Goal: Contribute content: Add original content to the website for others to see

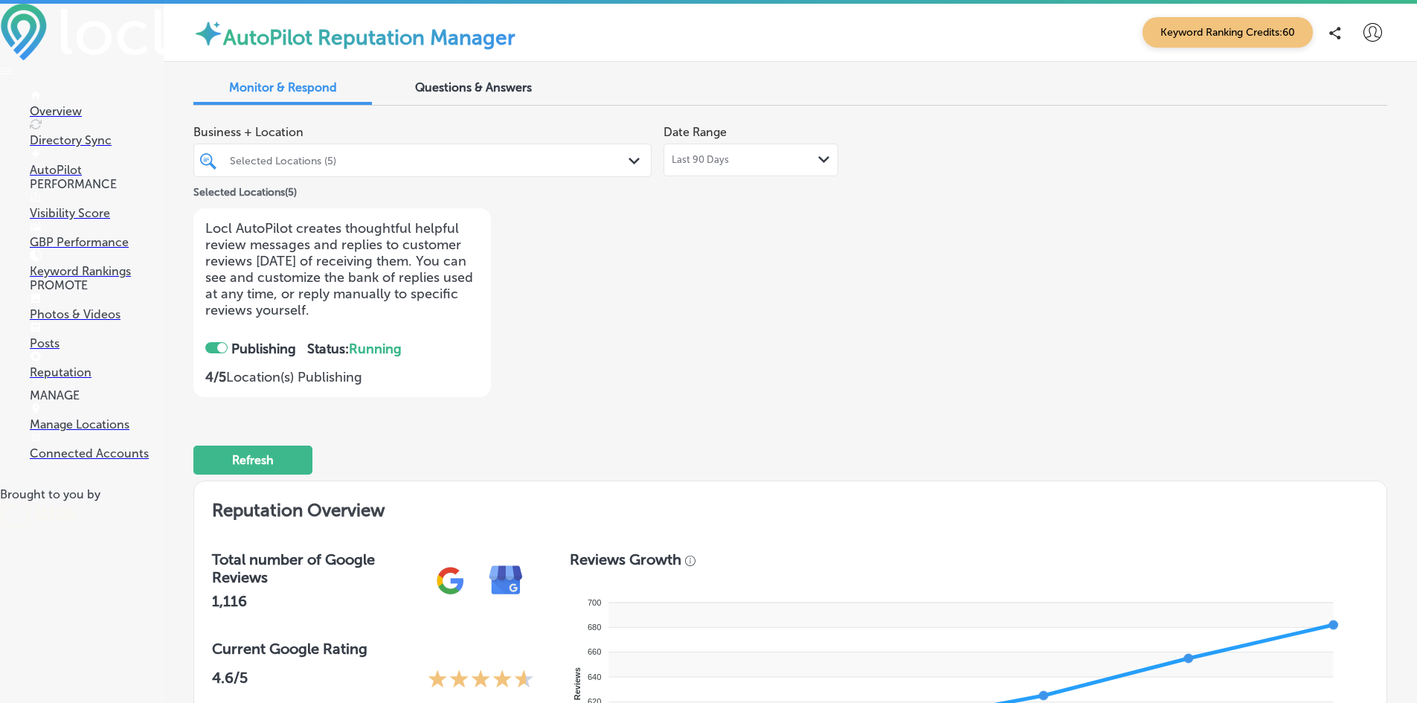
click at [65, 350] on p "Posts" at bounding box center [97, 343] width 134 height 14
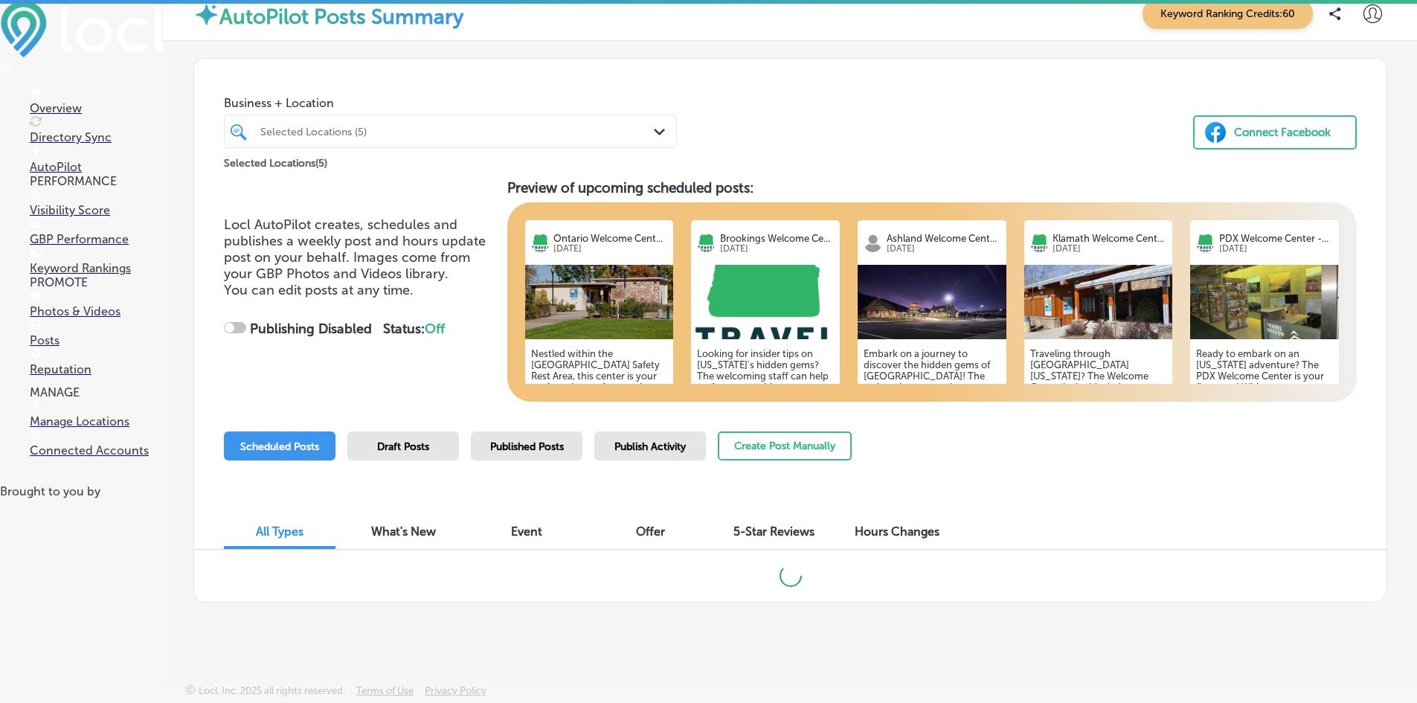
scroll to position [4, 0]
checkbox input "true"
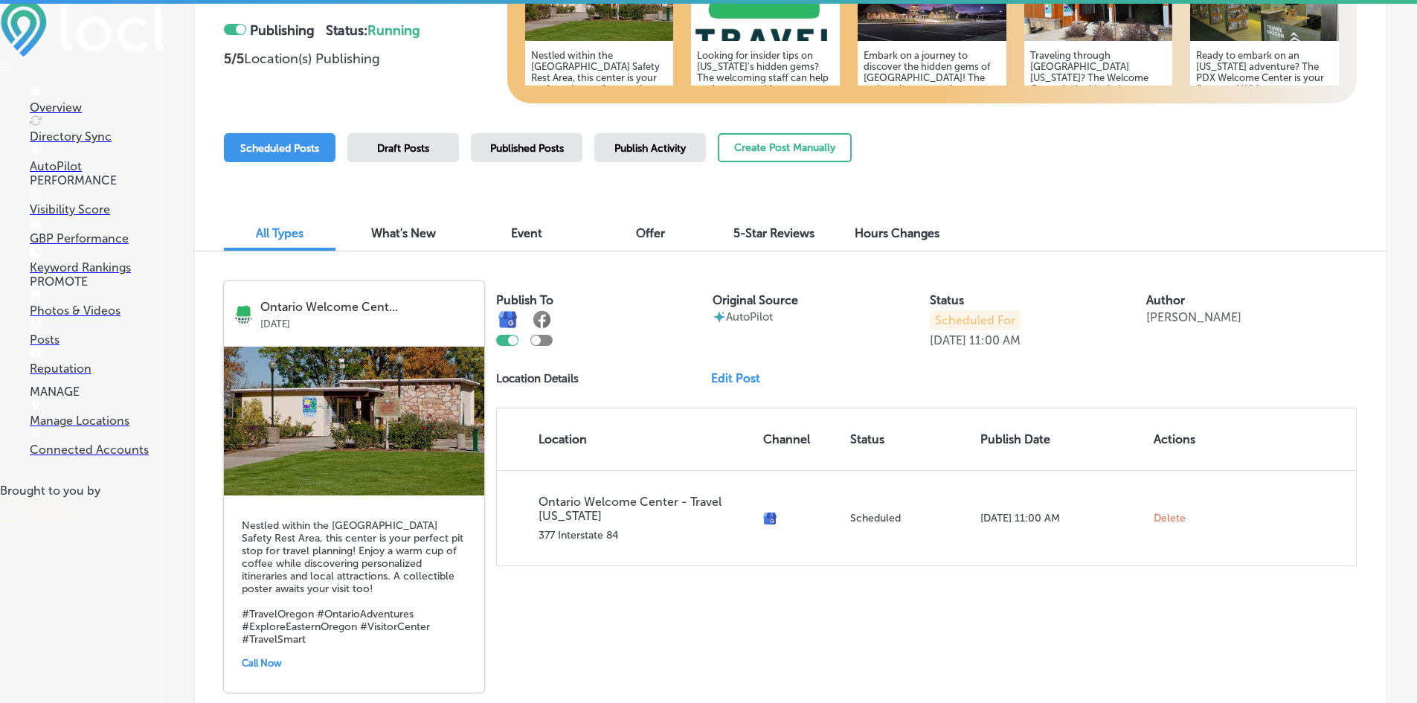
scroll to position [461, 0]
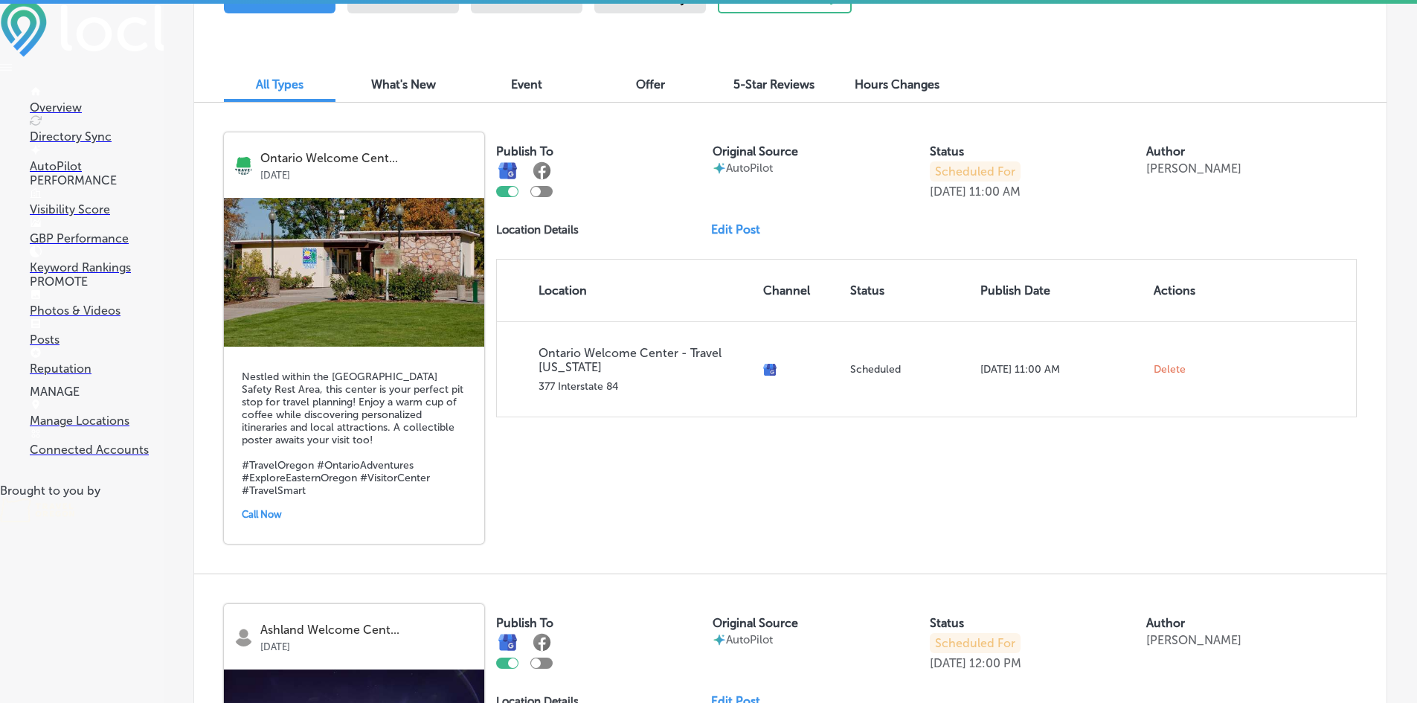
click at [729, 233] on link "Edit Post" at bounding box center [741, 229] width 61 height 14
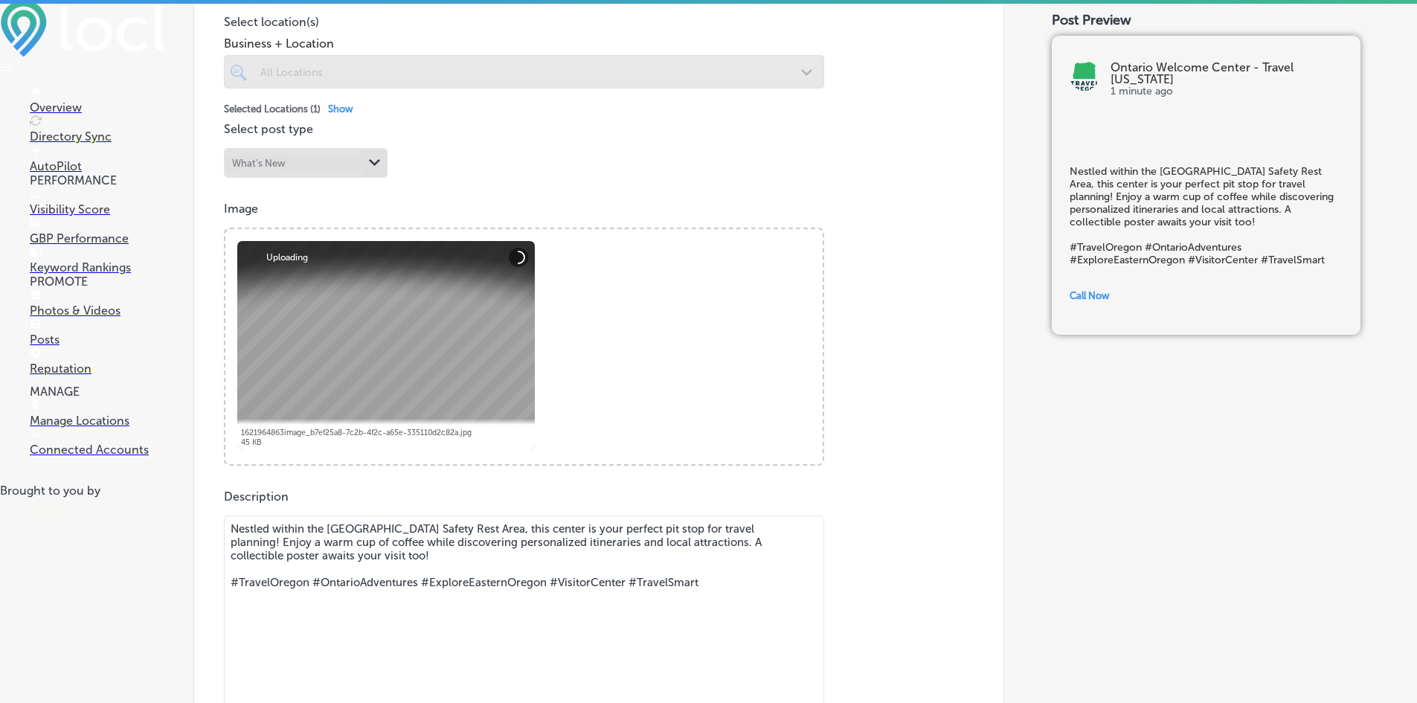
scroll to position [595, 0]
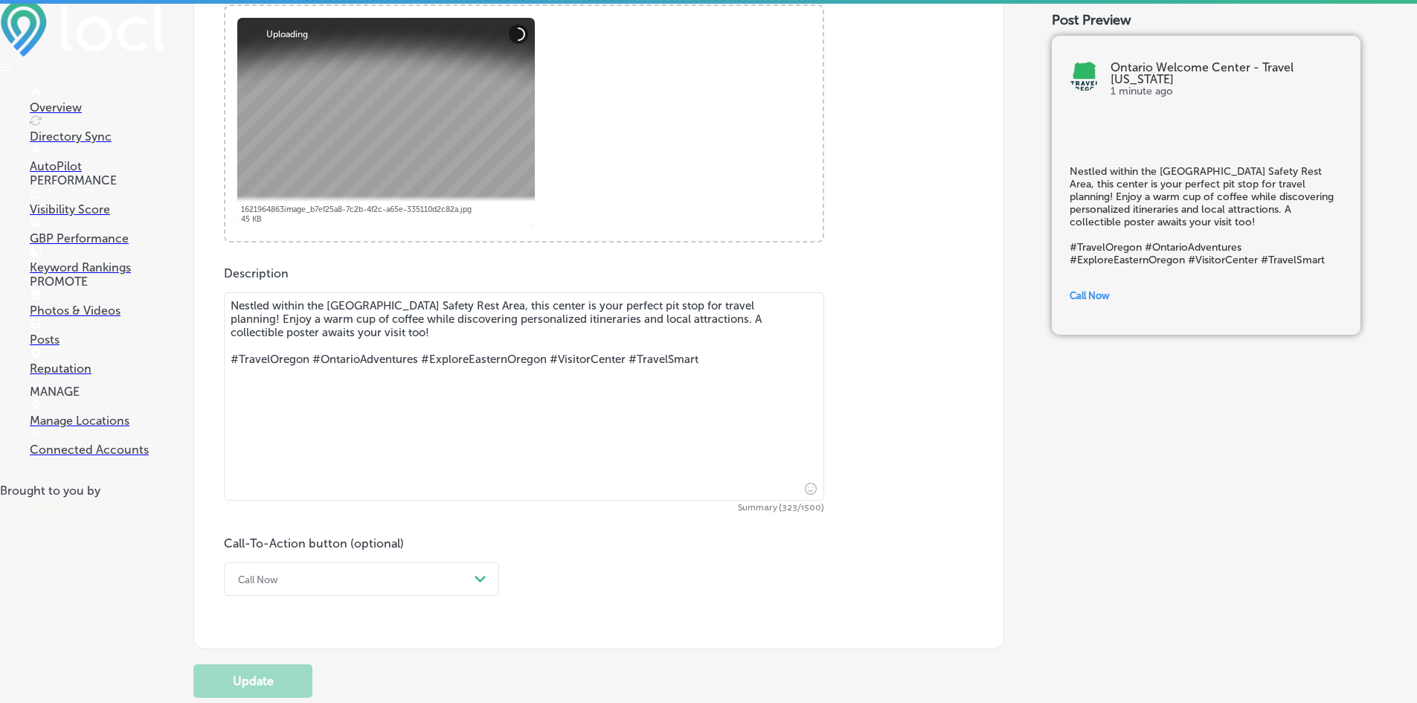
click at [447, 436] on textarea "Nestled within the [GEOGRAPHIC_DATA] Safety Rest Area, this center is your perf…" at bounding box center [524, 396] width 600 height 208
click at [748, 376] on textarea "Nestled within the [GEOGRAPHIC_DATA] Safety Rest Area, this center is your perf…" at bounding box center [524, 396] width 600 height 208
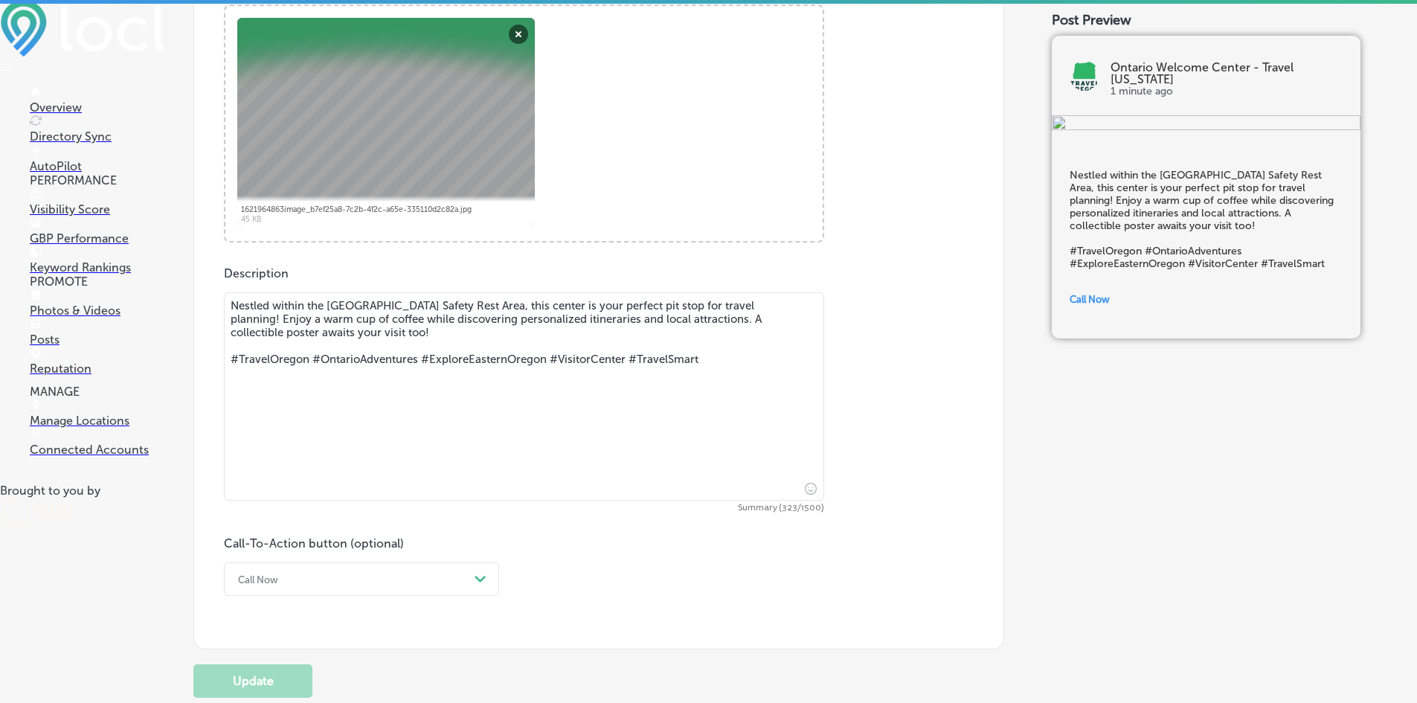
drag, startPoint x: 714, startPoint y: 365, endPoint x: 661, endPoint y: 324, distance: 66.8
click at [661, 324] on textarea "Nestled within the [GEOGRAPHIC_DATA] Safety Rest Area, this center is your perf…" at bounding box center [524, 396] width 600 height 208
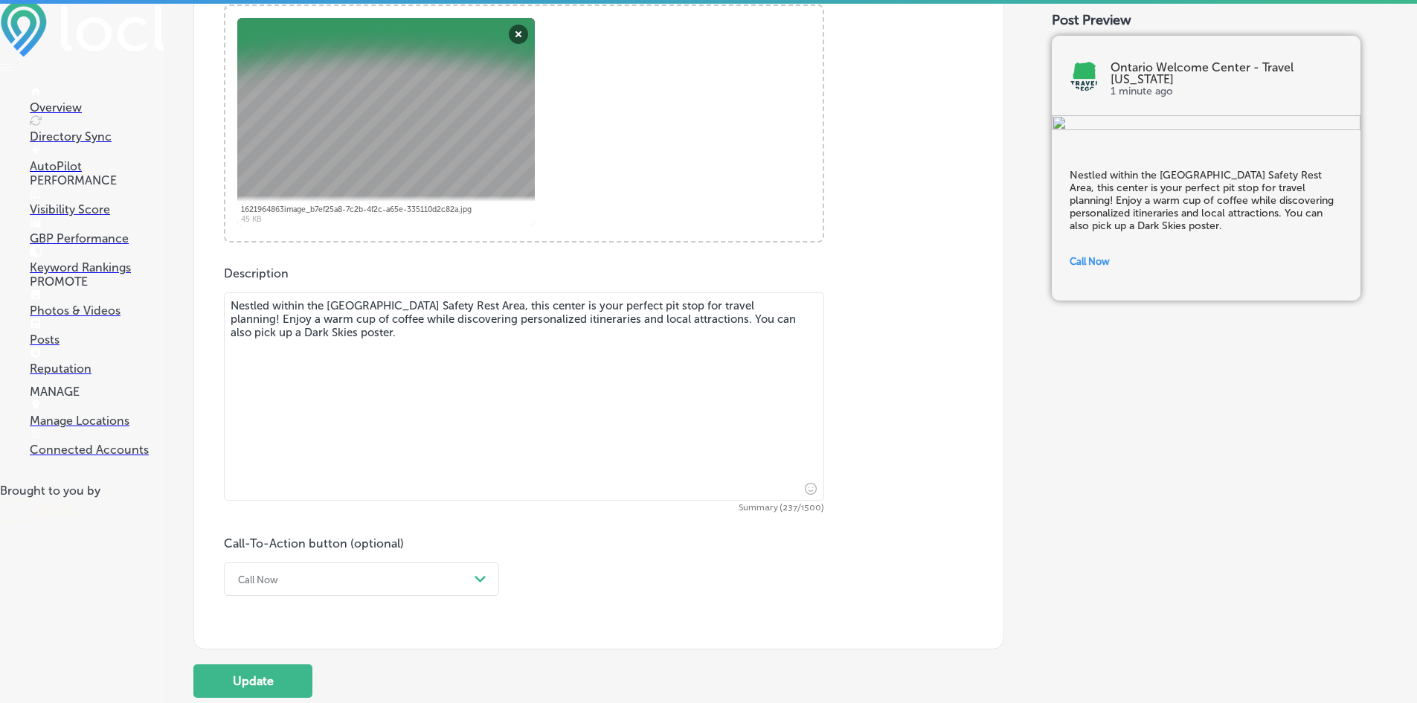
click at [354, 583] on div "Call Now Path Created with Sketch." at bounding box center [361, 578] width 275 height 33
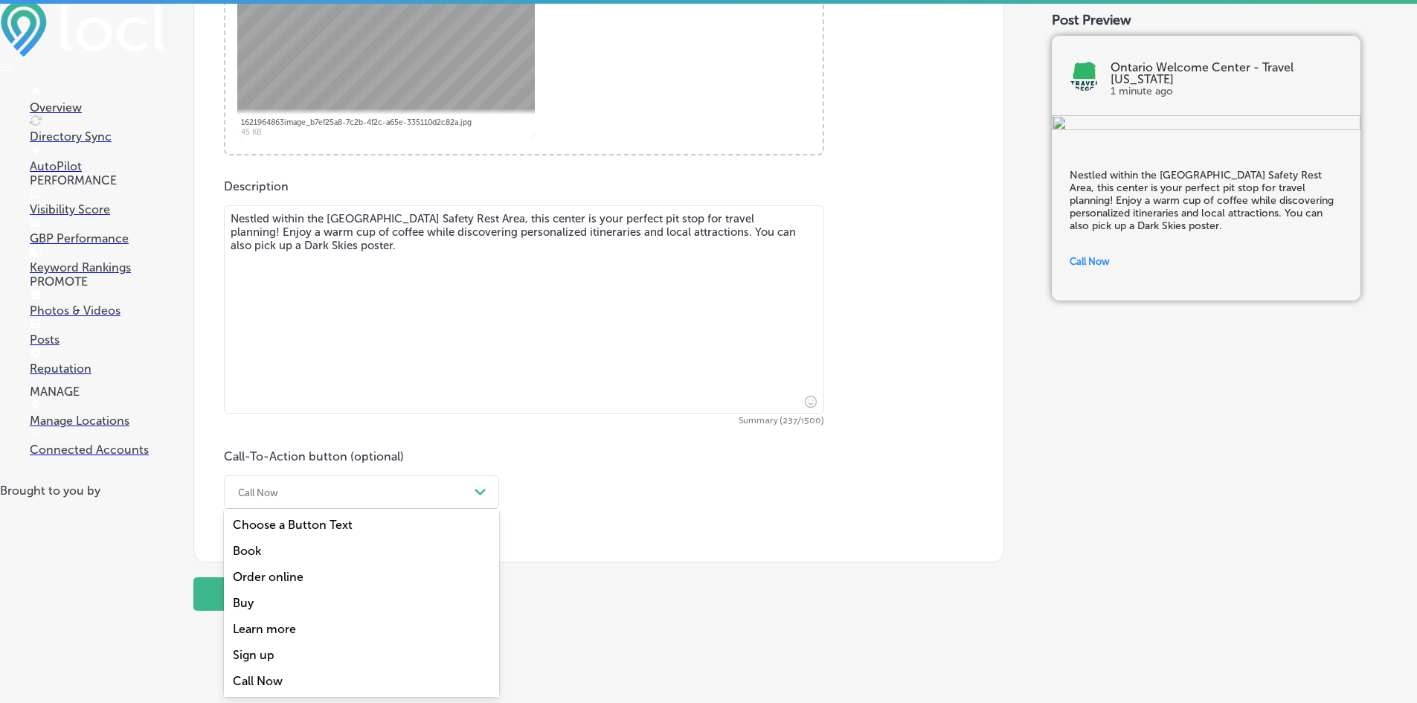
click at [289, 624] on div "Learn more" at bounding box center [361, 629] width 275 height 26
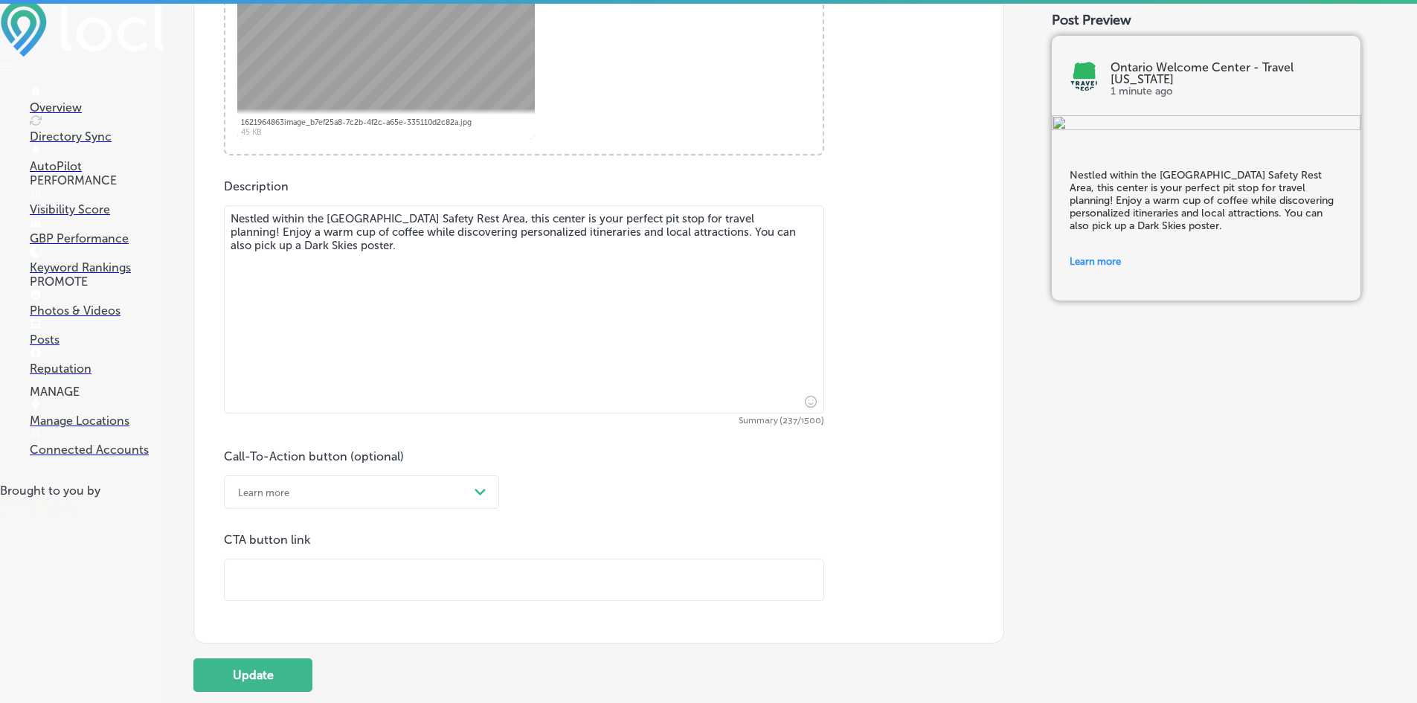
scroll to position [608, 0]
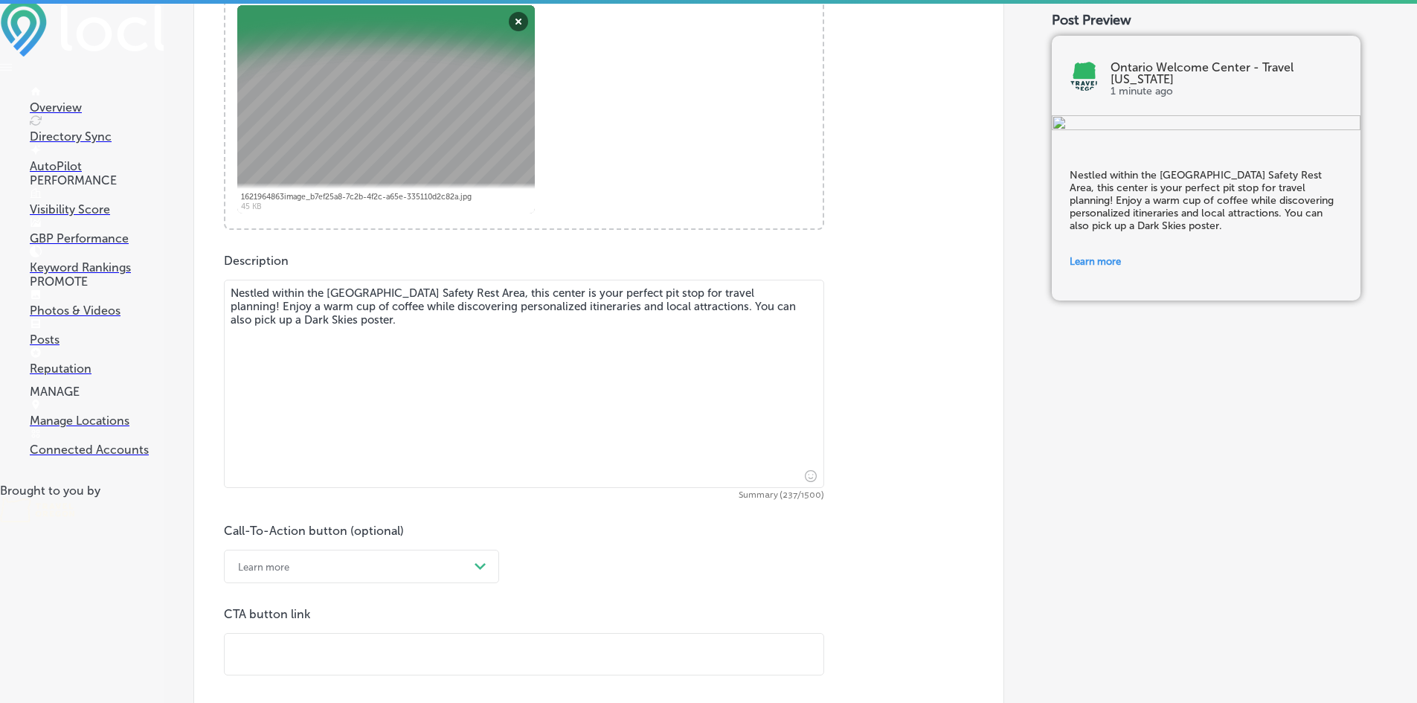
drag, startPoint x: 602, startPoint y: 306, endPoint x: 571, endPoint y: 303, distance: 30.6
click at [571, 303] on textarea "Nestled within the [GEOGRAPHIC_DATA] Safety Rest Area, this center is your perf…" at bounding box center [524, 384] width 600 height 208
click at [608, 304] on textarea "Nestled within the [GEOGRAPHIC_DATA] Safety Rest Area, this center is your perf…" at bounding box center [524, 384] width 600 height 208
click at [611, 312] on textarea "Nestled within the [GEOGRAPHIC_DATA] Safety Rest Area, this center is your perf…" at bounding box center [524, 384] width 600 height 208
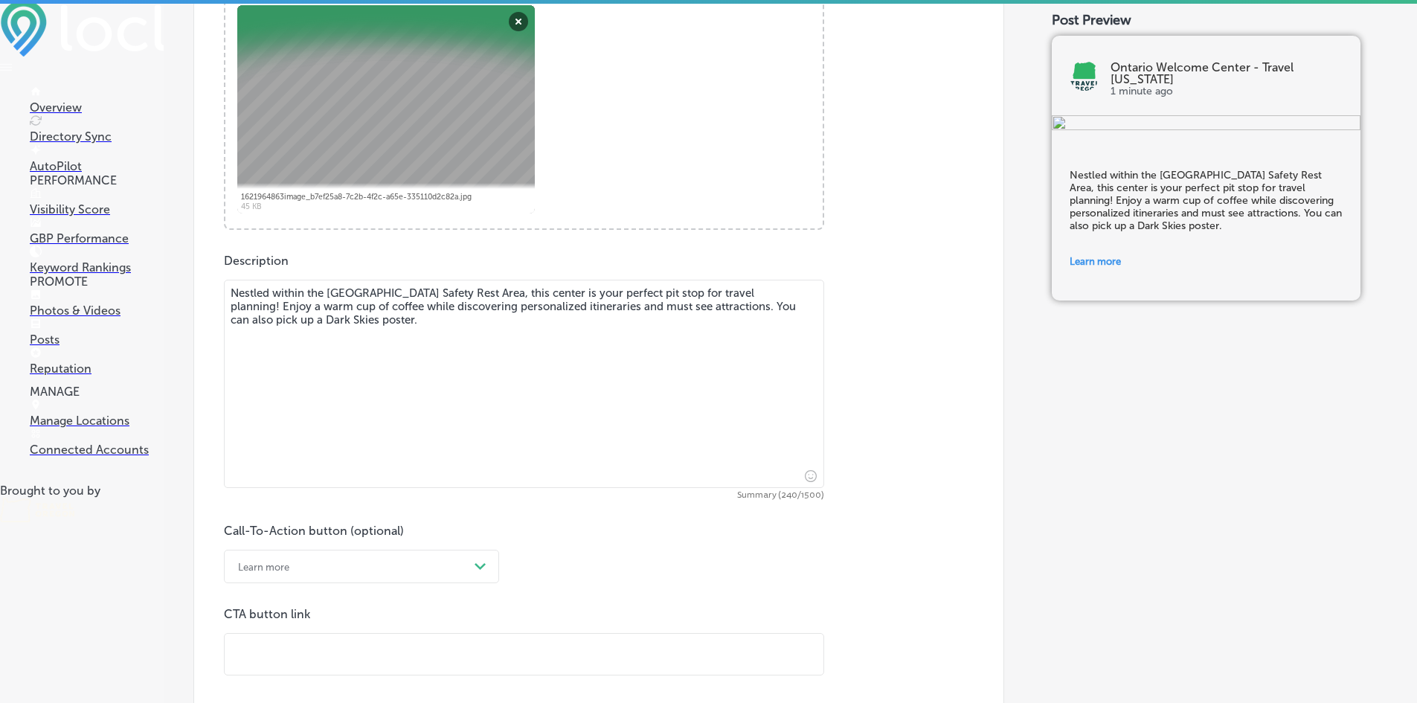
click at [611, 312] on textarea "Nestled within the [GEOGRAPHIC_DATA] Safety Rest Area, this center is your perf…" at bounding box center [524, 384] width 600 height 208
click at [372, 316] on textarea "Nestled within the [GEOGRAPHIC_DATA] Safety Rest Area, this center is your perf…" at bounding box center [524, 384] width 600 height 208
drag, startPoint x: 706, startPoint y: 329, endPoint x: 683, endPoint y: 301, distance: 35.9
click at [683, 301] on textarea "Nestled within the [GEOGRAPHIC_DATA] Safety Rest Area, this center is your perf…" at bounding box center [524, 384] width 600 height 208
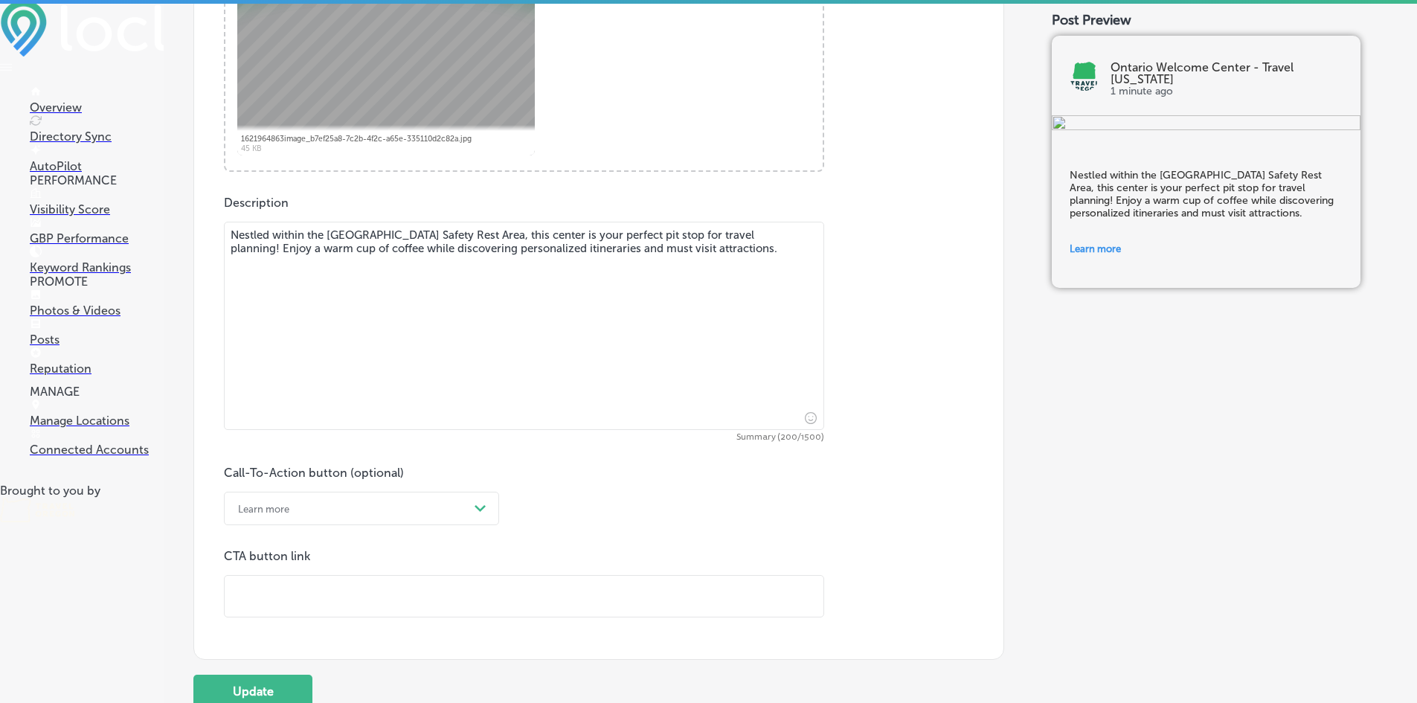
scroll to position [652, 0]
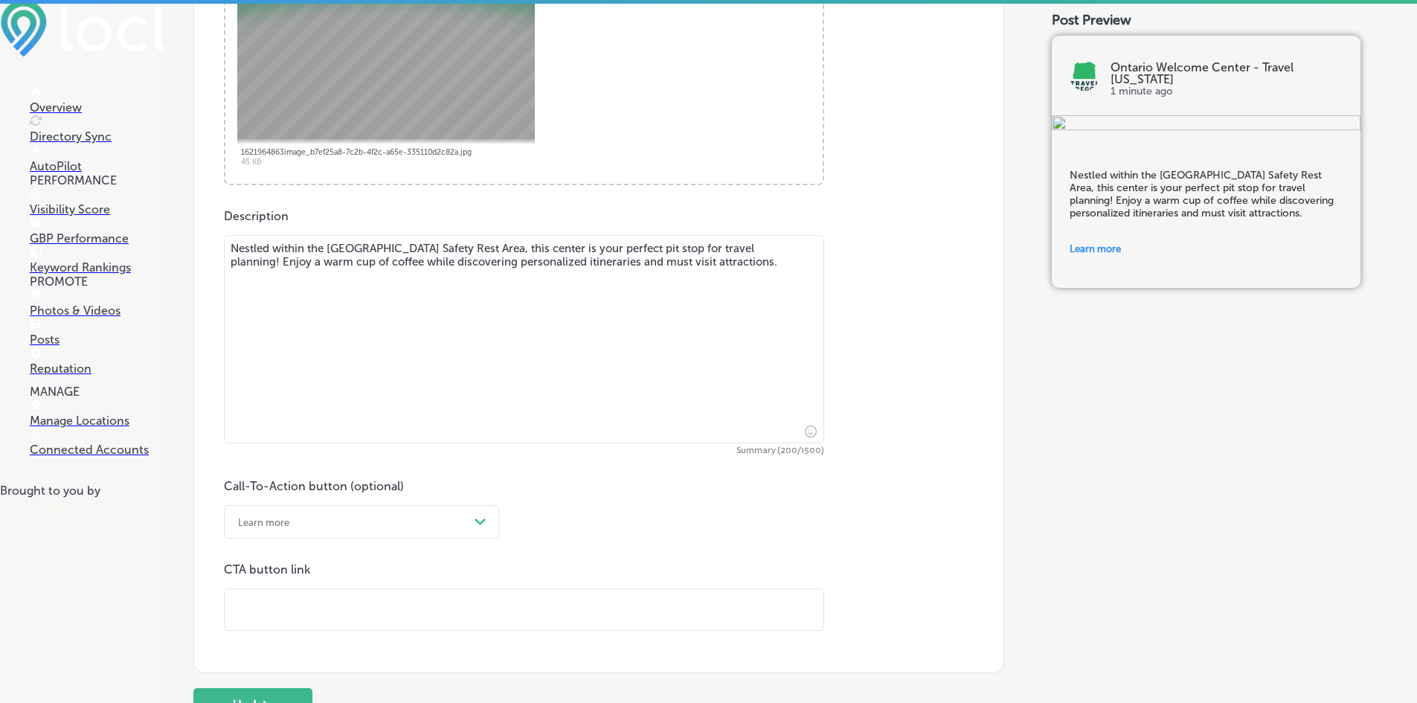
type textarea "Nestled within the [GEOGRAPHIC_DATA] Safety Rest Area, this center is your perf…"
click at [327, 607] on input "text" at bounding box center [524, 609] width 599 height 41
paste input "[URL][DOMAIN_NAME]"
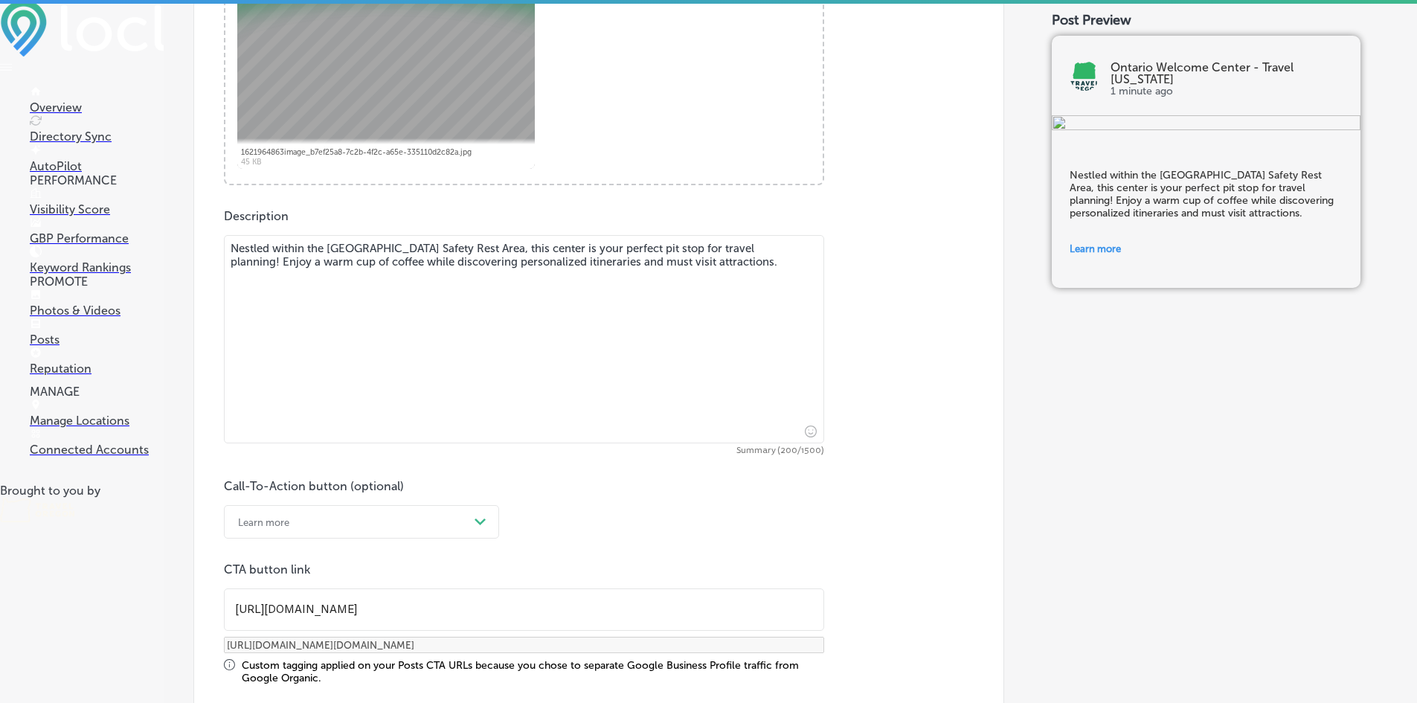
type input "[URL][DOMAIN_NAME]"
click at [947, 527] on div "Call-To-Action button (optional) Learn more Path Created with Sketch. CTA butto…" at bounding box center [599, 581] width 750 height 205
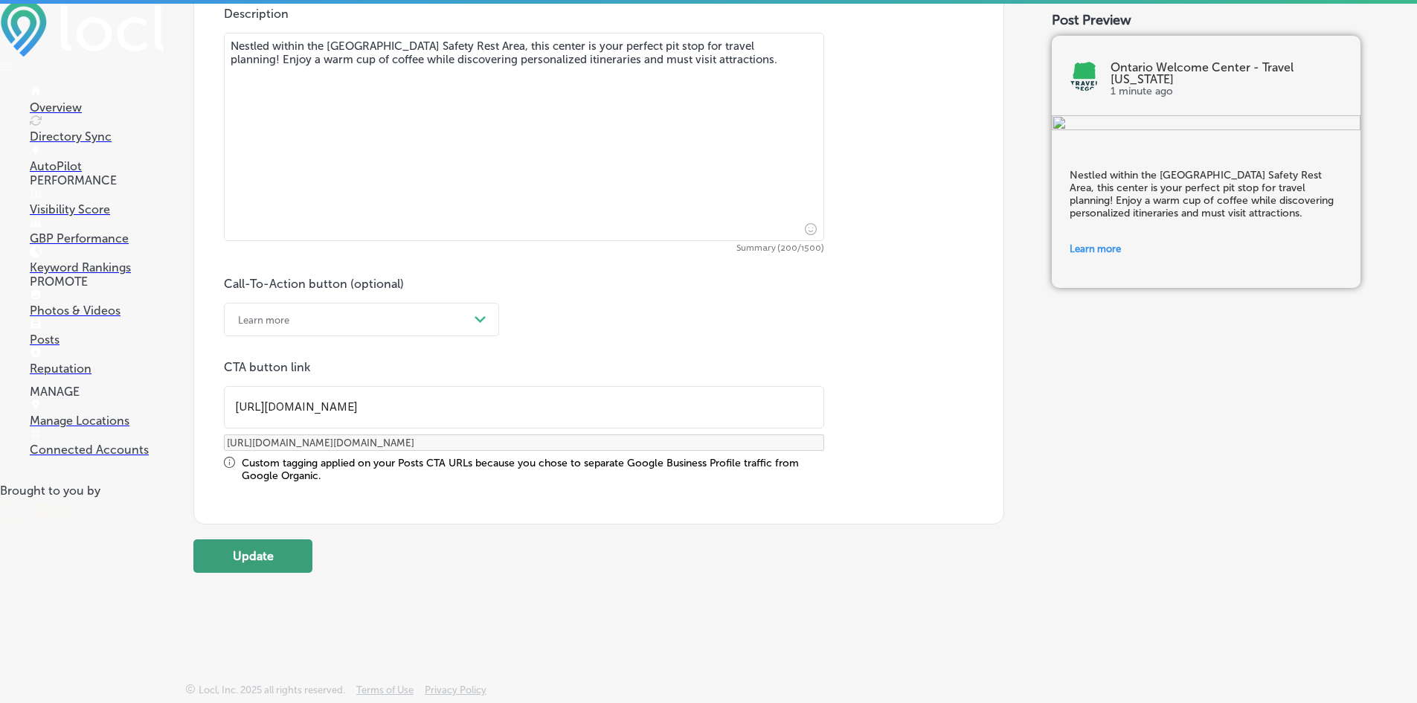
click at [273, 550] on button "Update" at bounding box center [252, 555] width 119 height 33
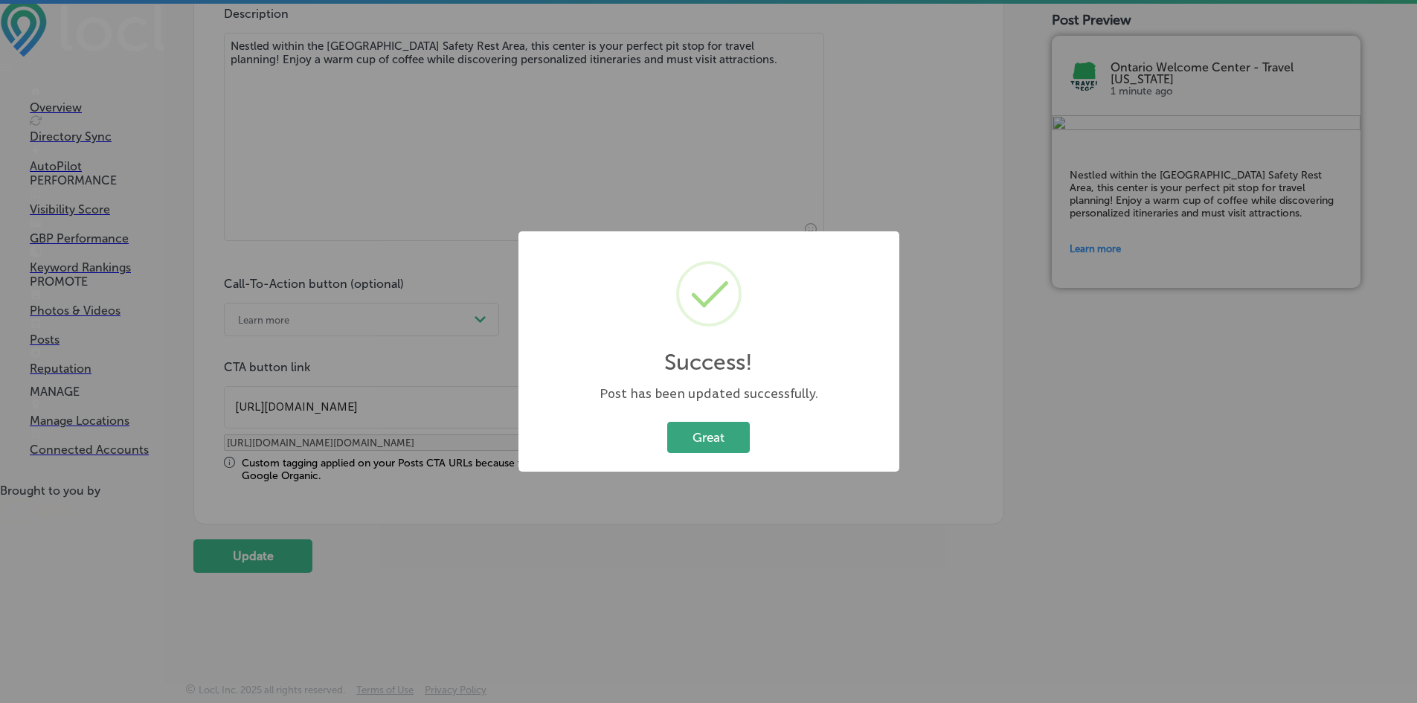
click at [714, 425] on button "Great" at bounding box center [708, 437] width 83 height 31
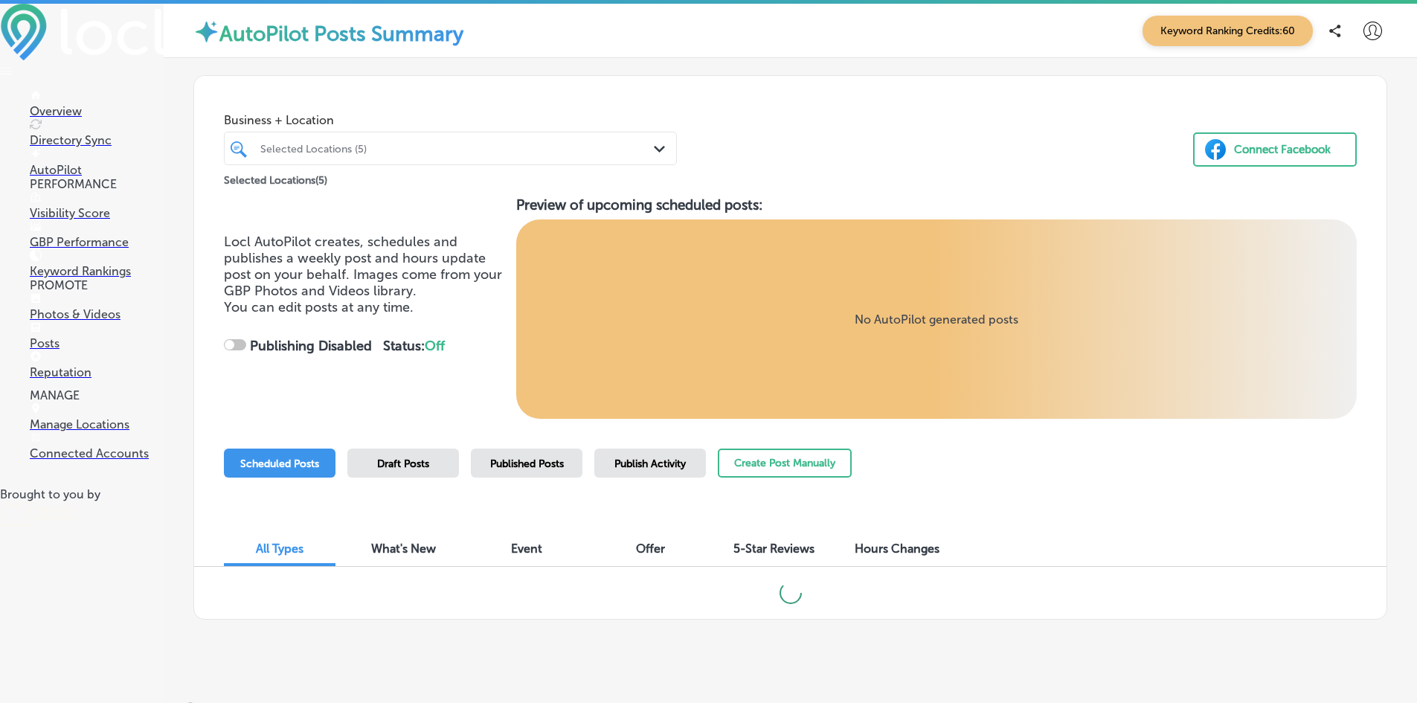
checkbox input "true"
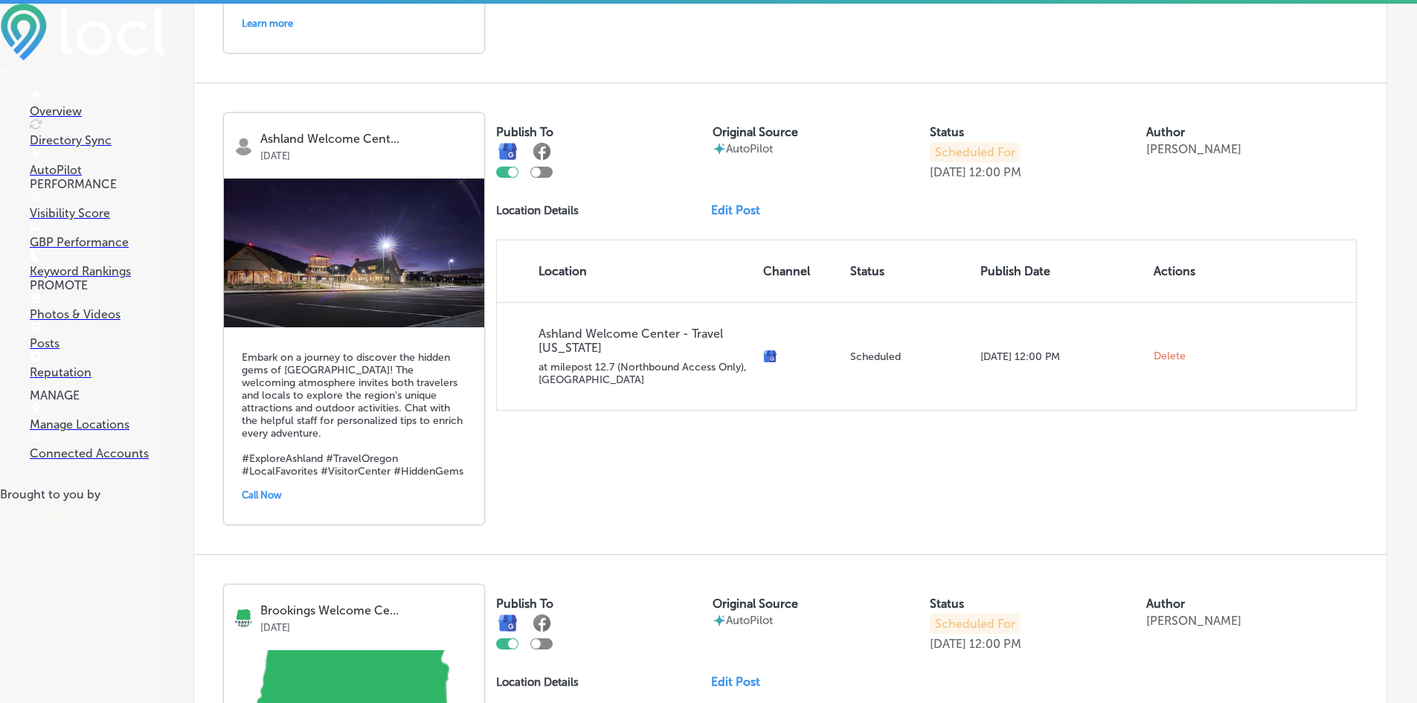
scroll to position [893, 0]
click at [731, 209] on link "Edit Post" at bounding box center [741, 209] width 61 height 14
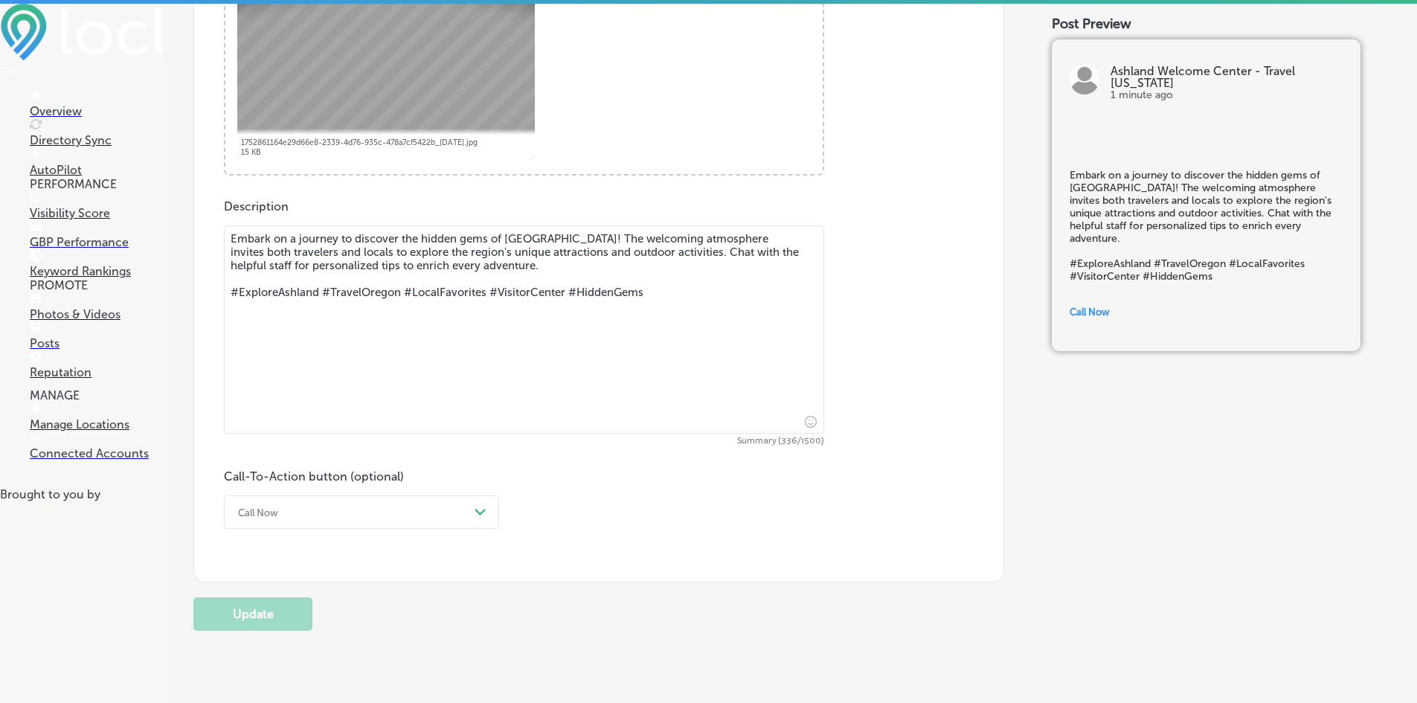
scroll to position [670, 0]
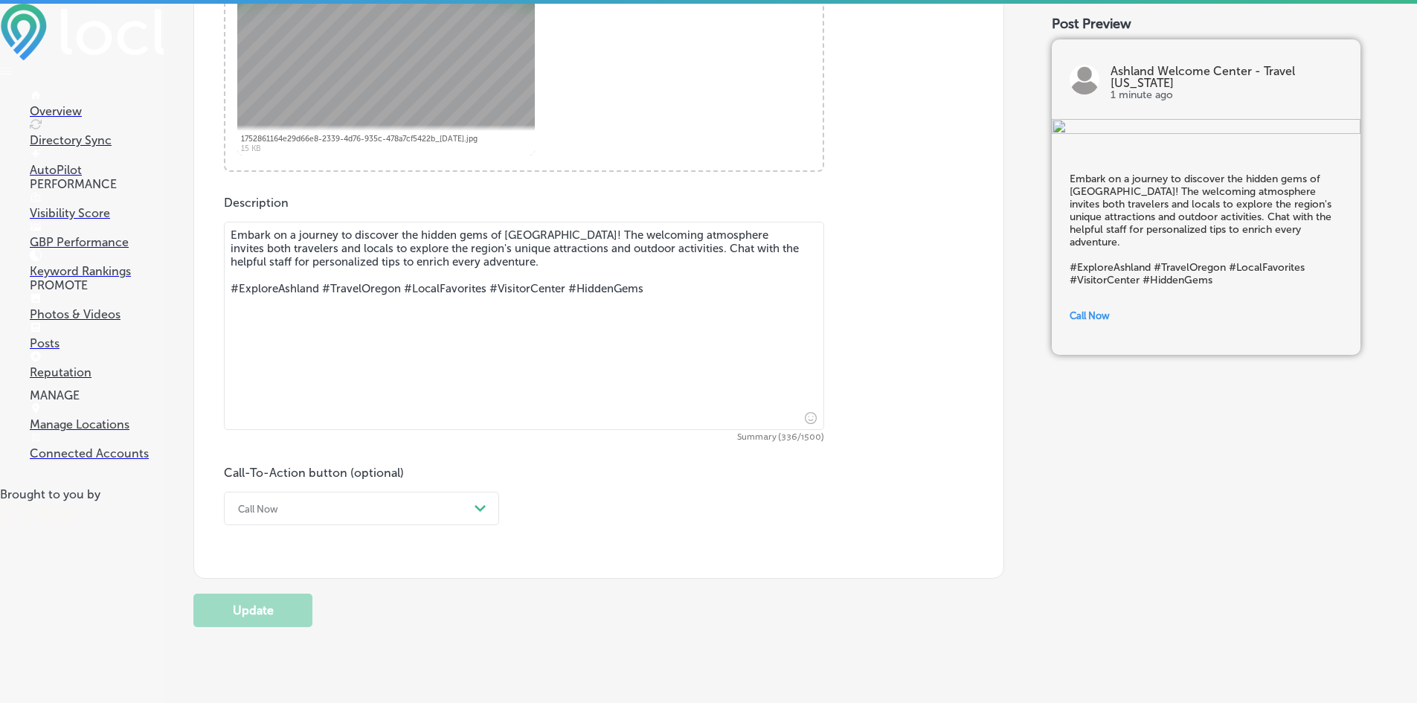
click at [525, 231] on textarea "Embark on a journey to discover the hidden gems of [GEOGRAPHIC_DATA]! The welco…" at bounding box center [524, 326] width 600 height 208
click at [597, 255] on textarea "Embark on a journey to discover the hidden gems of [GEOGRAPHIC_DATA][US_STATE]!…" at bounding box center [524, 326] width 600 height 208
click at [696, 245] on textarea "Embark on a journey to discover the hidden gems of [GEOGRAPHIC_DATA][US_STATE]!…" at bounding box center [524, 326] width 600 height 208
click at [759, 251] on textarea "Embark on a journey to discover the hidden gems of [GEOGRAPHIC_DATA][US_STATE]!…" at bounding box center [524, 326] width 600 height 208
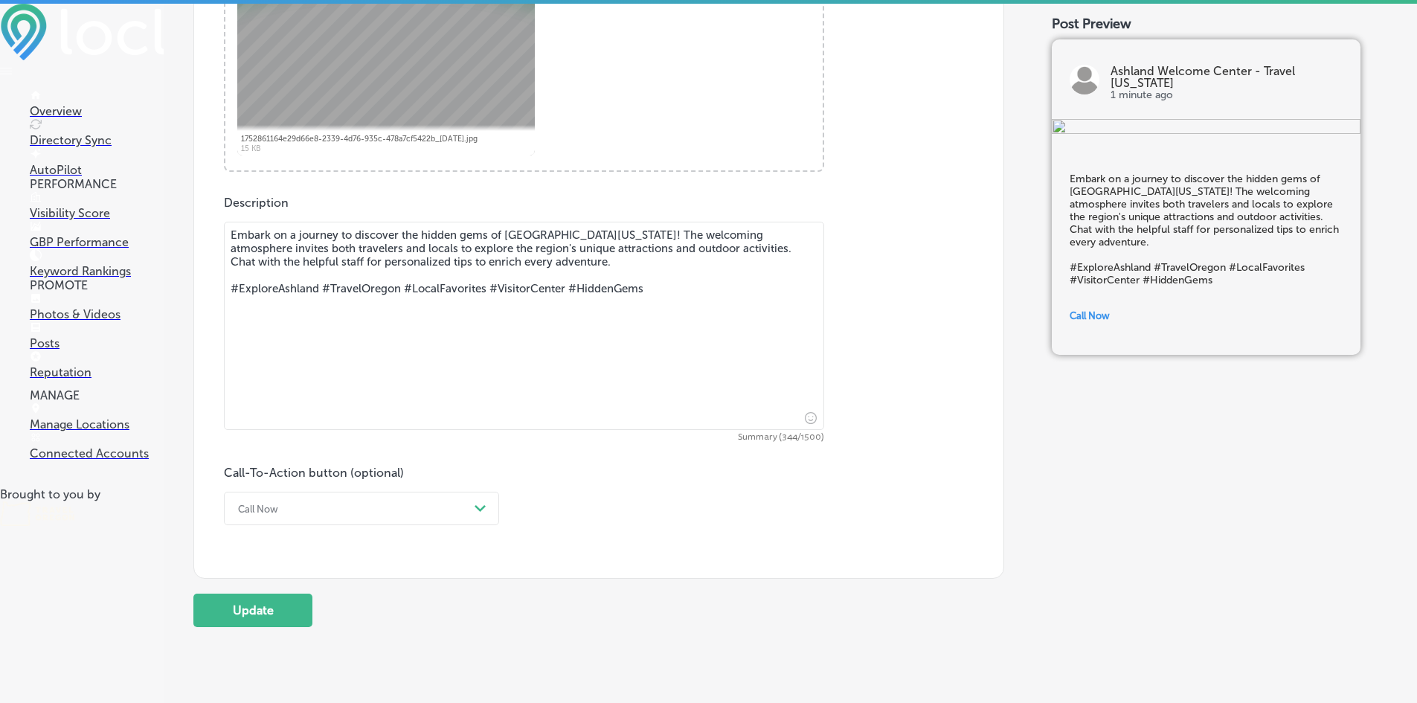
click at [759, 251] on textarea "Embark on a journey to discover the hidden gems of [GEOGRAPHIC_DATA][US_STATE]!…" at bounding box center [524, 326] width 600 height 208
click at [257, 261] on textarea "Embark on a journey to discover the hidden gems of [GEOGRAPHIC_DATA][US_STATE]!…" at bounding box center [524, 326] width 600 height 208
click at [436, 265] on textarea "Embark on a journey to discover the hidden gems of [GEOGRAPHIC_DATA][US_STATE]!…" at bounding box center [524, 326] width 600 height 208
click at [472, 260] on textarea "Embark on a journey to discover the hidden gems of [GEOGRAPHIC_DATA][US_STATE]!…" at bounding box center [524, 326] width 600 height 208
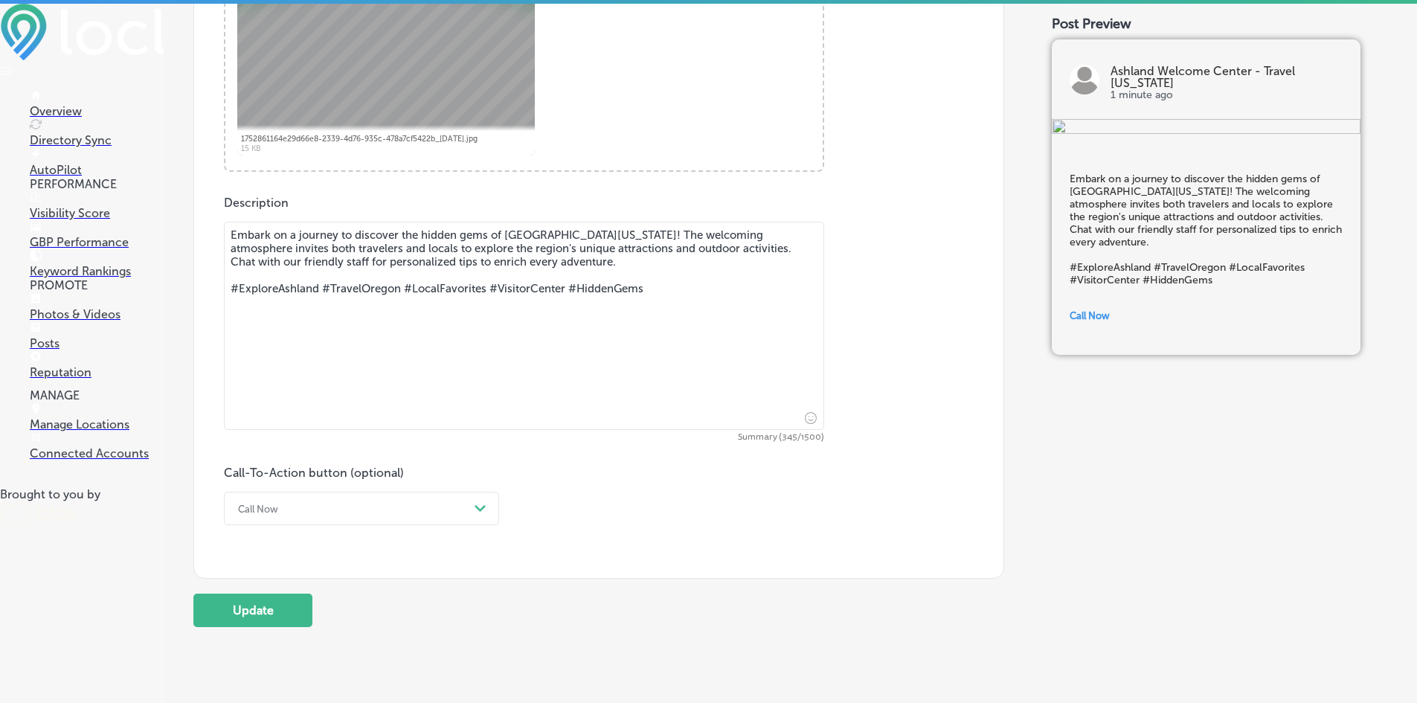
click at [472, 260] on textarea "Embark on a journey to discover the hidden gems of [GEOGRAPHIC_DATA][US_STATE]!…" at bounding box center [524, 326] width 600 height 208
drag, startPoint x: 542, startPoint y: 262, endPoint x: 458, endPoint y: 259, distance: 84.1
click at [458, 259] on textarea "Embark on a journey to discover the hidden gems of [GEOGRAPHIC_DATA][US_STATE]!…" at bounding box center [524, 326] width 600 height 208
drag, startPoint x: 673, startPoint y: 280, endPoint x: 666, endPoint y: 301, distance: 22.1
click at [666, 301] on textarea "Embark on a journey to discover the hidden gems of [GEOGRAPHIC_DATA][US_STATE]!…" at bounding box center [524, 326] width 600 height 208
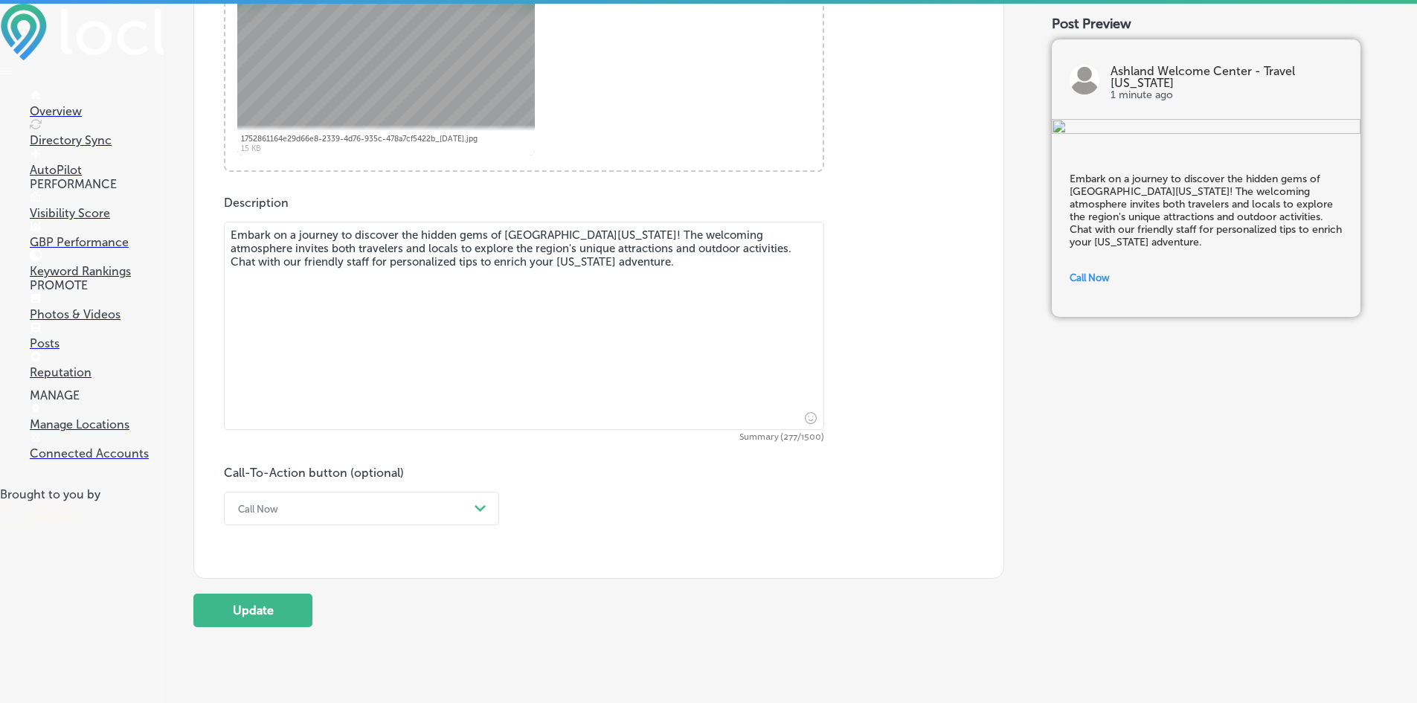
type textarea "Embark on a journey to discover the hidden gems of [GEOGRAPHIC_DATA][US_STATE]!…"
click at [362, 507] on div "Call Now Path Created with Sketch." at bounding box center [361, 508] width 275 height 33
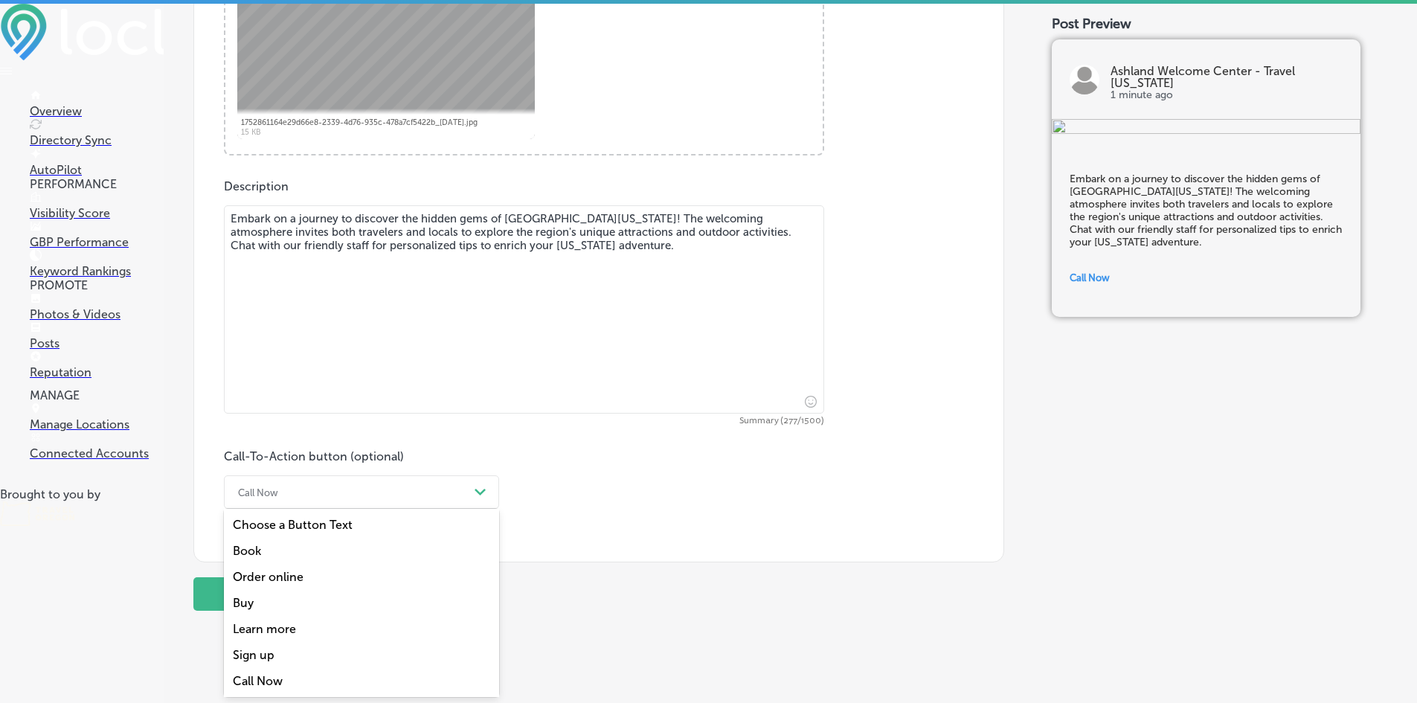
click at [347, 628] on div "Learn more" at bounding box center [361, 629] width 275 height 26
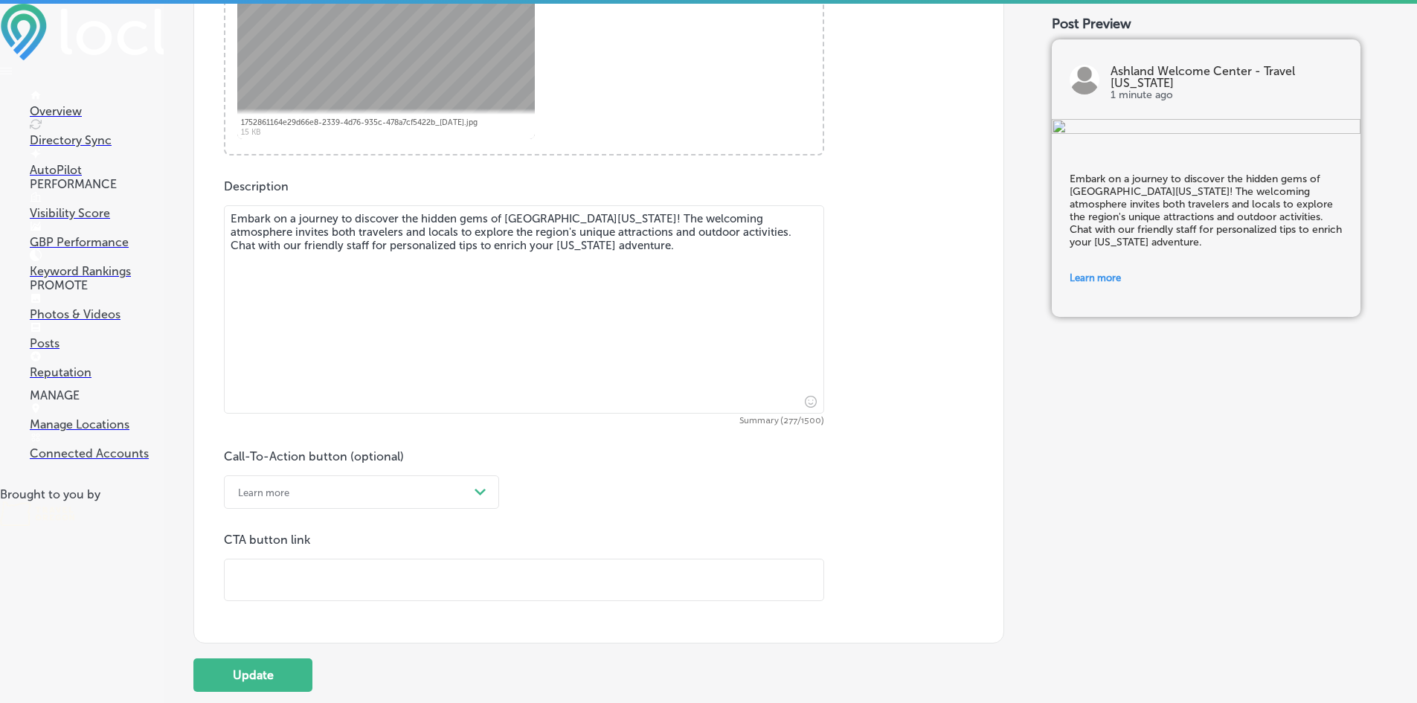
click at [320, 586] on input "text" at bounding box center [524, 579] width 599 height 41
paste input "[URL][DOMAIN_NAME]"
type input "[URL][DOMAIN_NAME]"
click at [594, 515] on div "Call-To-Action button (optional) Learn more Path Created with Sketch. CTA butto…" at bounding box center [599, 525] width 750 height 152
click at [263, 682] on button "Update" at bounding box center [252, 674] width 119 height 33
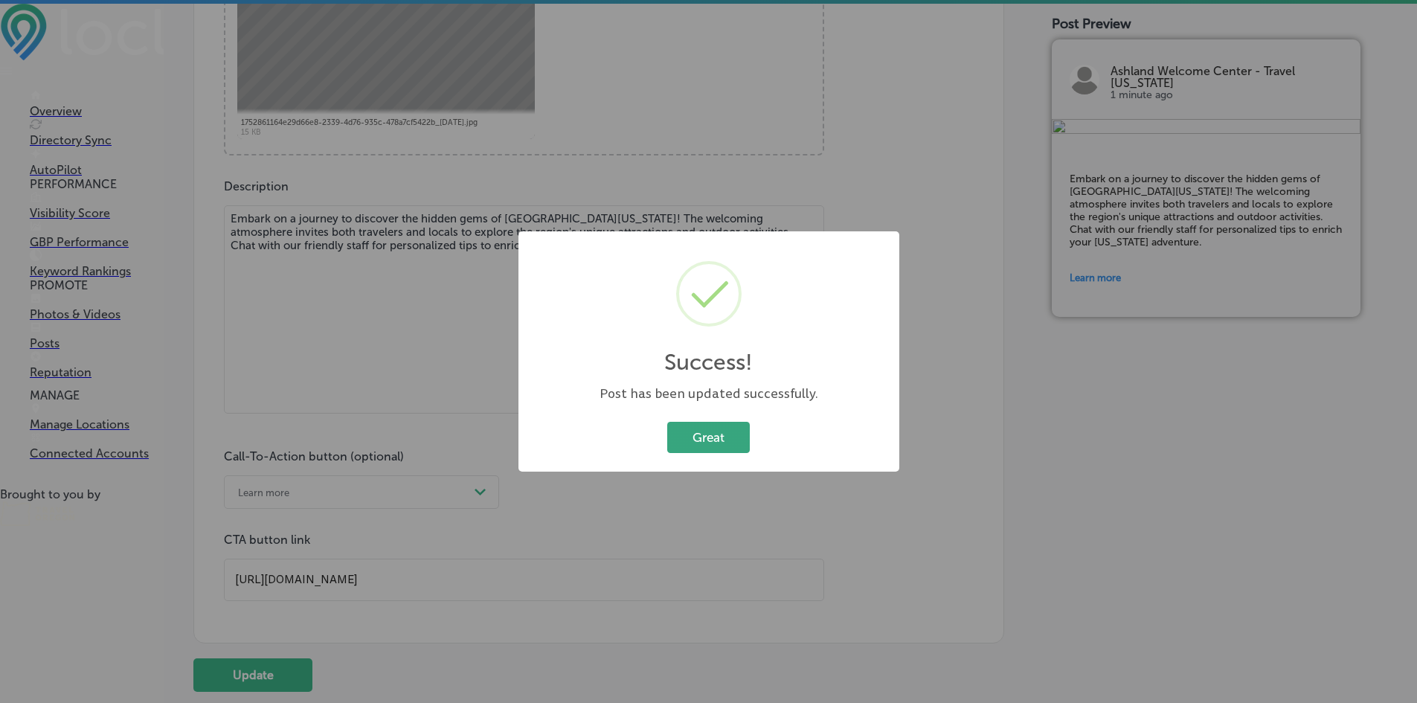
click at [742, 449] on button "Great" at bounding box center [708, 437] width 83 height 31
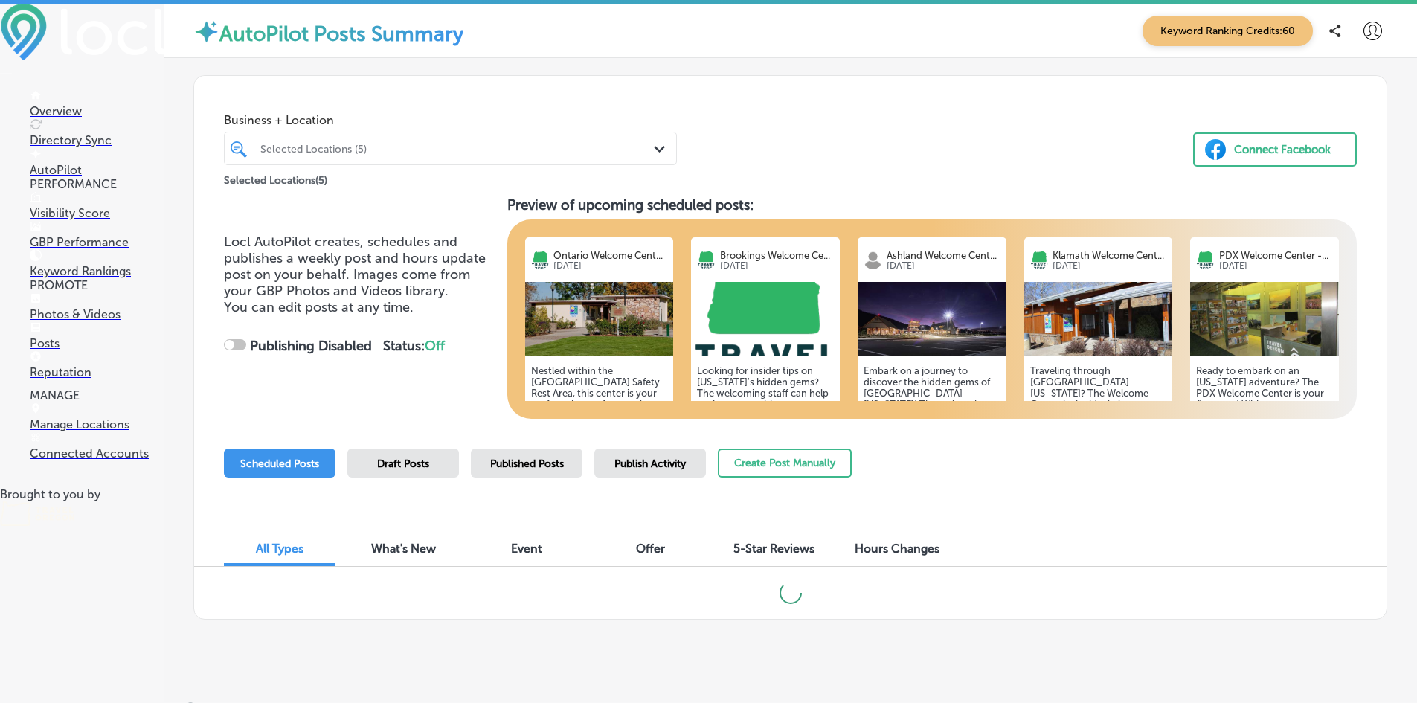
scroll to position [14, 0]
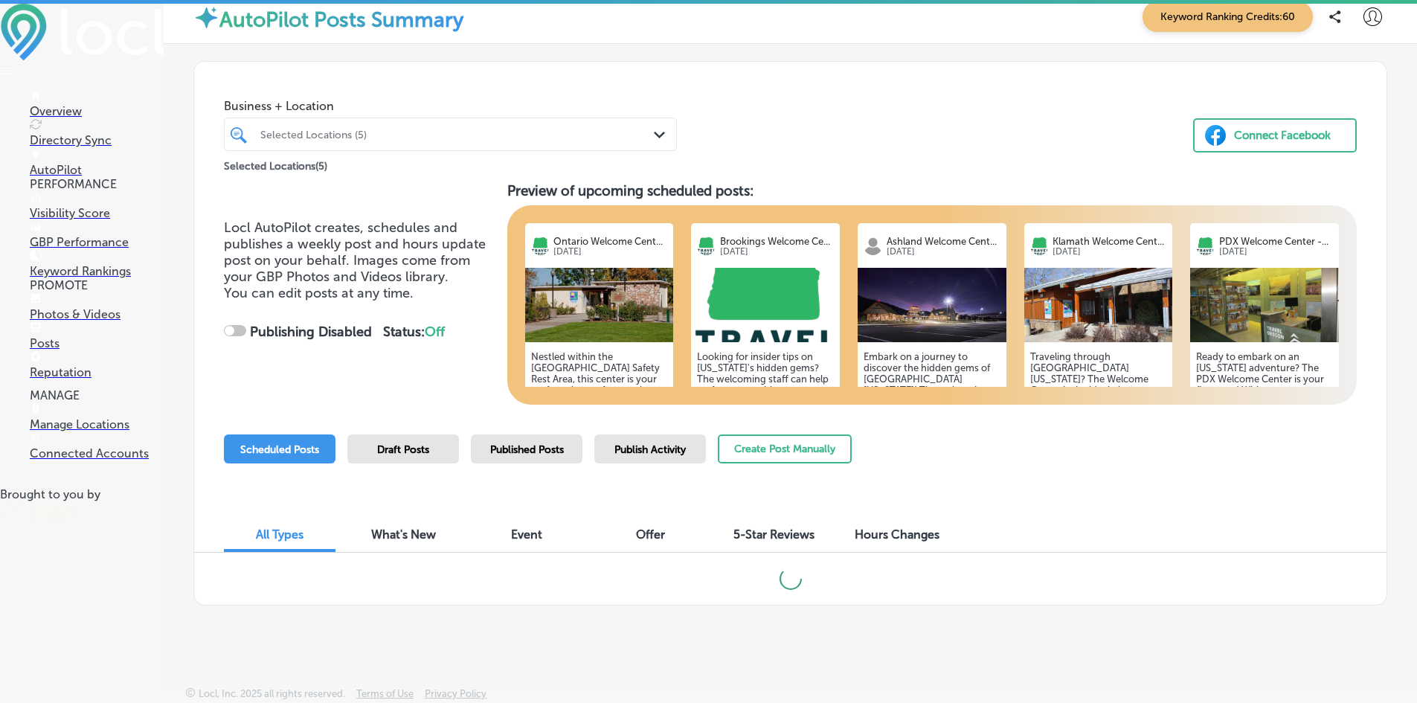
checkbox input "true"
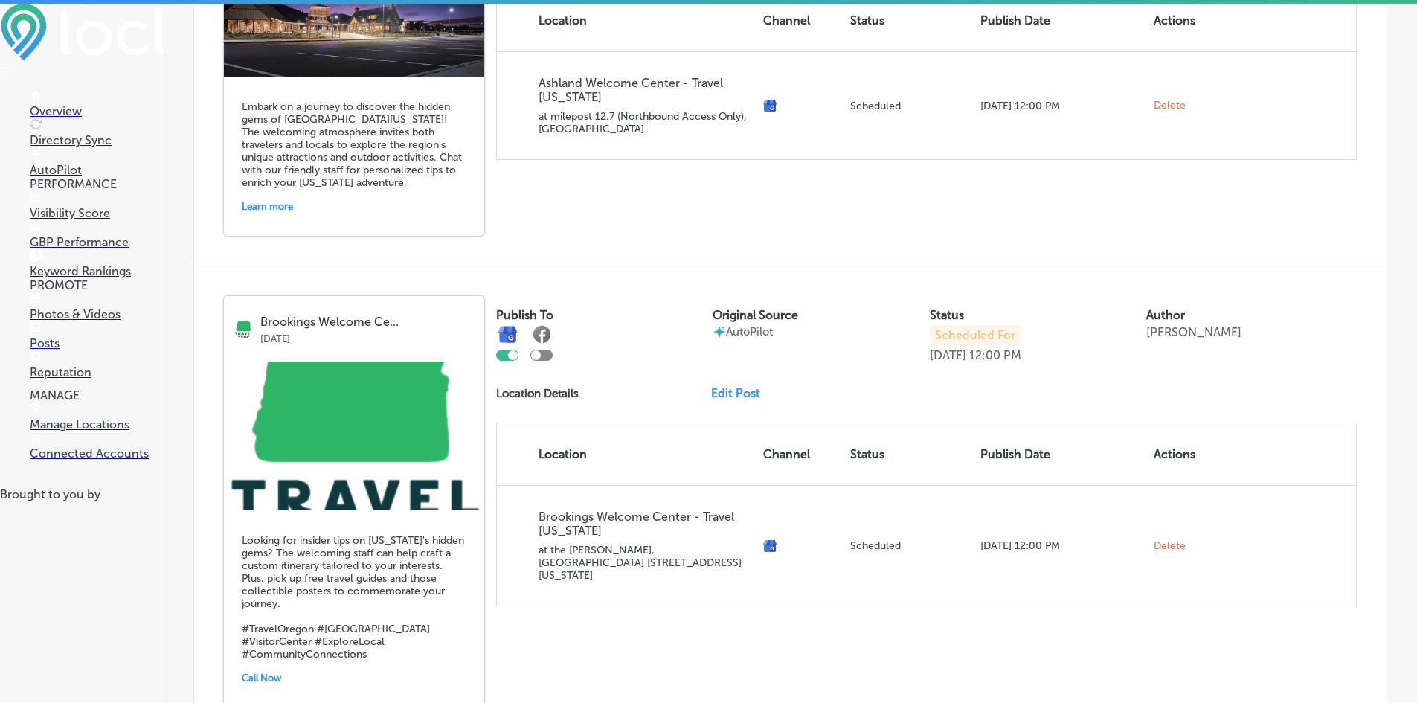
scroll to position [1279, 0]
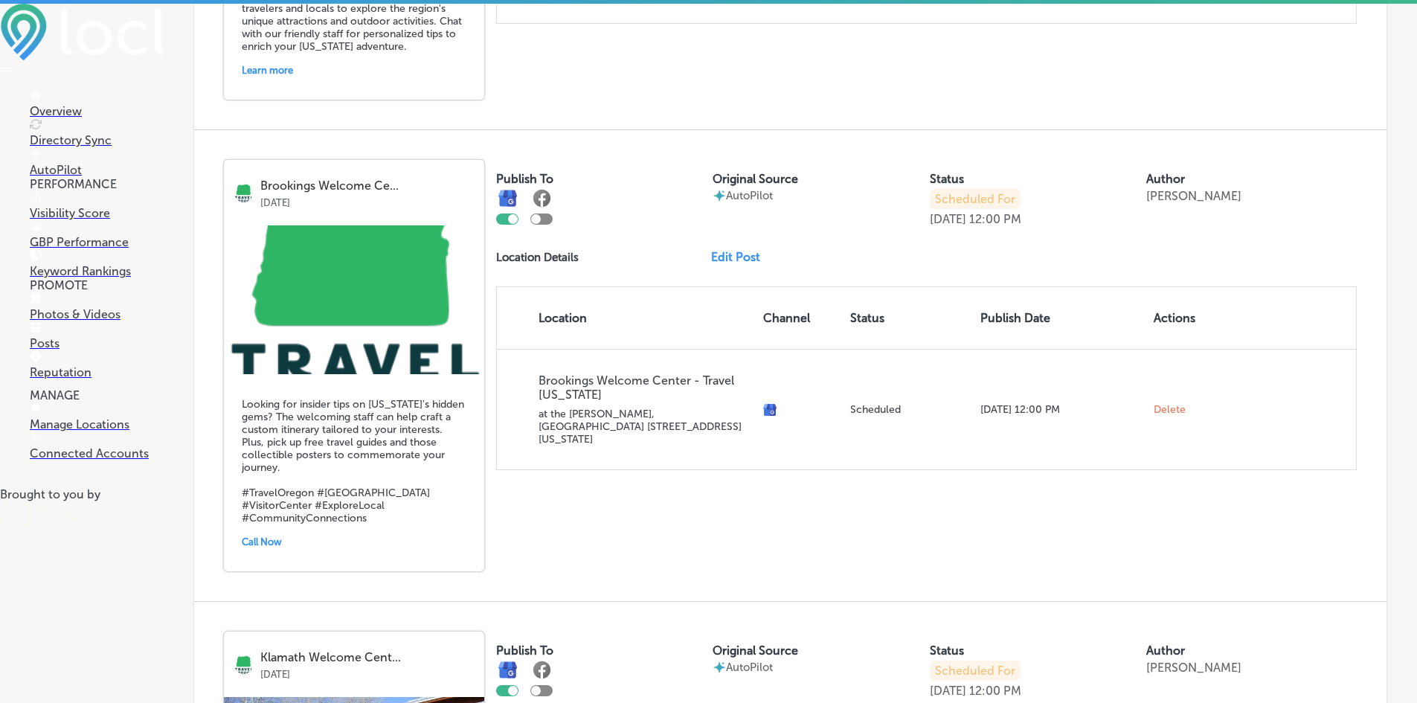
click at [724, 256] on link "Edit Post" at bounding box center [741, 257] width 61 height 14
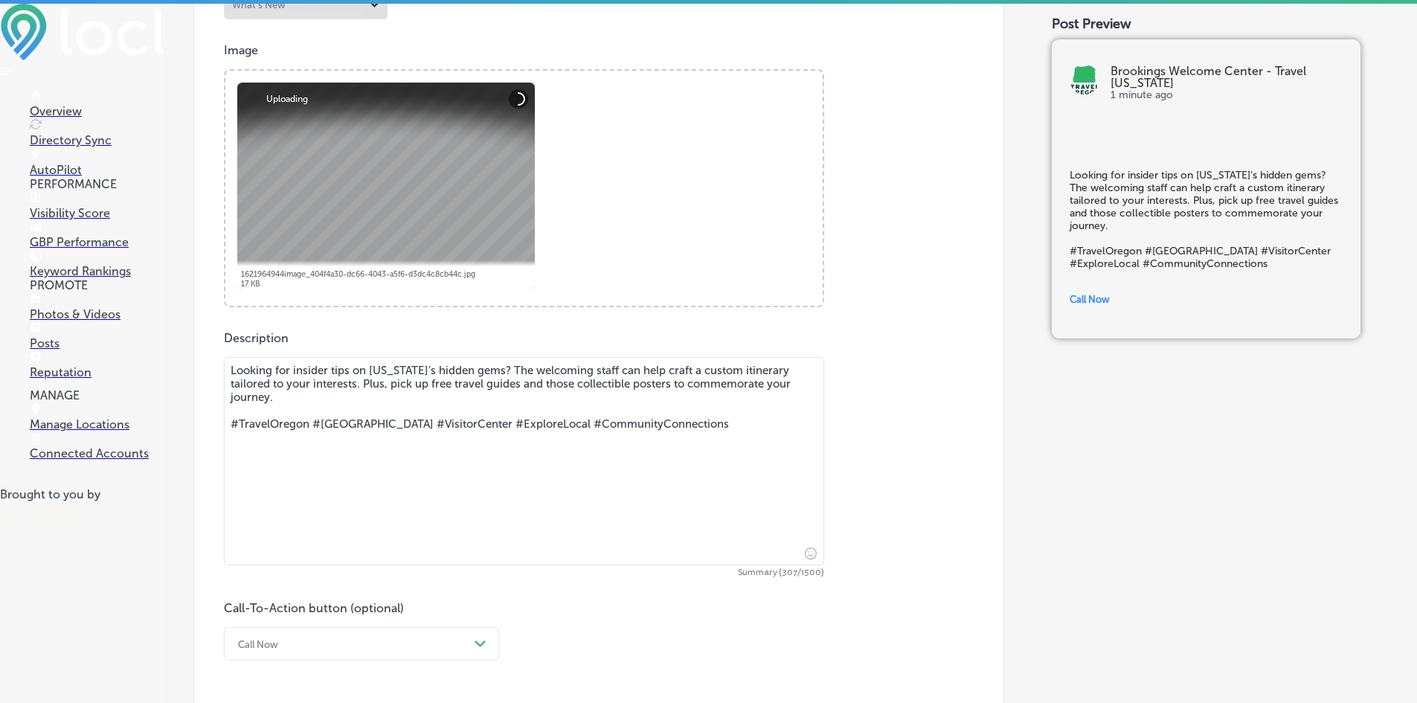
scroll to position [595, 0]
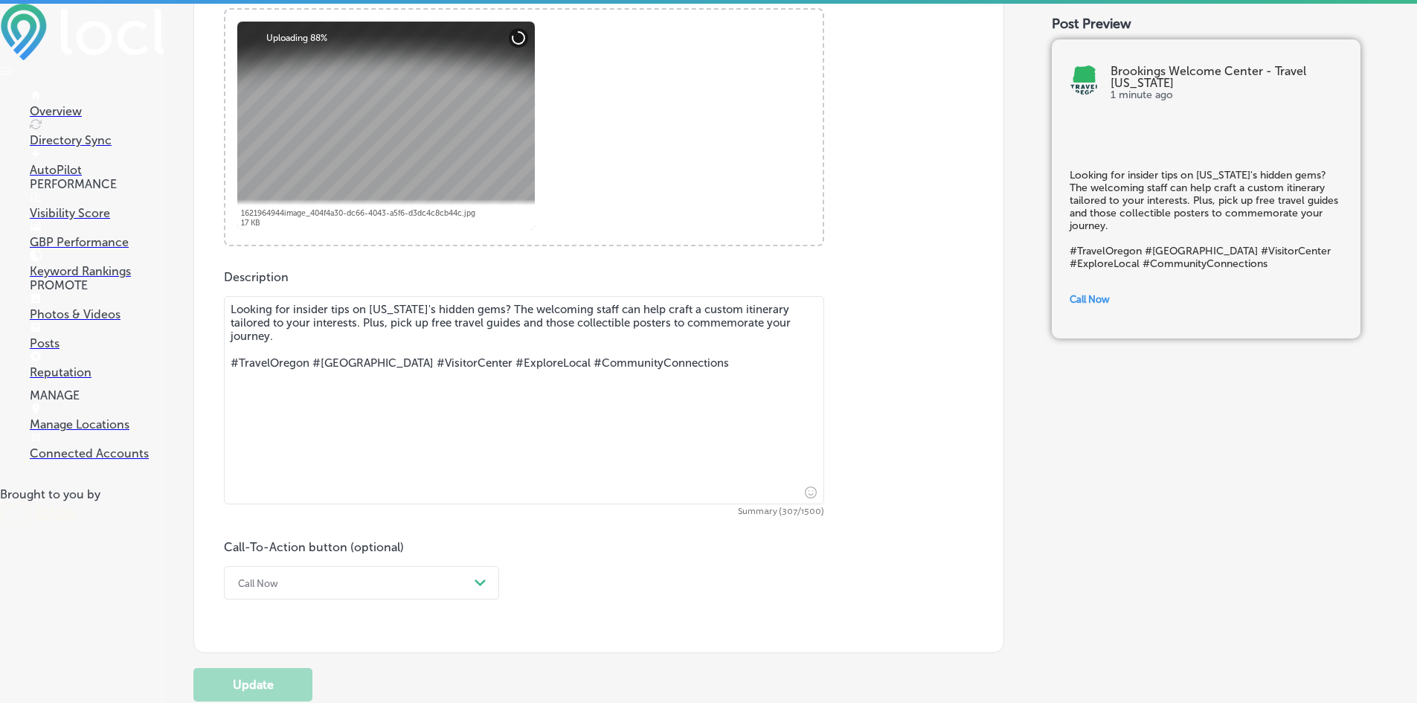
click at [411, 339] on textarea "Looking for insider tips on [US_STATE]'s hidden gems? The welcoming staff can h…" at bounding box center [524, 400] width 600 height 208
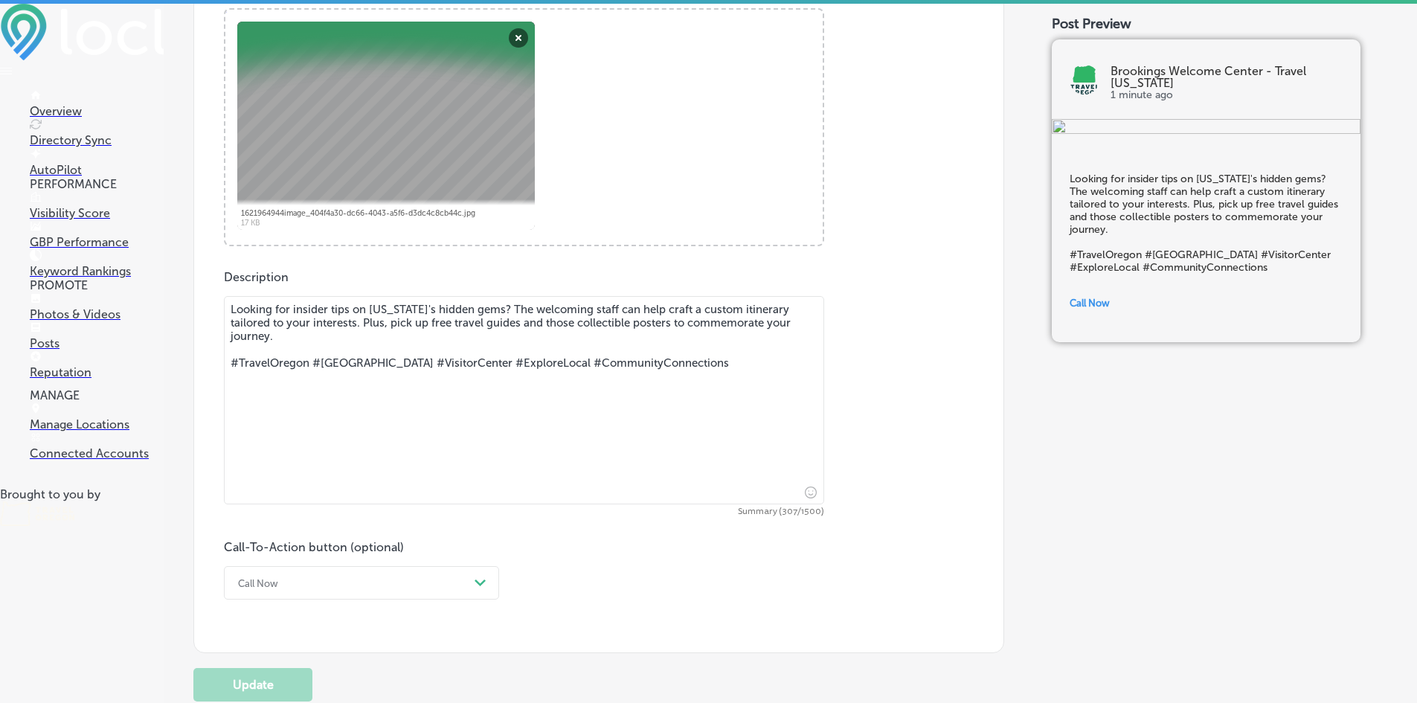
click at [505, 305] on textarea "Looking for insider tips on [US_STATE]'s hidden gems? The welcoming staff can h…" at bounding box center [524, 400] width 600 height 208
click at [396, 331] on textarea "Looking for insider tips on [US_STATE]'s hidden gems? Our welcoming staff can h…" at bounding box center [524, 400] width 600 height 208
click at [519, 321] on textarea "Looking for insider tips on [US_STATE]'s hidden gems? Our welcoming staff can h…" at bounding box center [524, 400] width 600 height 208
click at [588, 321] on textarea "Looking for insider tips on [US_STATE]'s hidden gems? Our welcoming staff can h…" at bounding box center [524, 400] width 600 height 208
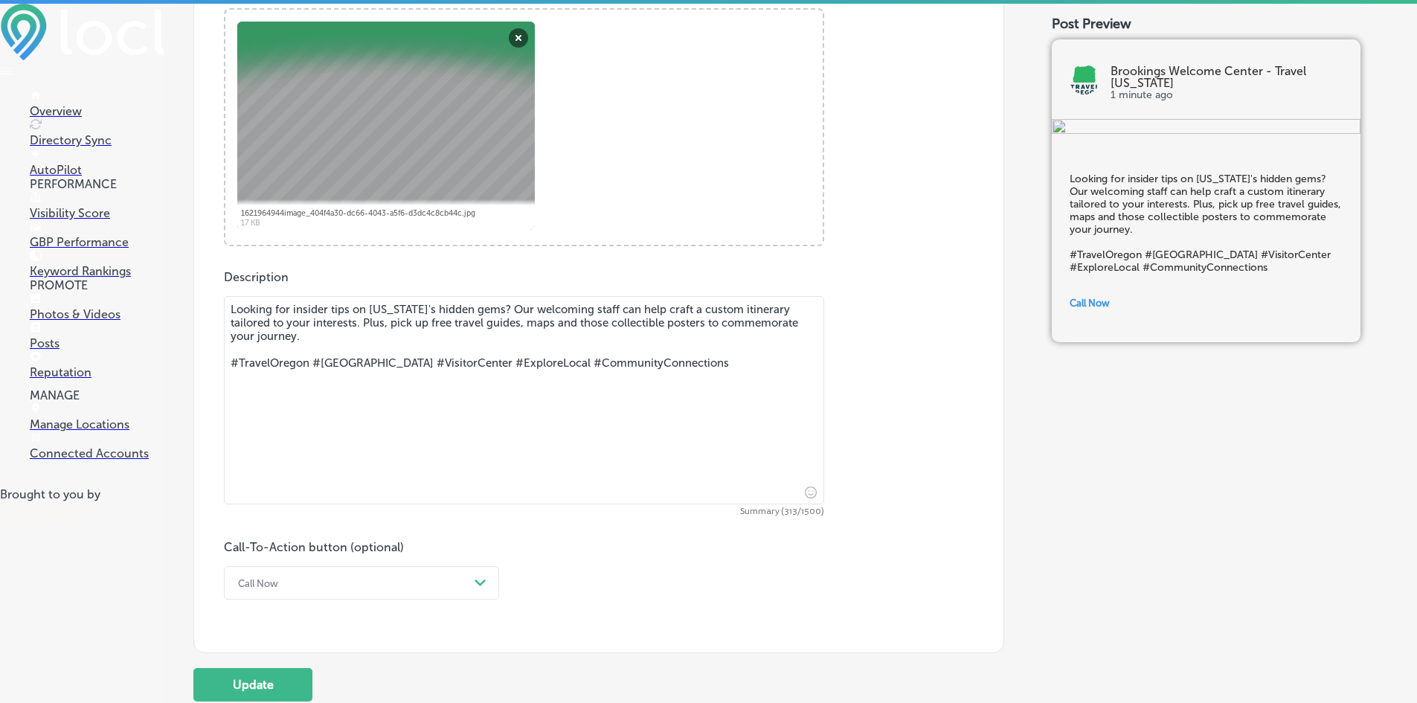
click at [588, 321] on textarea "Looking for insider tips on [US_STATE]'s hidden gems? Our welcoming staff can h…" at bounding box center [524, 400] width 600 height 208
click at [681, 325] on textarea "Looking for insider tips on [US_STATE]'s hidden gems? Our welcoming staff can h…" at bounding box center [524, 400] width 600 height 208
drag, startPoint x: 723, startPoint y: 366, endPoint x: 204, endPoint y: 365, distance: 519.3
click at [204, 365] on div "Post content Select location(s) Business + Location All Locations Path Created …" at bounding box center [598, 178] width 811 height 952
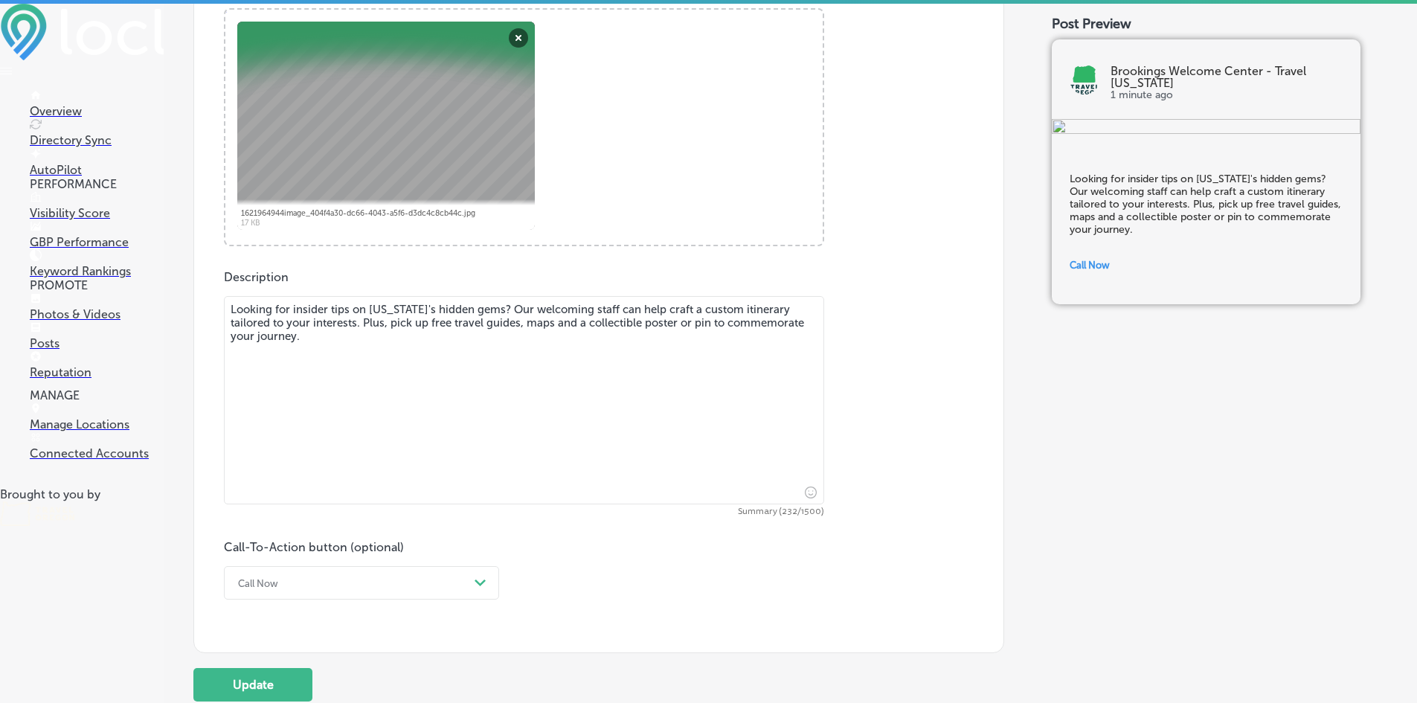
type textarea "Looking for insider tips on [US_STATE]'s hidden gems? Our welcoming staff can h…"
click at [434, 580] on div "Call Now Path Created with Sketch." at bounding box center [361, 582] width 275 height 33
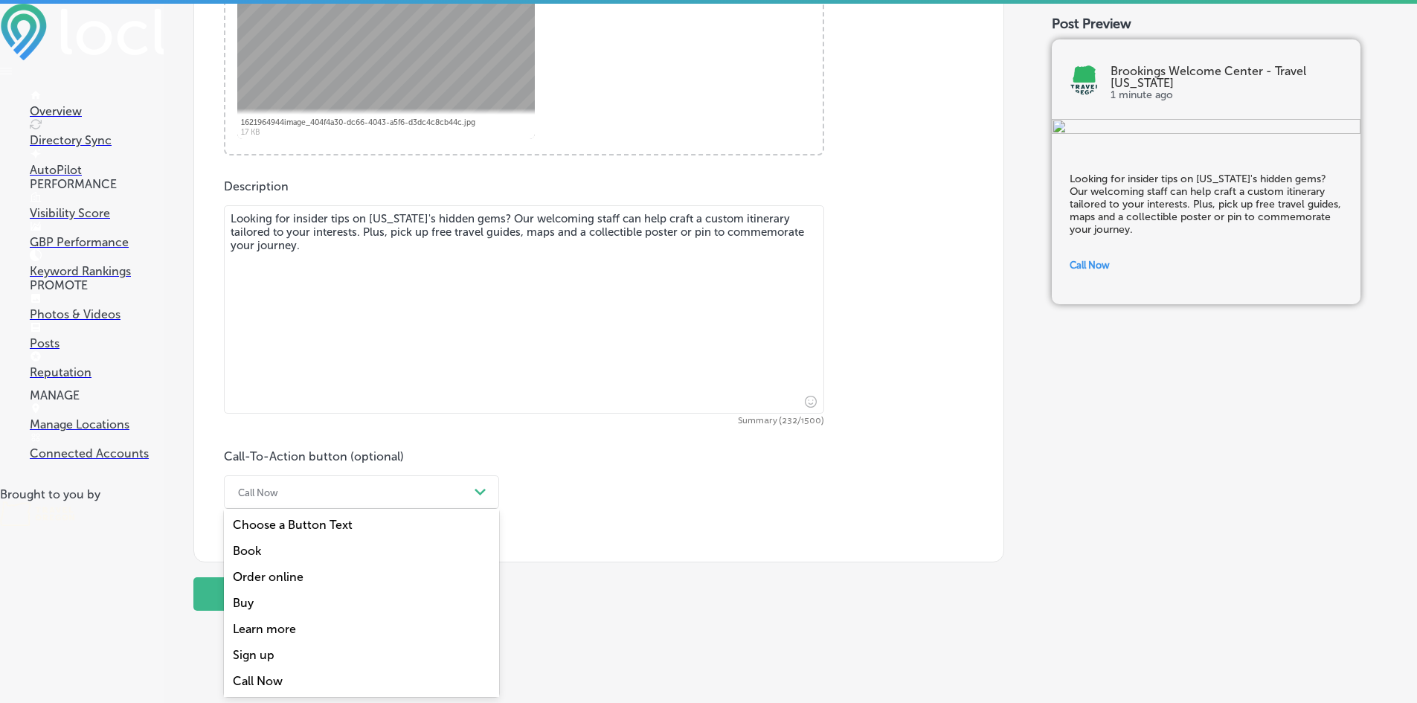
click at [327, 627] on div "Learn more" at bounding box center [361, 629] width 275 height 26
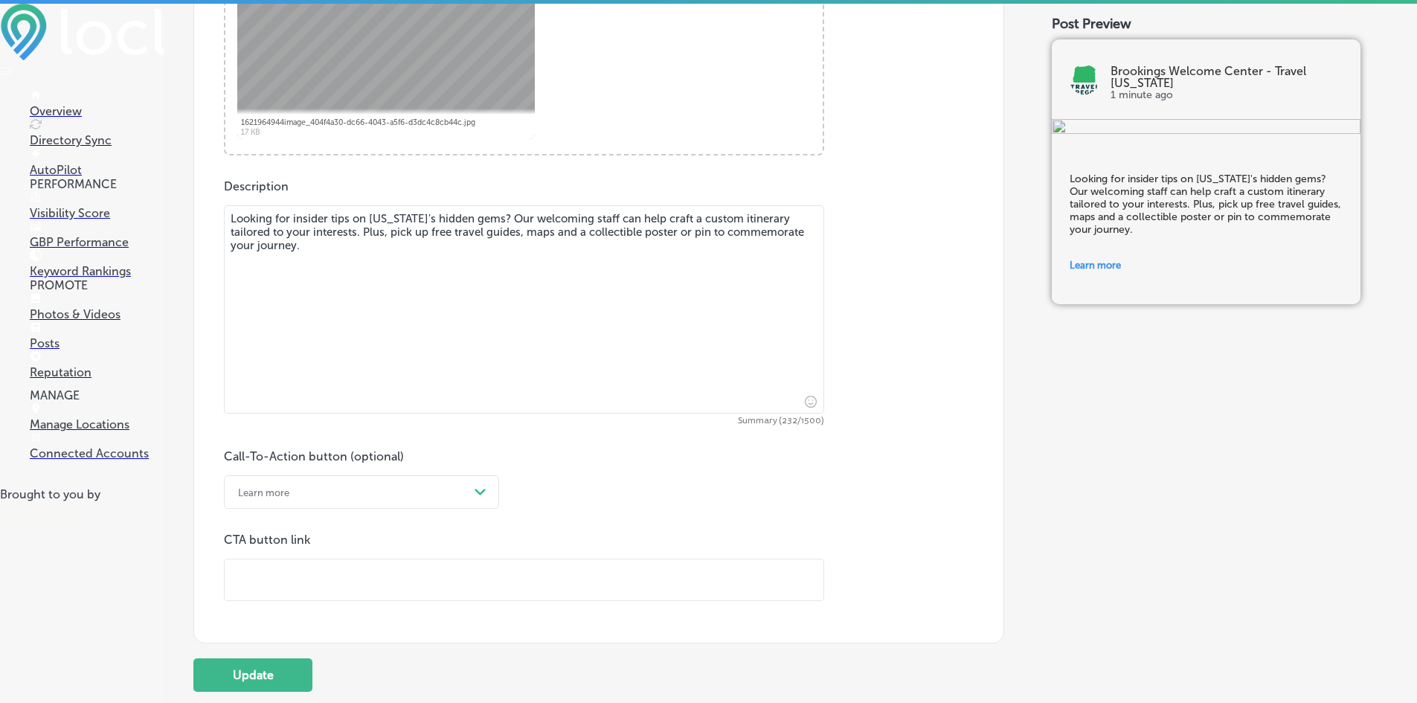
click at [337, 589] on input "text" at bounding box center [524, 579] width 599 height 41
paste input "[URL][DOMAIN_NAME]"
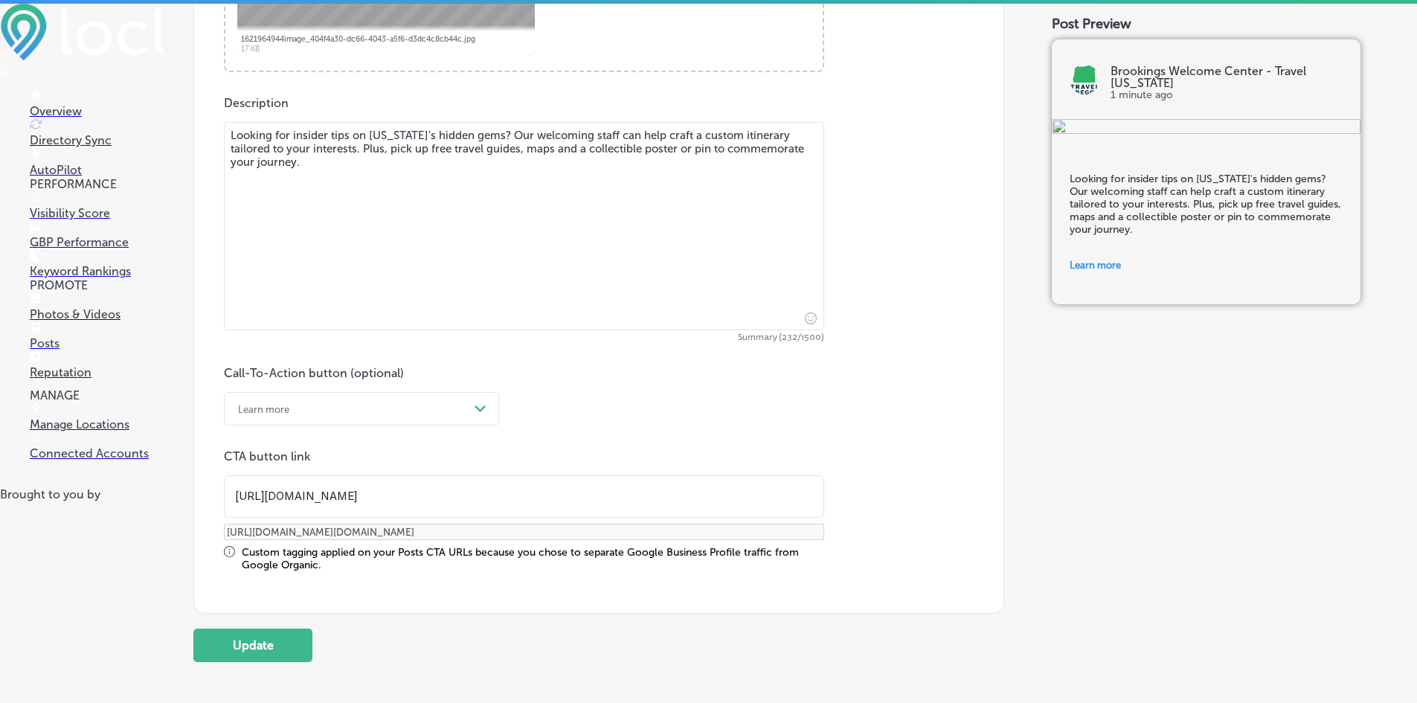
scroll to position [855, 0]
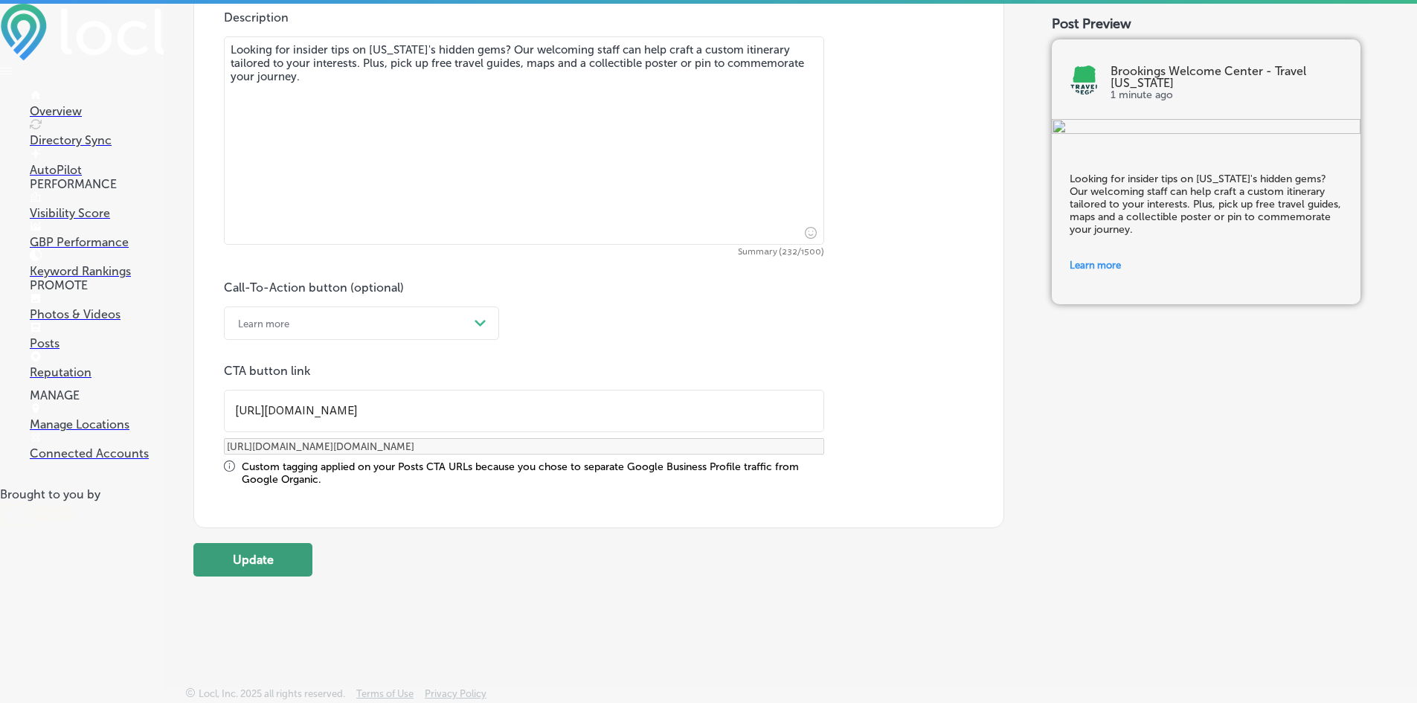
type input "[URL][DOMAIN_NAME]"
click at [273, 570] on button "Update" at bounding box center [252, 559] width 119 height 33
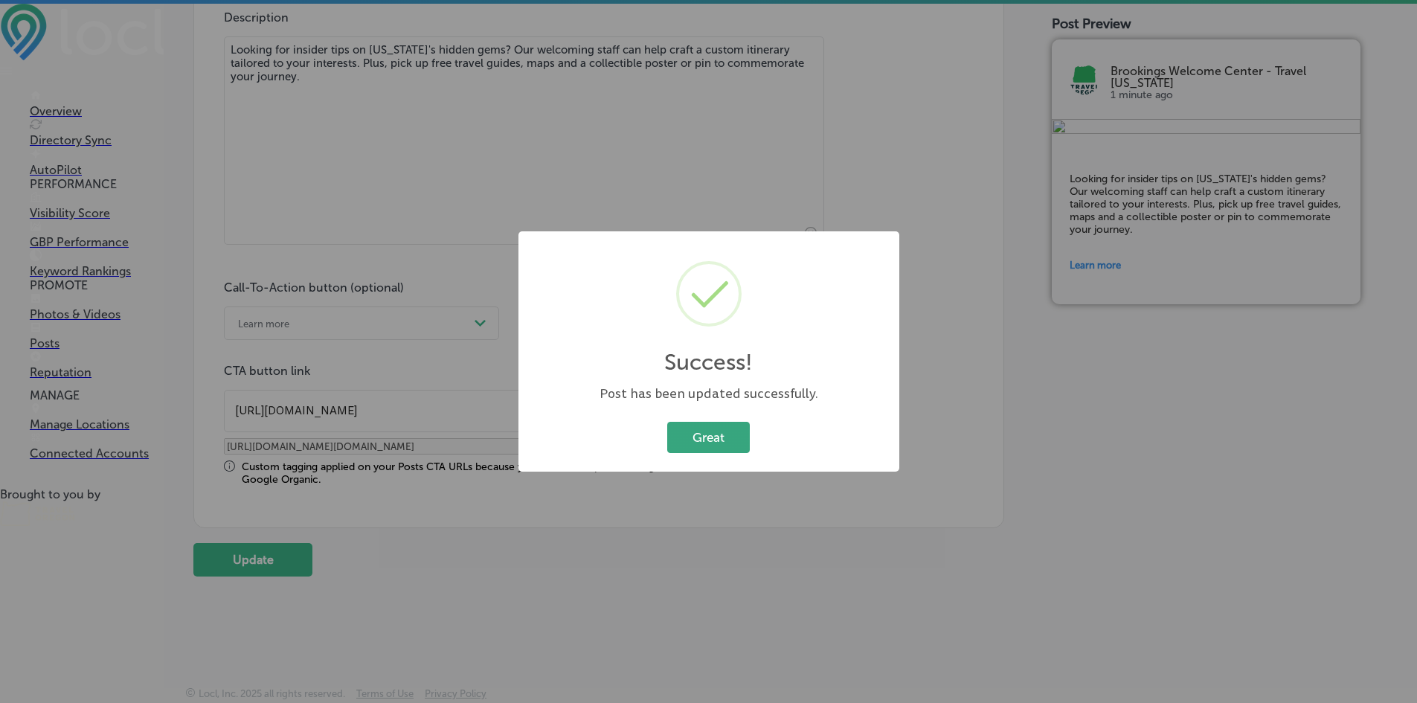
click at [721, 429] on button "Great" at bounding box center [708, 437] width 83 height 31
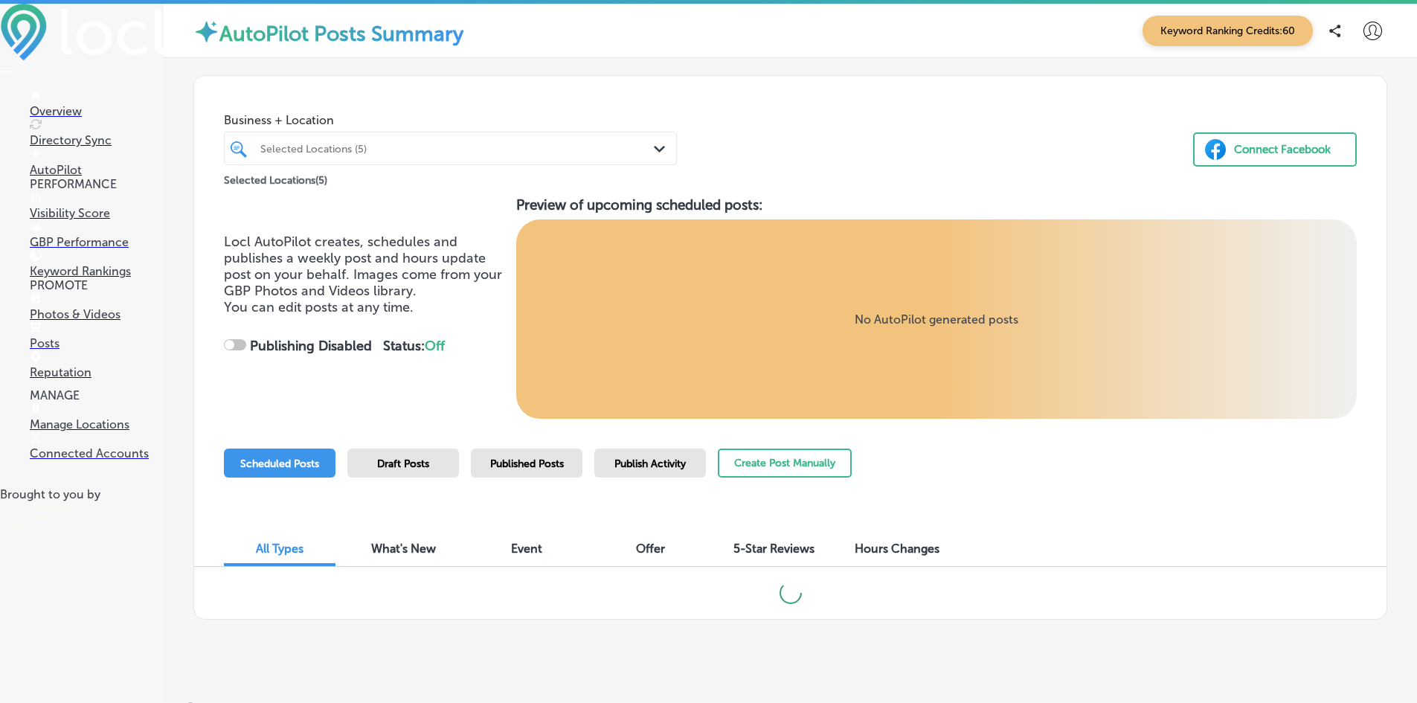
checkbox input "true"
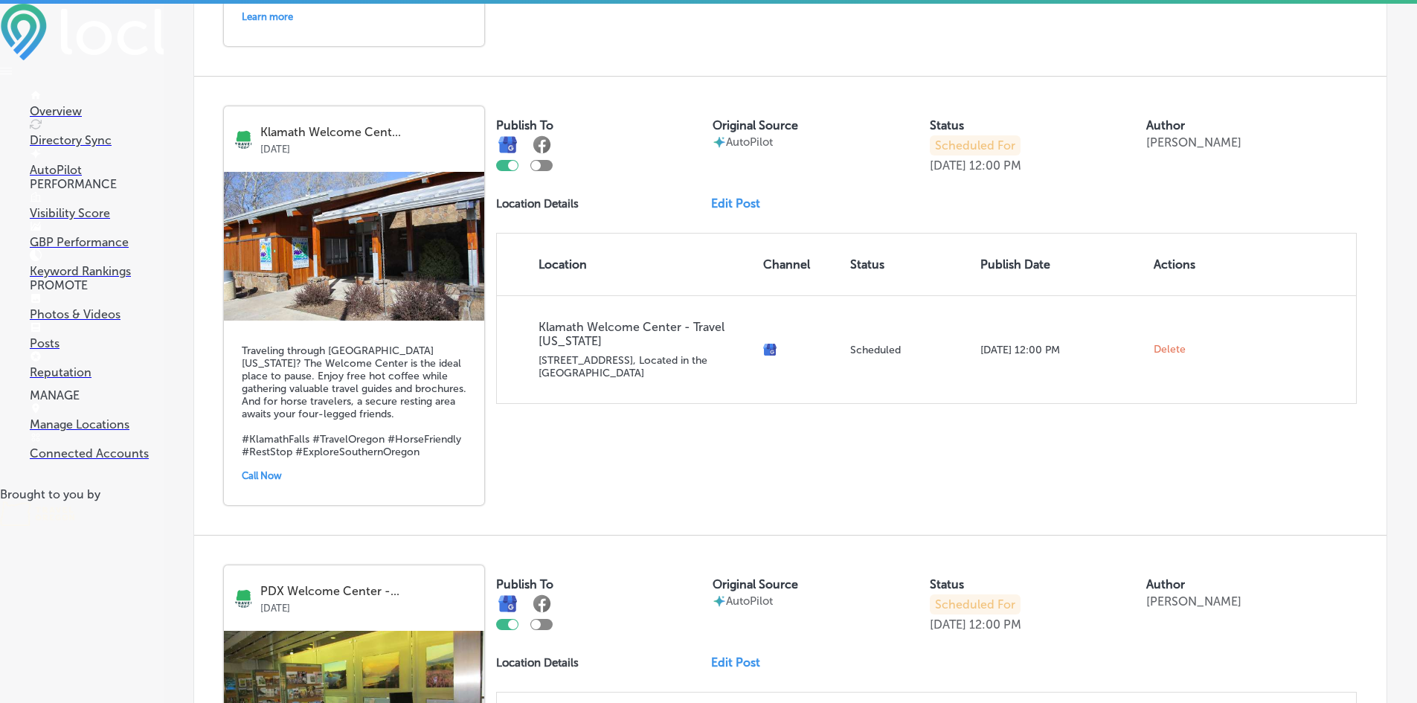
scroll to position [1711, 0]
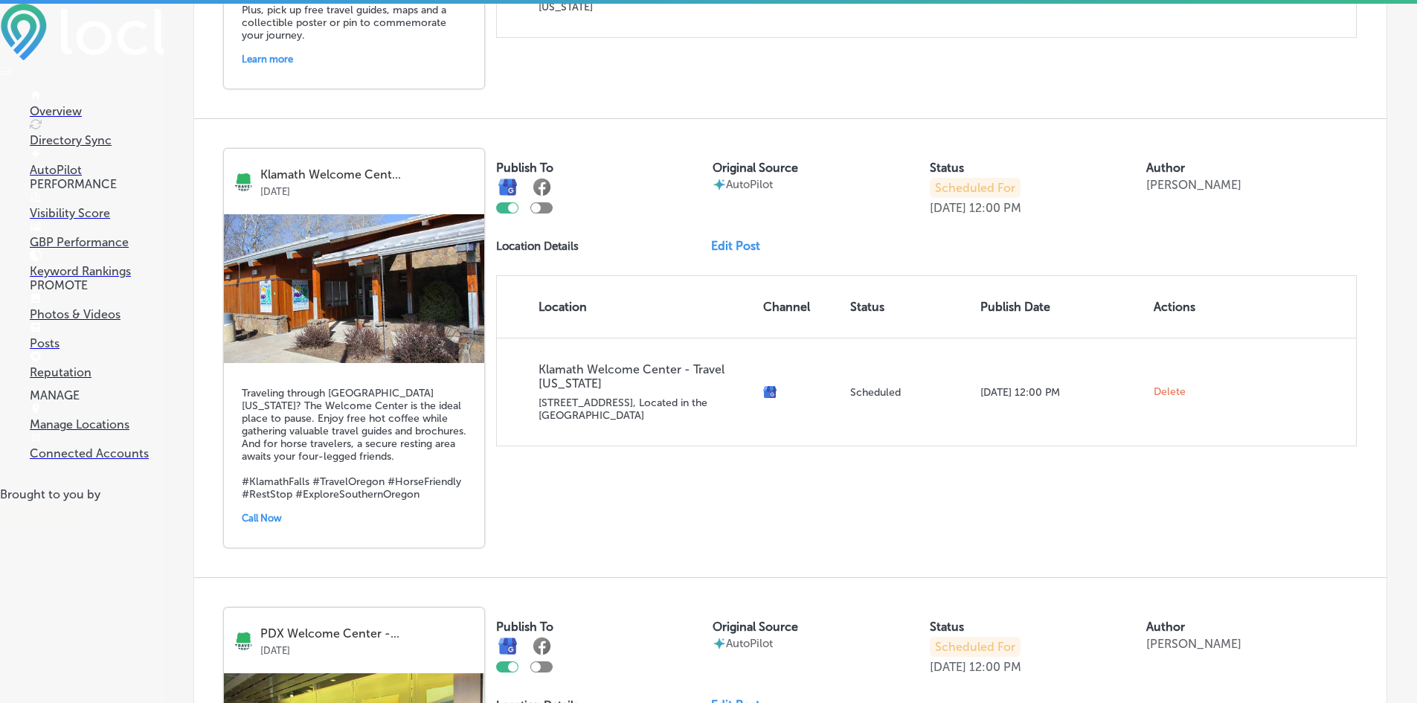
click at [734, 248] on link "Edit Post" at bounding box center [741, 246] width 61 height 14
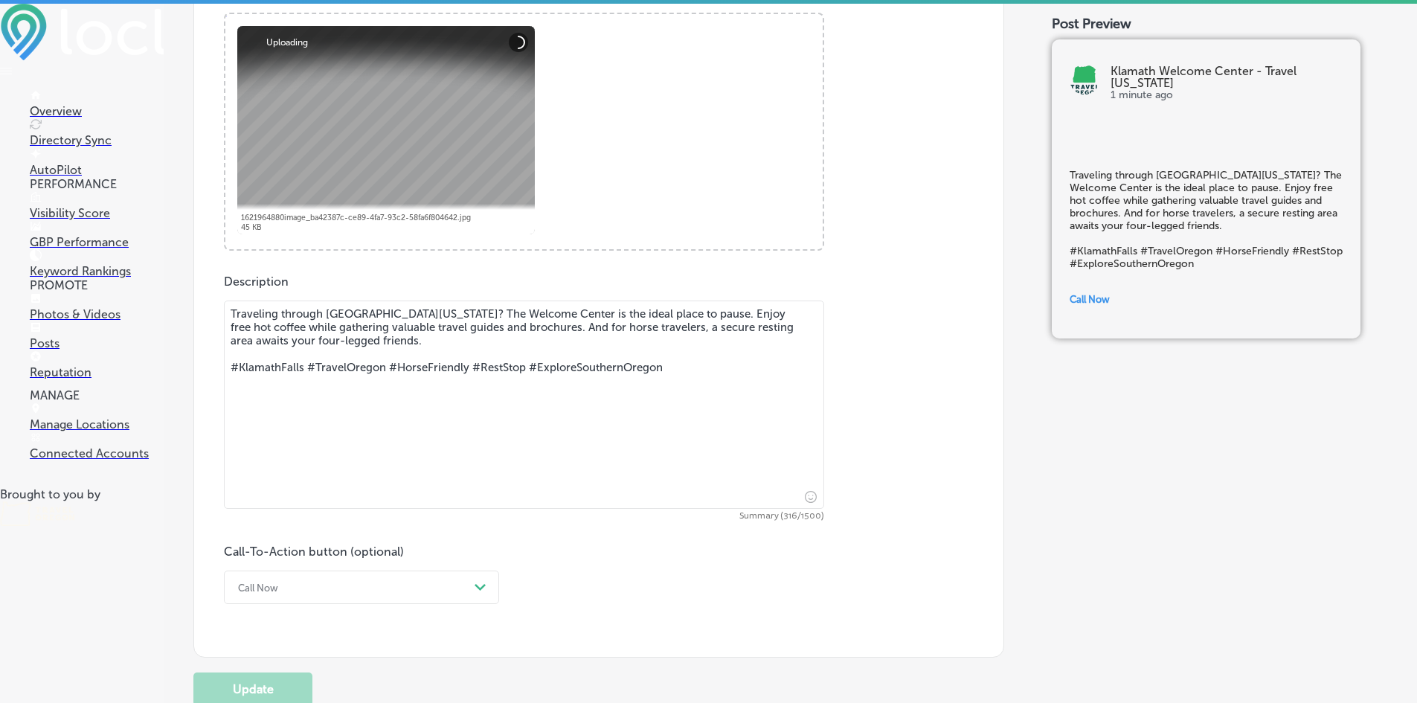
scroll to position [595, 0]
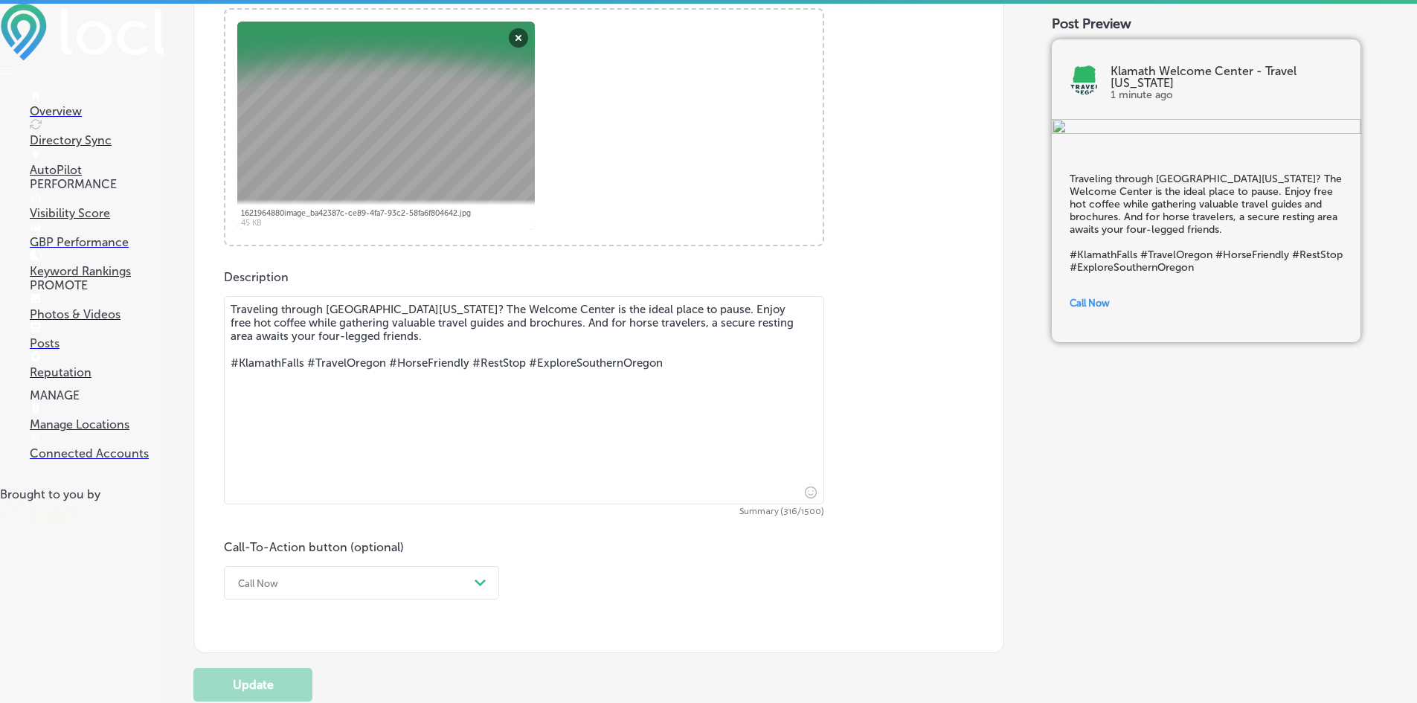
click at [429, 303] on textarea "Traveling through [GEOGRAPHIC_DATA][US_STATE]? The Welcome Center is the ideal …" at bounding box center [524, 400] width 600 height 208
click at [551, 306] on textarea "Traveling through [GEOGRAPHIC_DATA][US_STATE]? Our Welcome Center is the ideal …" at bounding box center [524, 400] width 600 height 208
click at [391, 332] on textarea "Traveling through [GEOGRAPHIC_DATA][US_STATE]? Our Welcome Center is an ideal p…" at bounding box center [524, 400] width 600 height 208
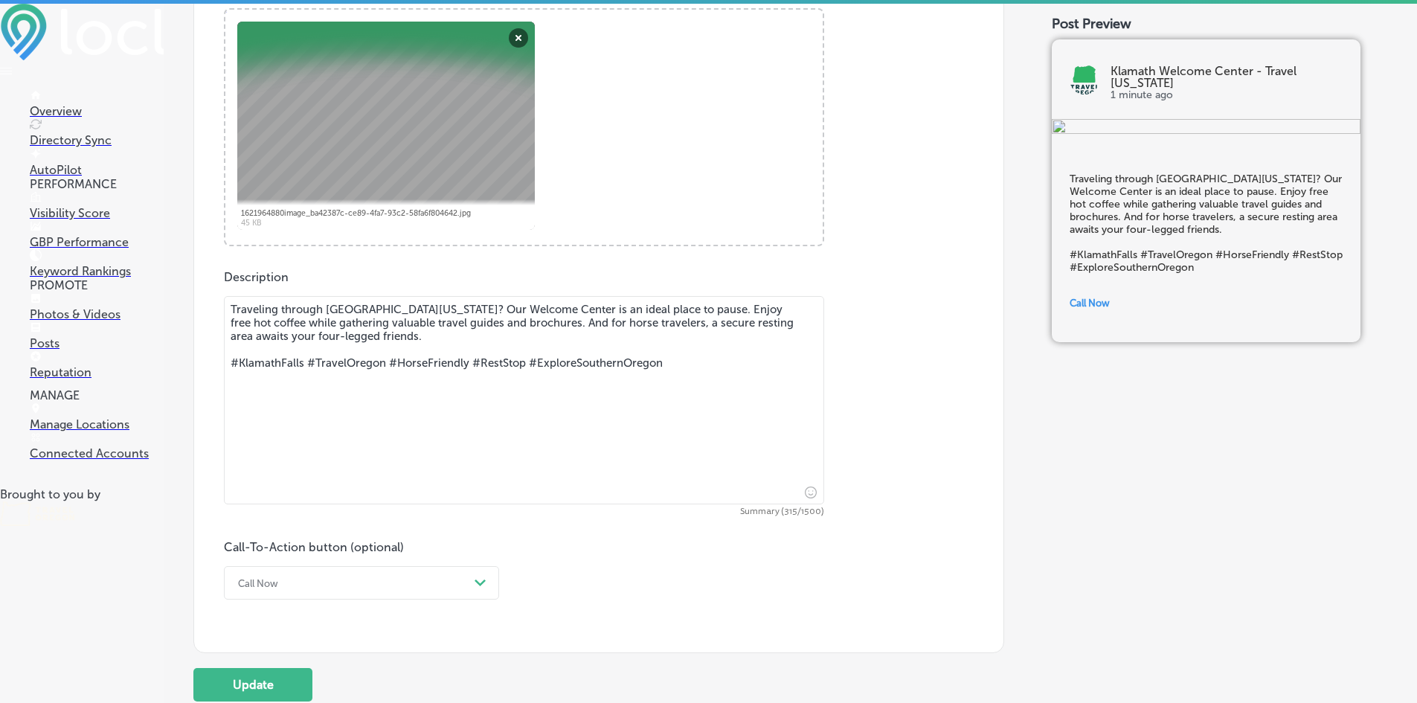
click at [336, 322] on textarea "Traveling through [GEOGRAPHIC_DATA][US_STATE]? Our Welcome Center is an ideal p…" at bounding box center [524, 400] width 600 height 208
click at [564, 339] on textarea "Traveling through [GEOGRAPHIC_DATA][US_STATE]? Our Welcome Center is an ideal p…" at bounding box center [524, 400] width 600 height 208
click at [503, 321] on textarea "Traveling through [GEOGRAPHIC_DATA][US_STATE]? Our Welcome Center is an ideal p…" at bounding box center [524, 400] width 600 height 208
click at [401, 330] on textarea "Traveling through [GEOGRAPHIC_DATA][US_STATE]? Our Welcome Center is an ideal p…" at bounding box center [524, 400] width 600 height 208
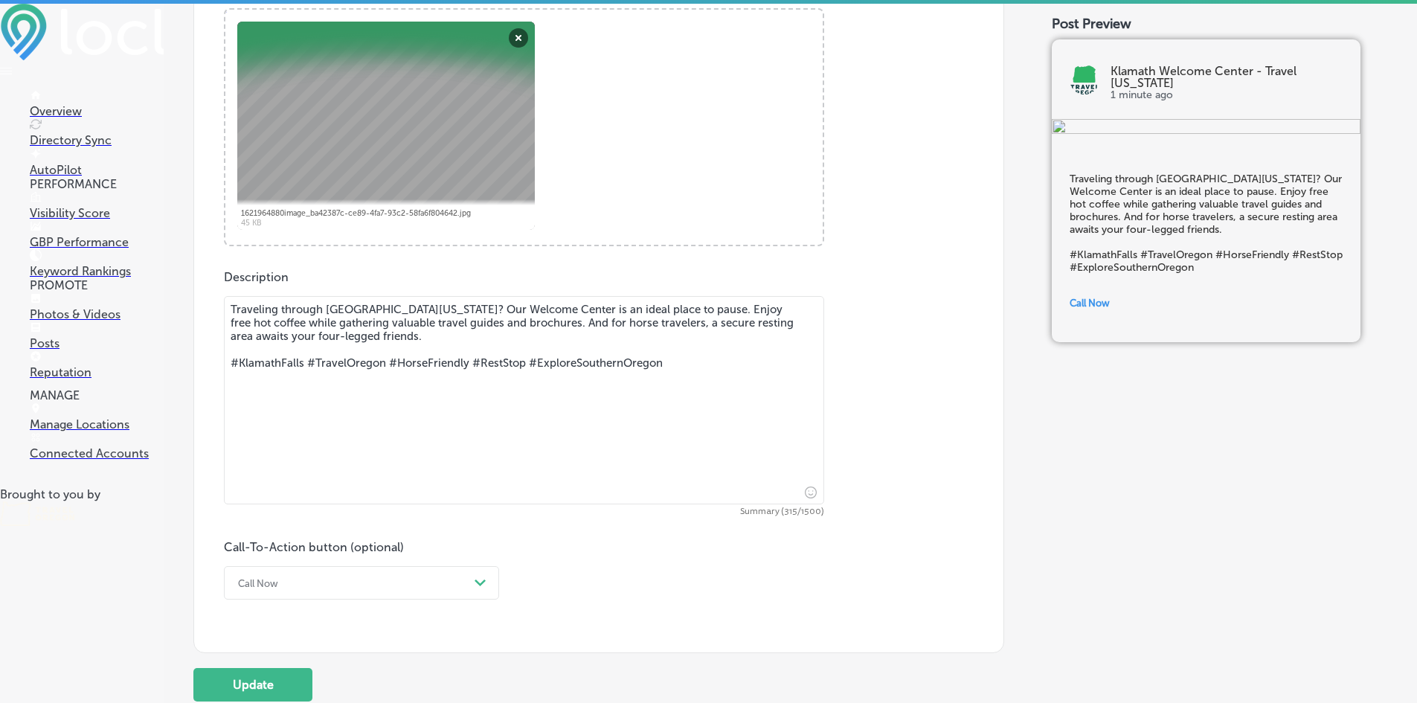
drag, startPoint x: 319, startPoint y: 326, endPoint x: 342, endPoint y: 331, distance: 23.6
click at [321, 326] on textarea "Traveling through [GEOGRAPHIC_DATA][US_STATE]? Our Welcome Center is an ideal p…" at bounding box center [524, 400] width 600 height 208
click at [312, 322] on textarea "Traveling through [GEOGRAPHIC_DATA][US_STATE]? Our Welcome Center is an ideal p…" at bounding box center [524, 400] width 600 height 208
click at [318, 324] on textarea "Traveling through [GEOGRAPHIC_DATA][US_STATE]? Our Welcome Center is an ideal p…" at bounding box center [524, 400] width 600 height 208
click at [313, 321] on textarea "Traveling through [GEOGRAPHIC_DATA][US_STATE]? Our Welcome Center is an ideal p…" at bounding box center [524, 400] width 600 height 208
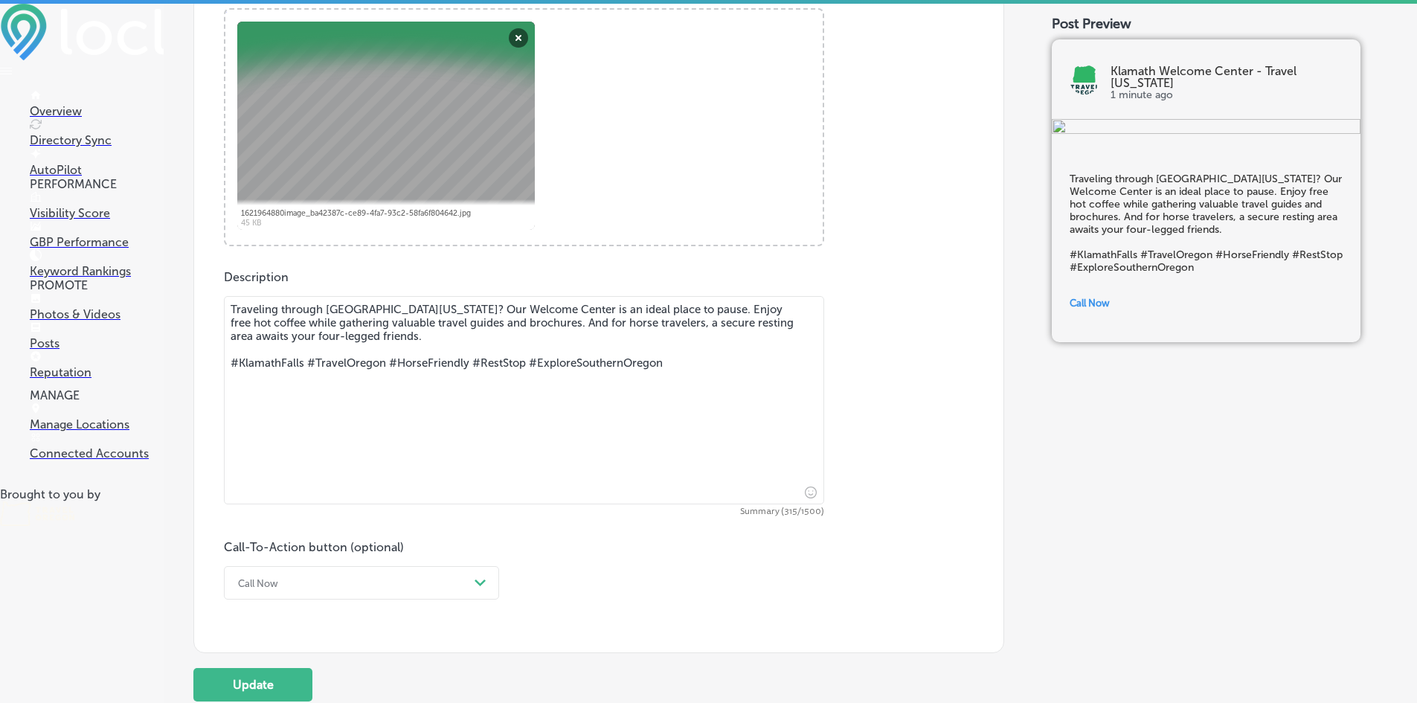
click at [673, 311] on textarea "Traveling through [GEOGRAPHIC_DATA][US_STATE]? Our Welcome Center is an ideal p…" at bounding box center [524, 400] width 600 height 208
click at [422, 307] on textarea "Traveling through [GEOGRAPHIC_DATA][US_STATE]? Our Welcome Center is an ideal p…" at bounding box center [524, 400] width 600 height 208
click at [422, 310] on textarea "Traveling through [GEOGRAPHIC_DATA][US_STATE]? Our Welcome Center is an ideal p…" at bounding box center [524, 400] width 600 height 208
click at [446, 309] on textarea "Traveling through [GEOGRAPHIC_DATA][US_STATE]? Our Welcome Center is an ideal p…" at bounding box center [524, 400] width 600 height 208
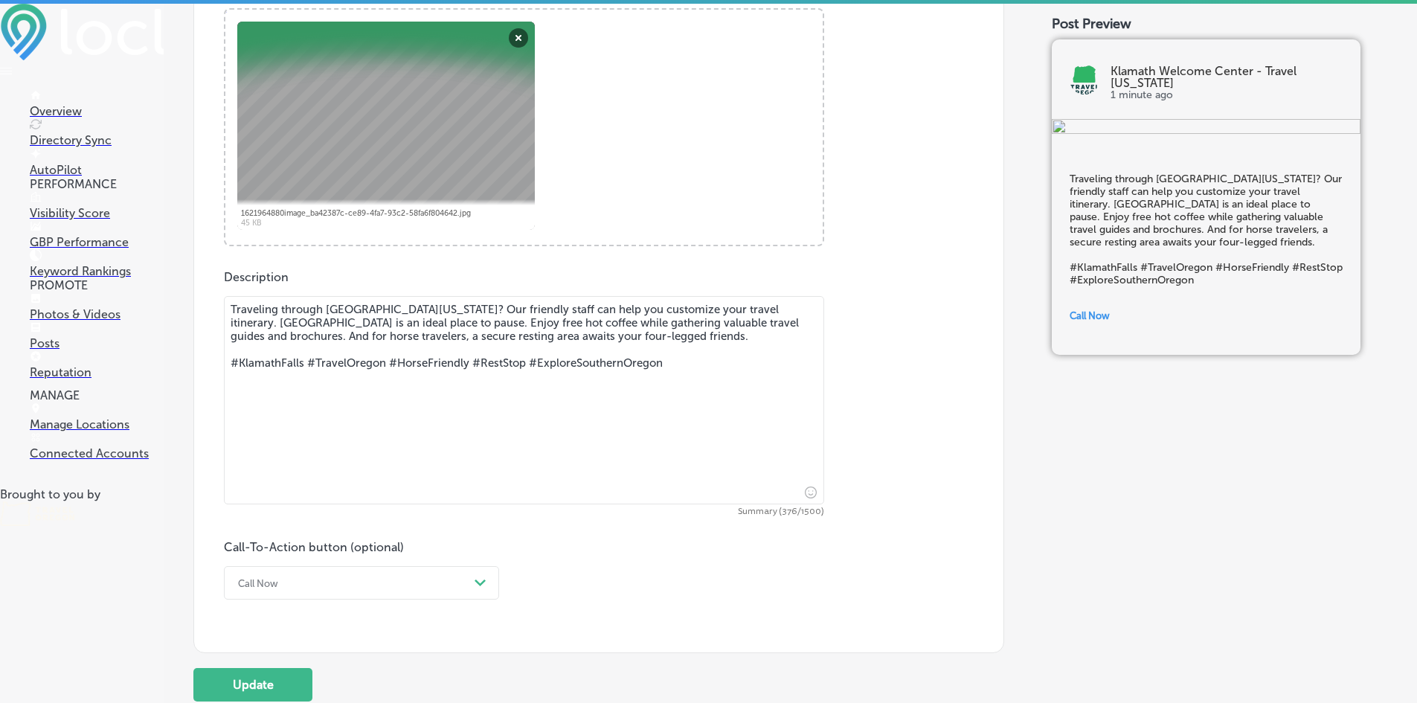
click at [638, 335] on textarea "Traveling through [GEOGRAPHIC_DATA][US_STATE]? Our friendly staff can help you …" at bounding box center [524, 400] width 600 height 208
drag, startPoint x: 792, startPoint y: 321, endPoint x: 220, endPoint y: 322, distance: 571.4
click at [220, 322] on div "Post content Select location(s) Business + Location All Locations Path Created …" at bounding box center [598, 178] width 811 height 952
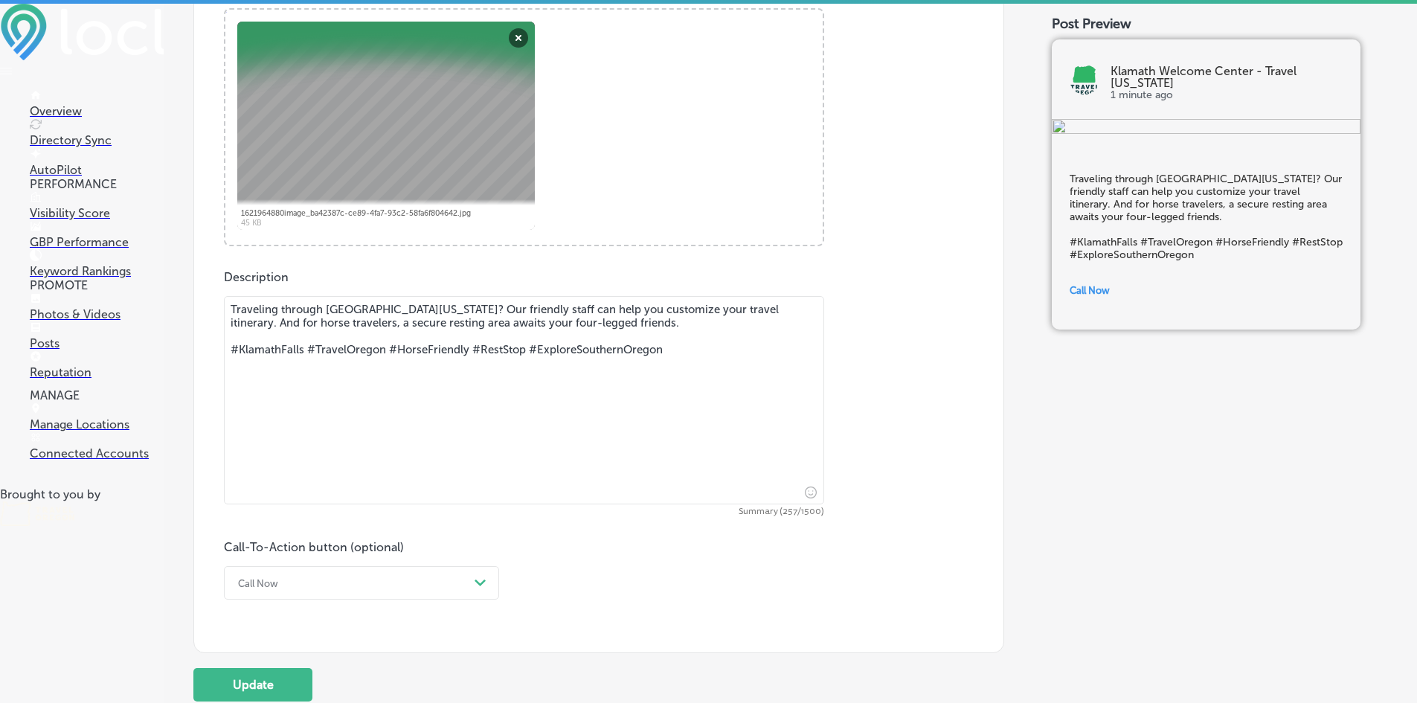
drag, startPoint x: 696, startPoint y: 353, endPoint x: 218, endPoint y: 333, distance: 478.1
click at [218, 333] on div "Post content Select location(s) Business + Location All Locations Path Created …" at bounding box center [598, 178] width 811 height 952
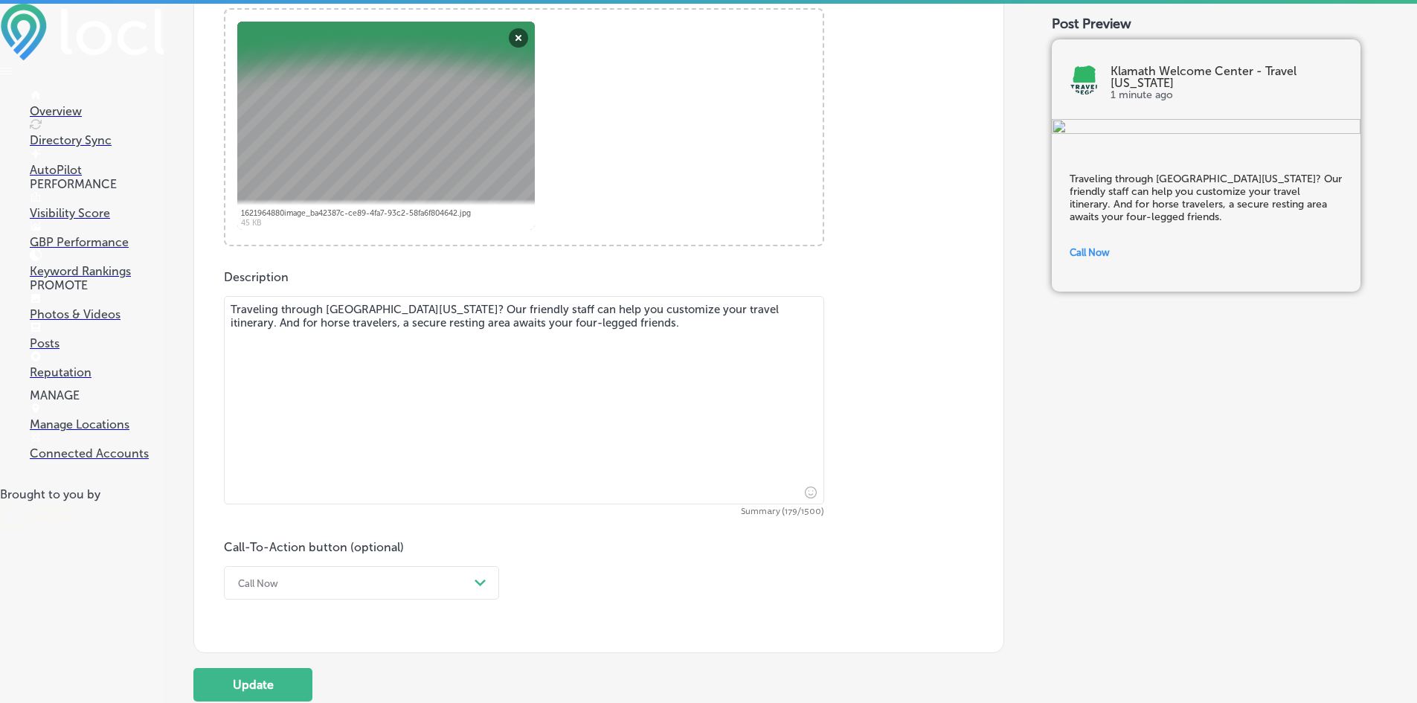
click at [489, 305] on textarea "Traveling through [GEOGRAPHIC_DATA][US_STATE]? Our friendly staff can help you …" at bounding box center [524, 400] width 600 height 208
type textarea "Traveling through [GEOGRAPHIC_DATA][US_STATE]? Our friendly welcome center staf…"
click at [356, 580] on div "Call Now Path Created with Sketch." at bounding box center [361, 582] width 275 height 33
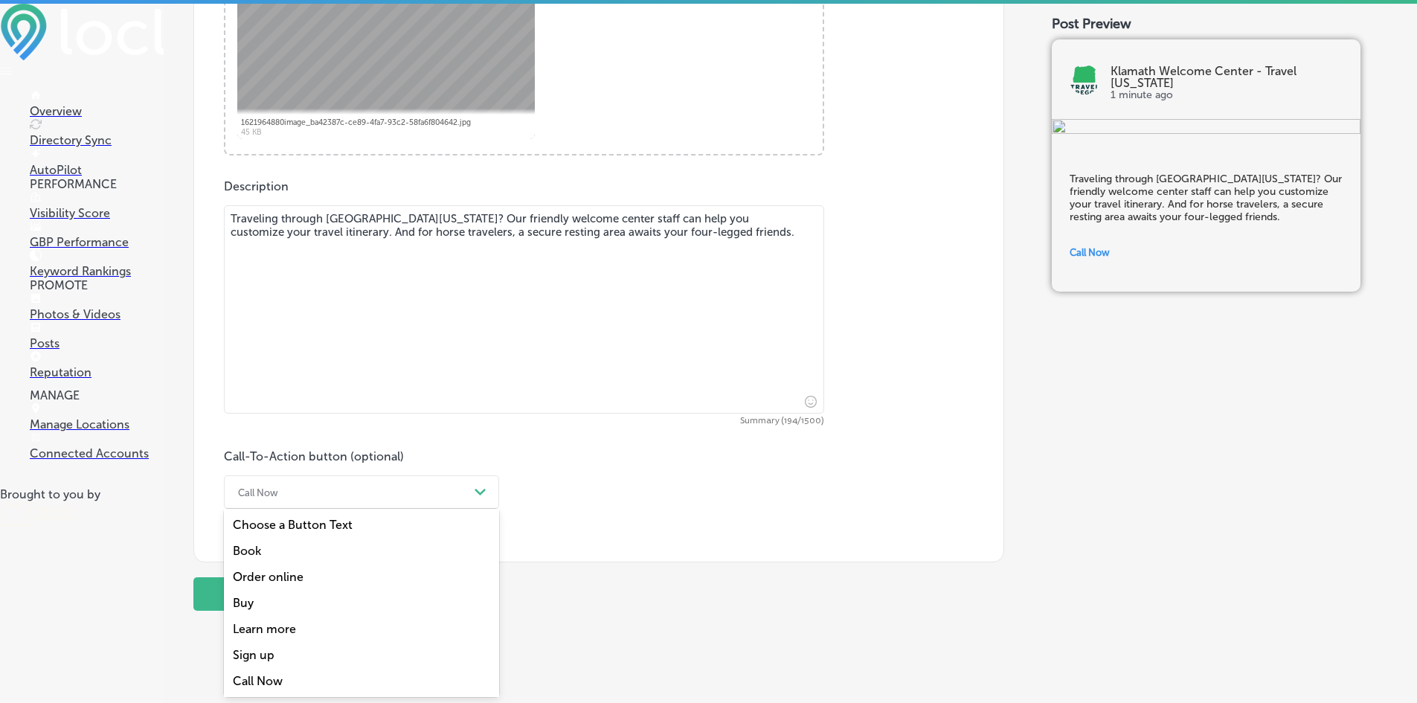
click at [338, 624] on div "Learn more" at bounding box center [361, 629] width 275 height 26
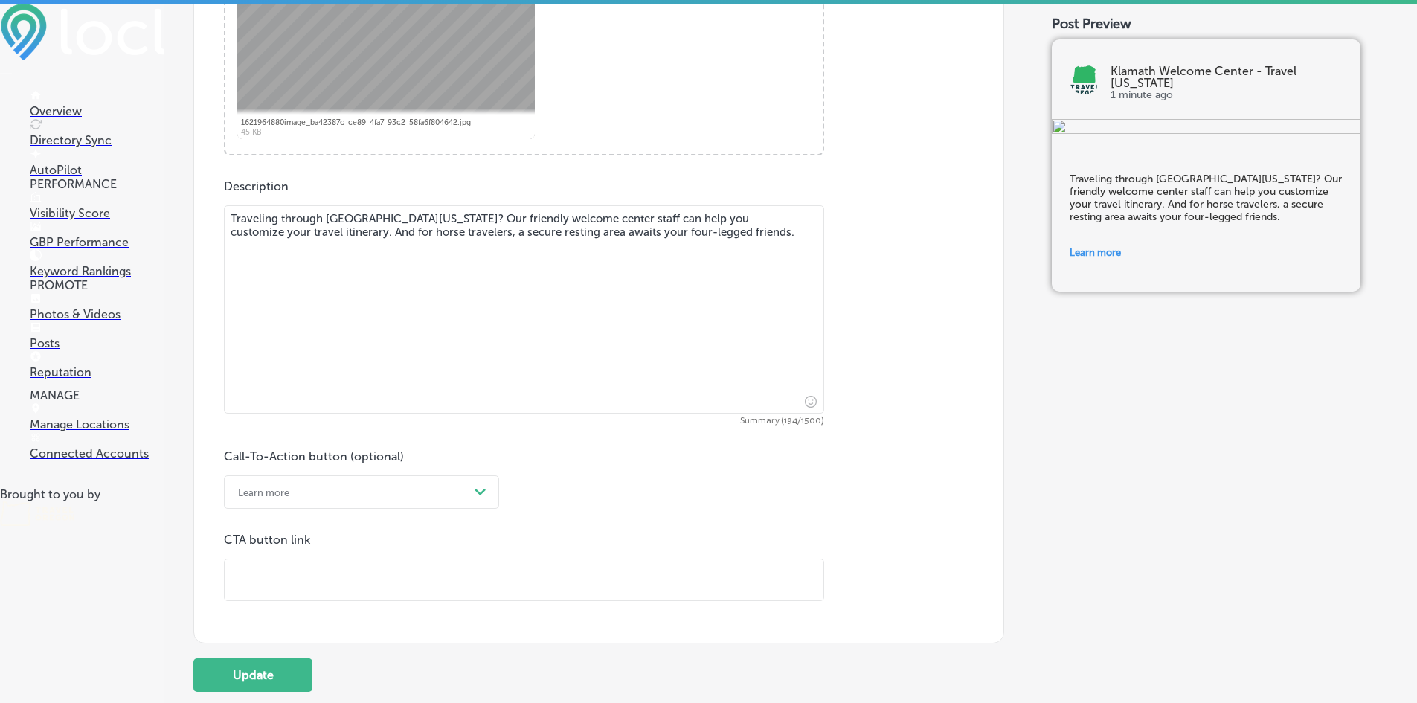
click at [321, 586] on input "text" at bounding box center [524, 579] width 599 height 41
paste input "[URL][DOMAIN_NAME]"
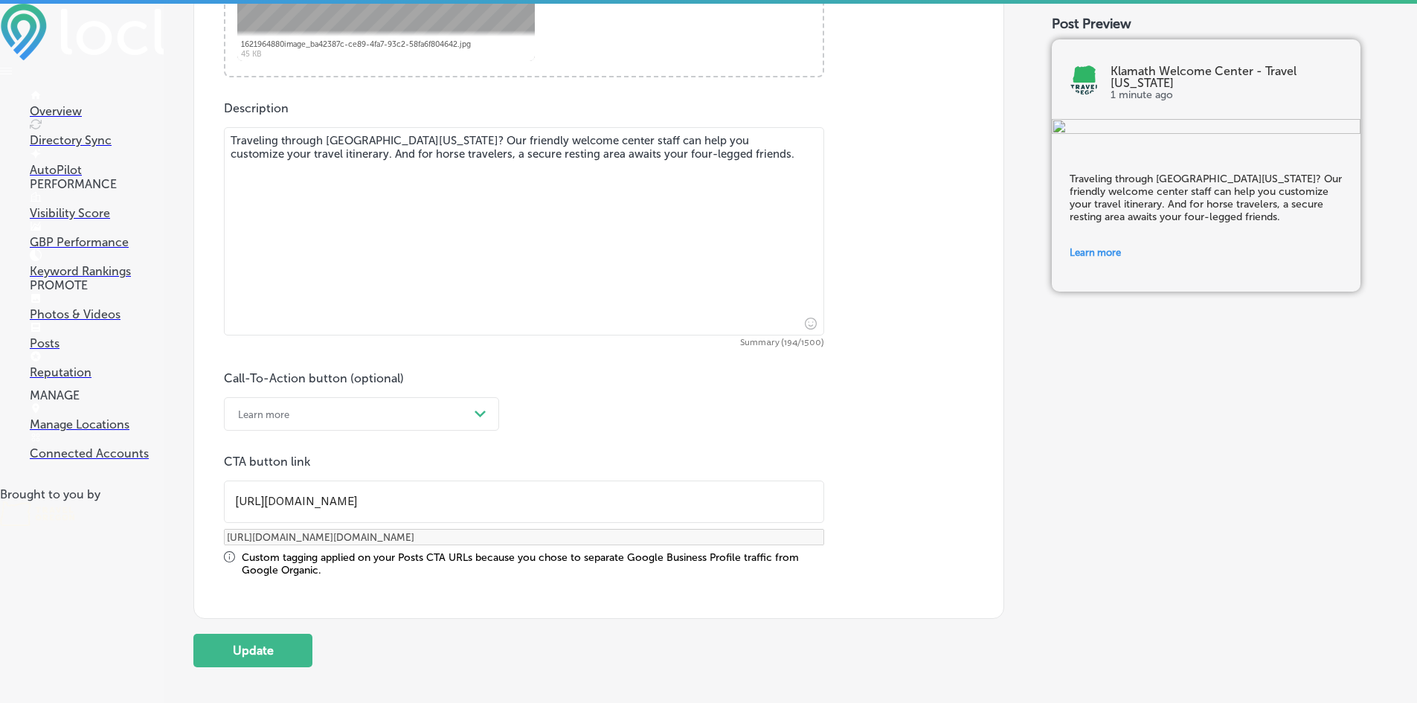
scroll to position [855, 0]
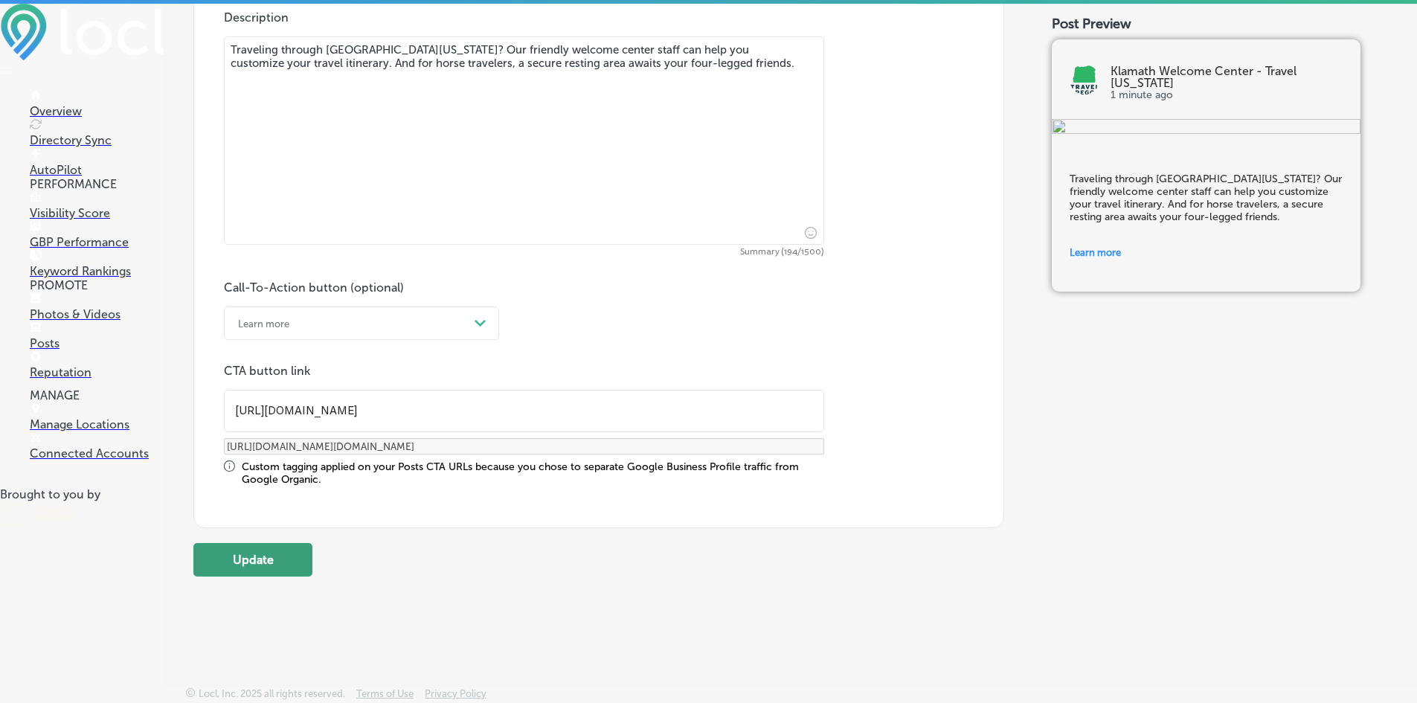
type input "[URL][DOMAIN_NAME]"
click at [266, 564] on button "Update" at bounding box center [252, 559] width 119 height 33
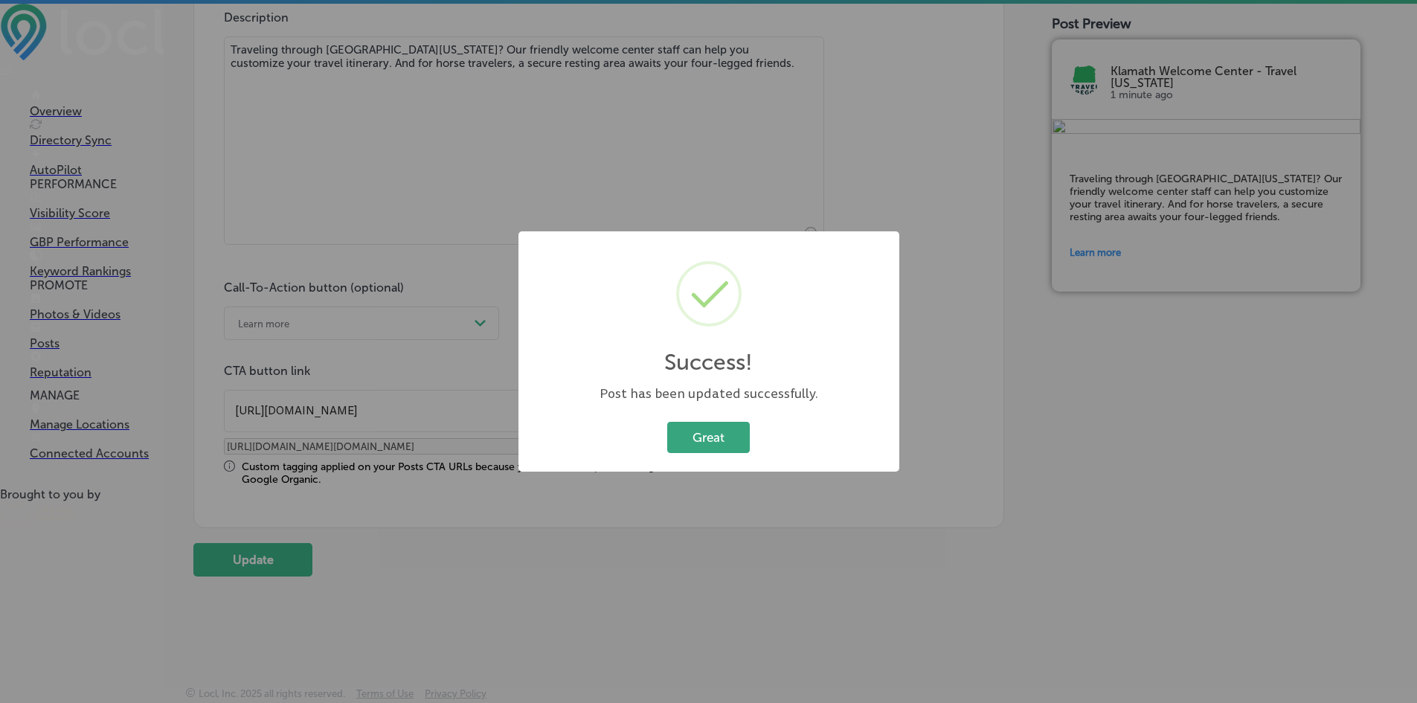
click at [740, 433] on button "Great" at bounding box center [708, 437] width 83 height 31
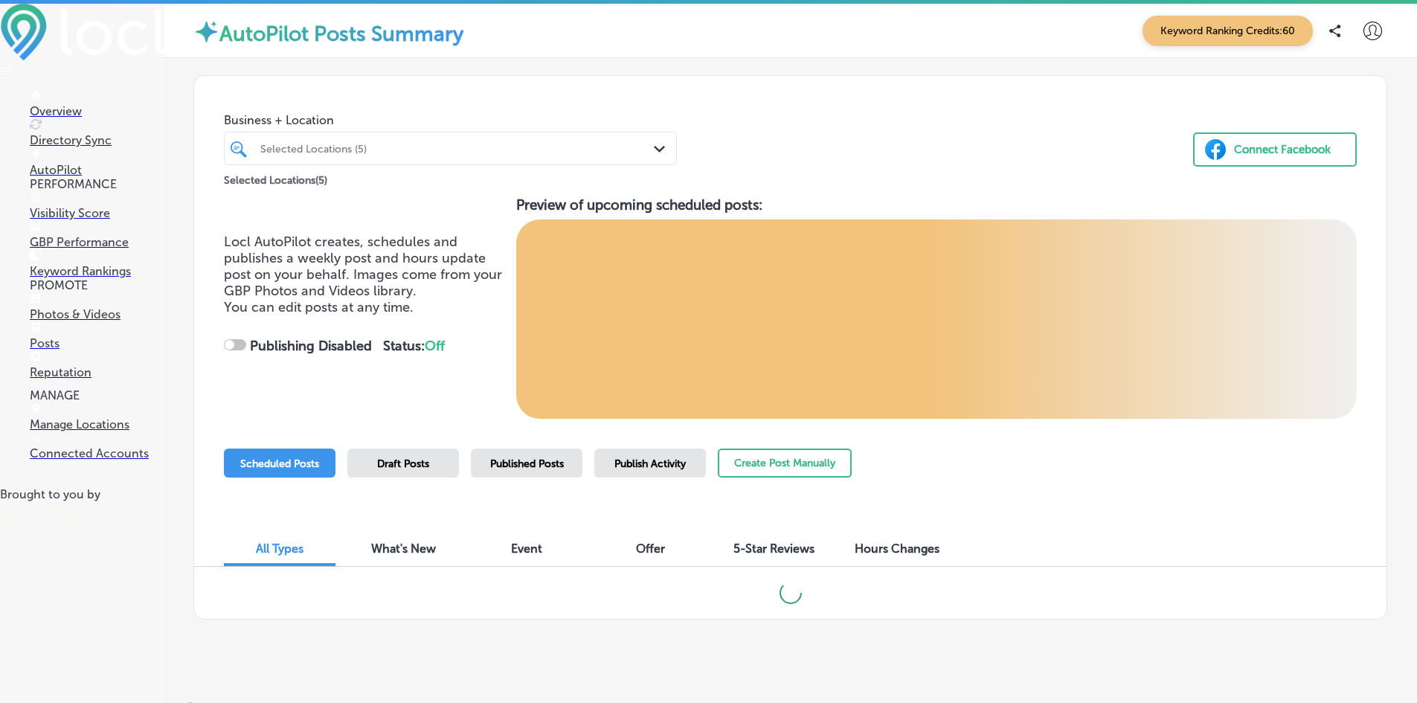
checkbox input "true"
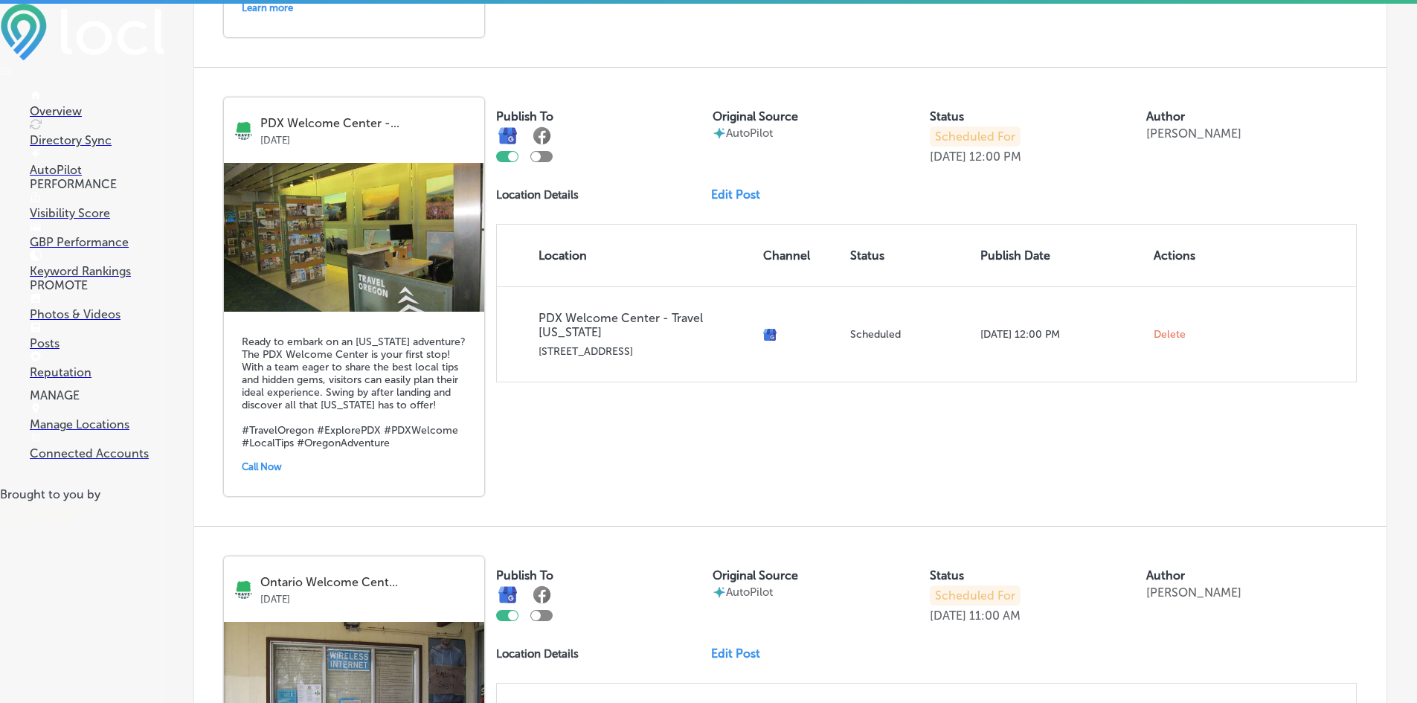
scroll to position [2172, 0]
click at [730, 196] on link "Edit Post" at bounding box center [741, 194] width 61 height 14
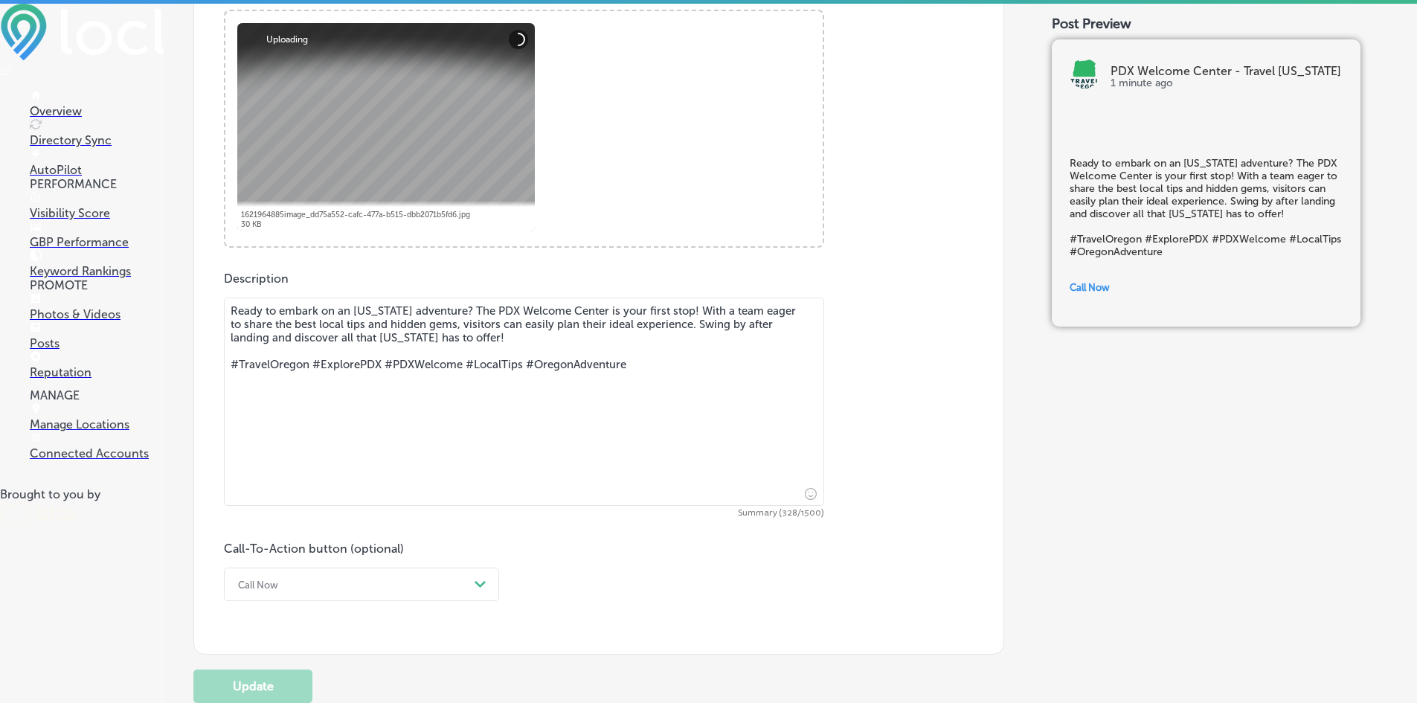
scroll to position [595, 0]
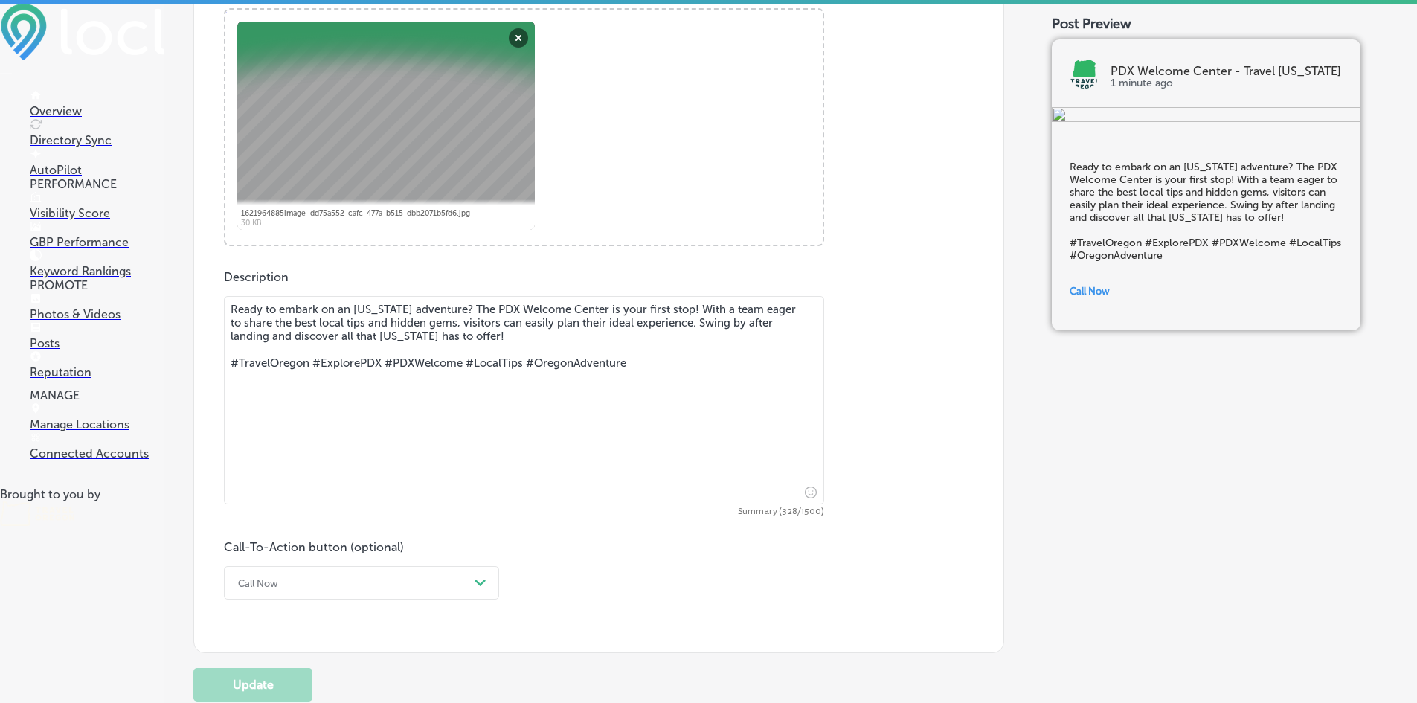
click at [342, 308] on textarea "Ready to embark on an [US_STATE] adventure? The PDX Welcome Center is your firs…" at bounding box center [524, 400] width 600 height 208
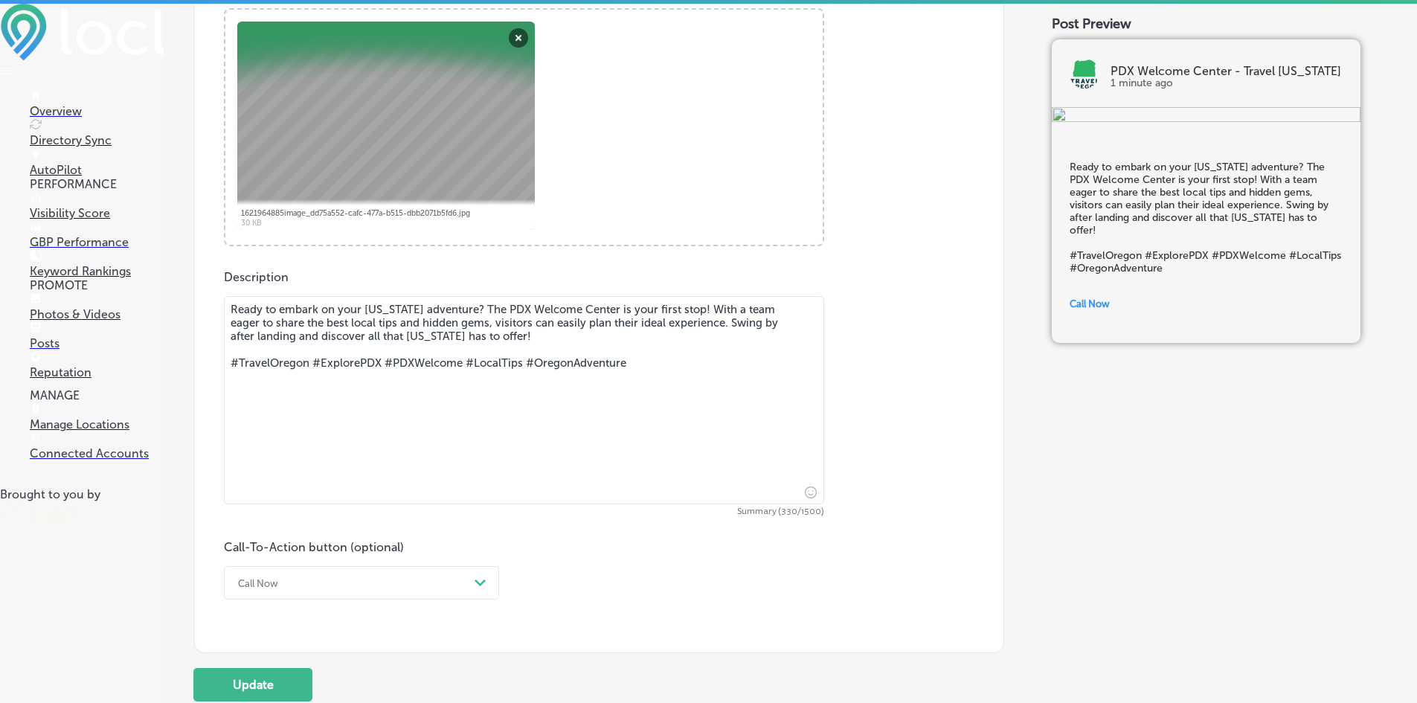
click at [696, 307] on textarea "Ready to embark on your [US_STATE] adventure? The PDX Welcome Center is your fi…" at bounding box center [524, 400] width 600 height 208
click at [510, 335] on textarea "Ready to embark on your [US_STATE] adventure? The PDX Welcome Center is your fi…" at bounding box center [524, 400] width 600 height 208
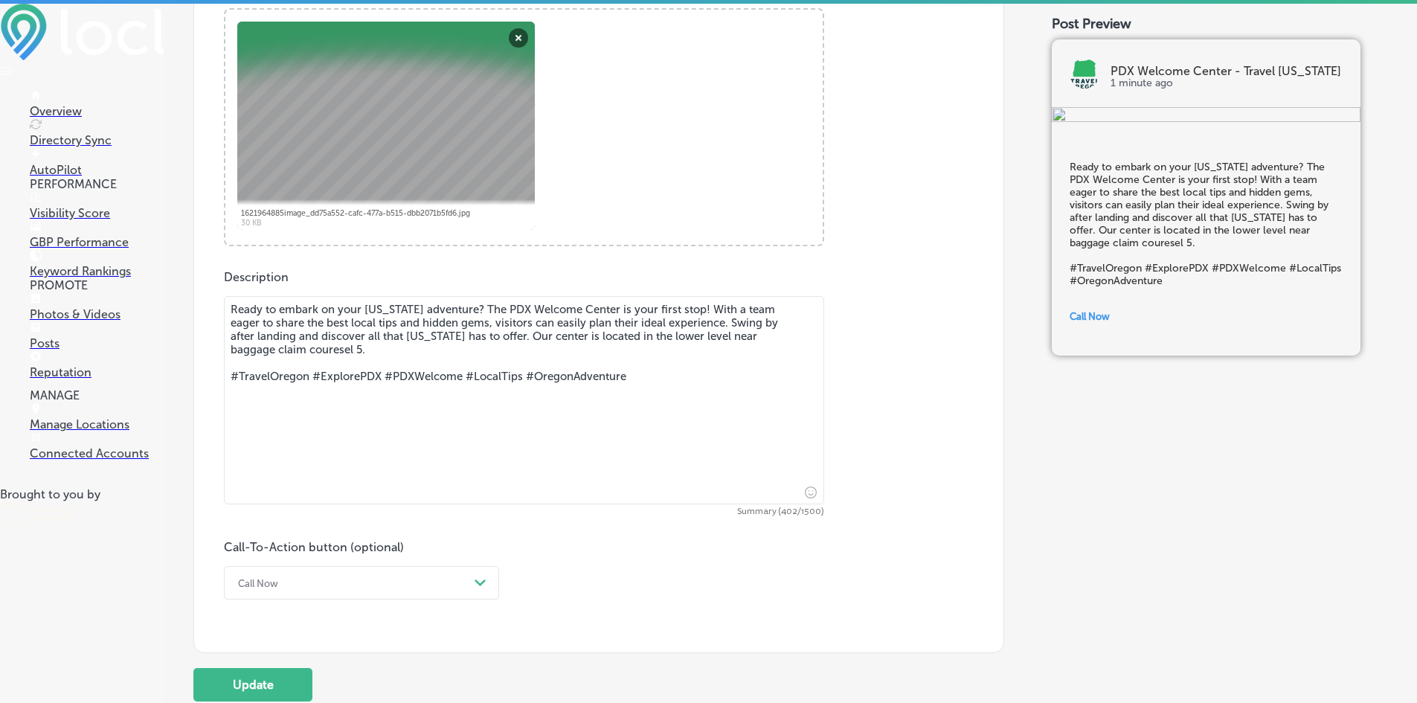
click at [250, 348] on textarea "Ready to embark on your [US_STATE] adventure? The PDX Welcome Center is your fi…" at bounding box center [524, 400] width 600 height 208
drag, startPoint x: 250, startPoint y: 348, endPoint x: 372, endPoint y: 371, distance: 124.0
click at [422, 367] on textarea "Ready to embark on your [US_STATE] adventure? The PDX Welcome Center is your fi…" at bounding box center [524, 400] width 600 height 208
click at [246, 350] on textarea "Ready to embark on your [US_STATE] adventure? The PDX Welcome Center is your fi…" at bounding box center [524, 400] width 600 height 208
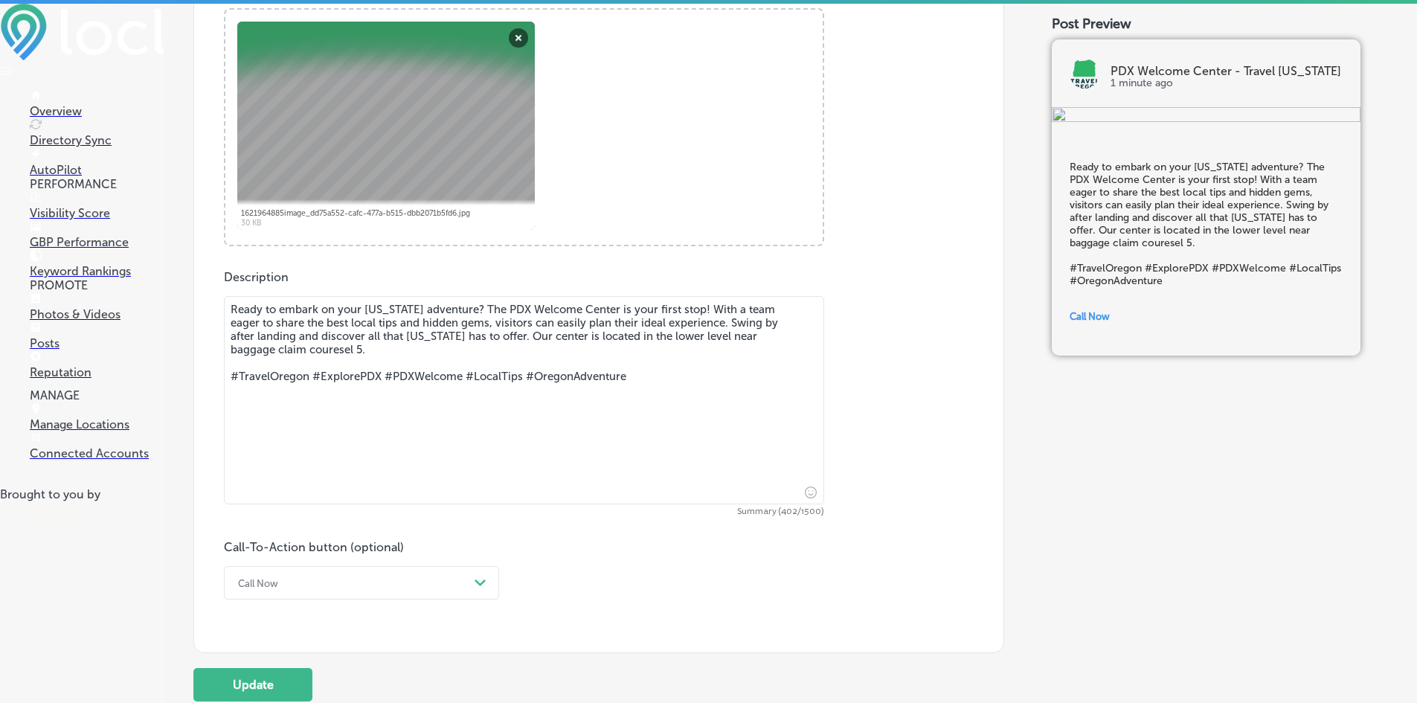
click at [246, 350] on textarea "Ready to embark on your [US_STATE] adventure? The PDX Welcome Center is your fi…" at bounding box center [524, 400] width 600 height 208
drag, startPoint x: 645, startPoint y: 379, endPoint x: 195, endPoint y: 379, distance: 450.1
click at [195, 379] on div "Post content Select location(s) Business + Location All Locations Path Created …" at bounding box center [598, 178] width 811 height 952
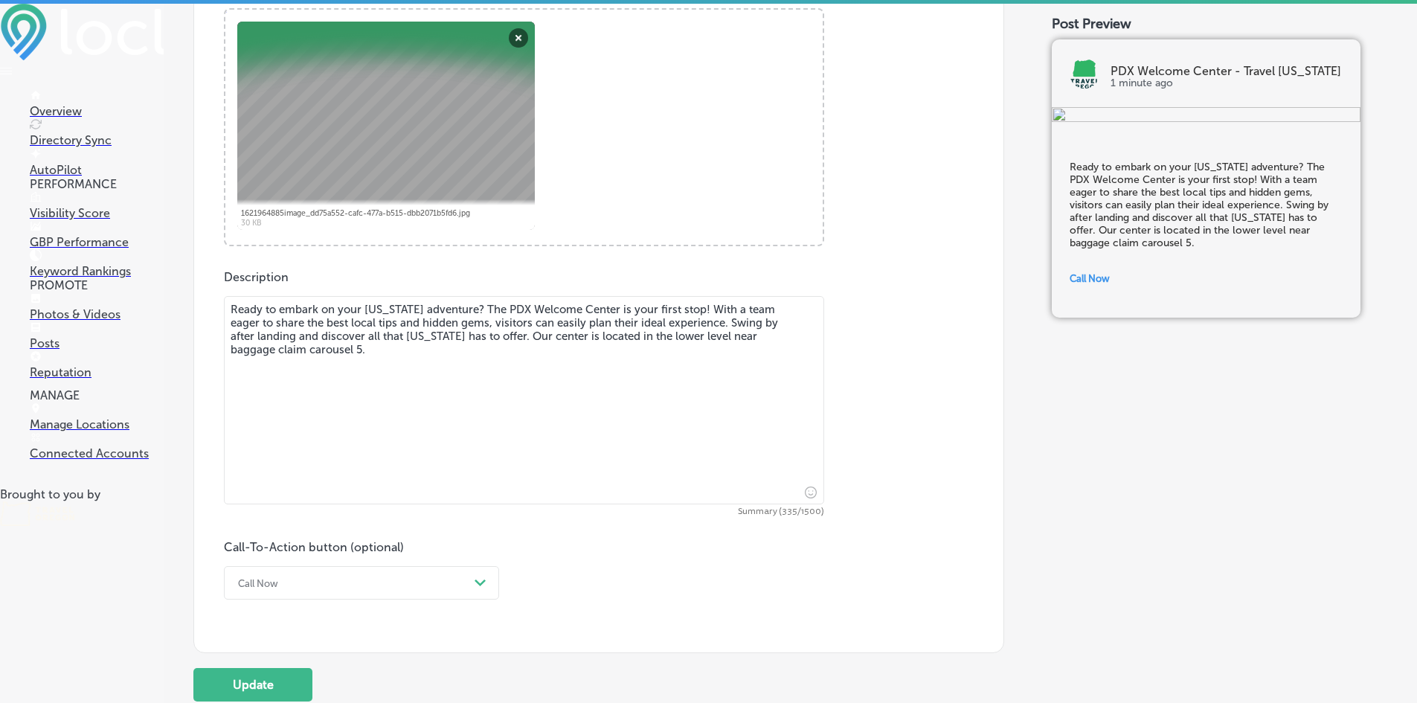
type textarea "Ready to embark on your [US_STATE] adventure? The PDX Welcome Center is your fi…"
click at [388, 596] on div "Call Now Path Created with Sketch." at bounding box center [361, 582] width 275 height 33
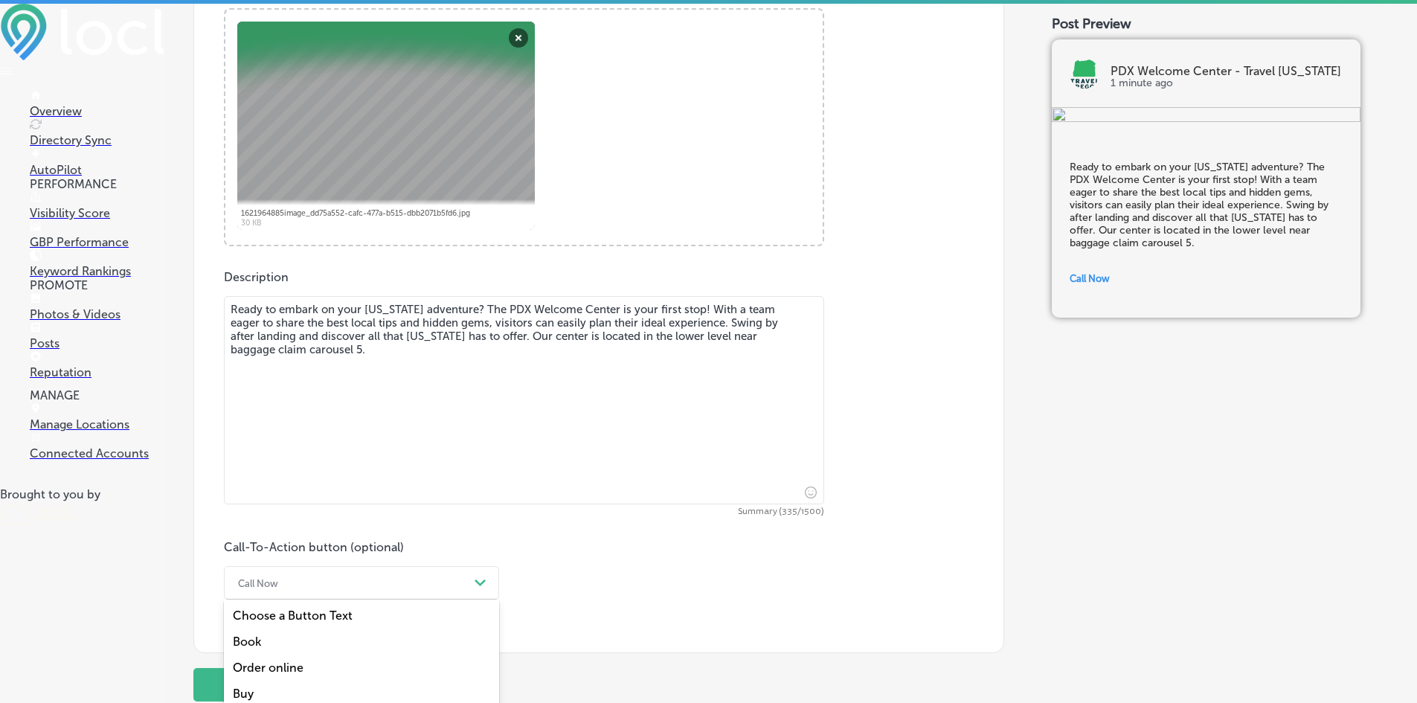
scroll to position [686, 0]
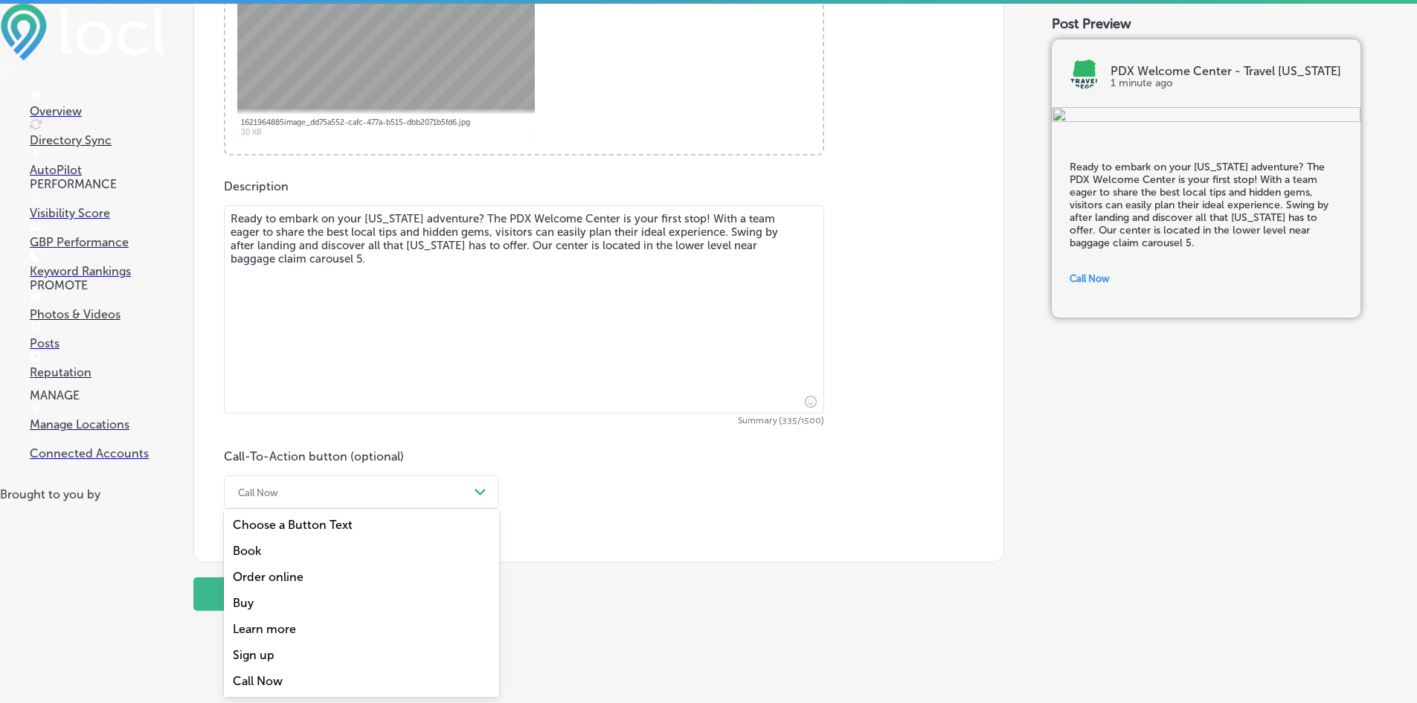
click at [316, 627] on div "Learn more" at bounding box center [361, 629] width 275 height 26
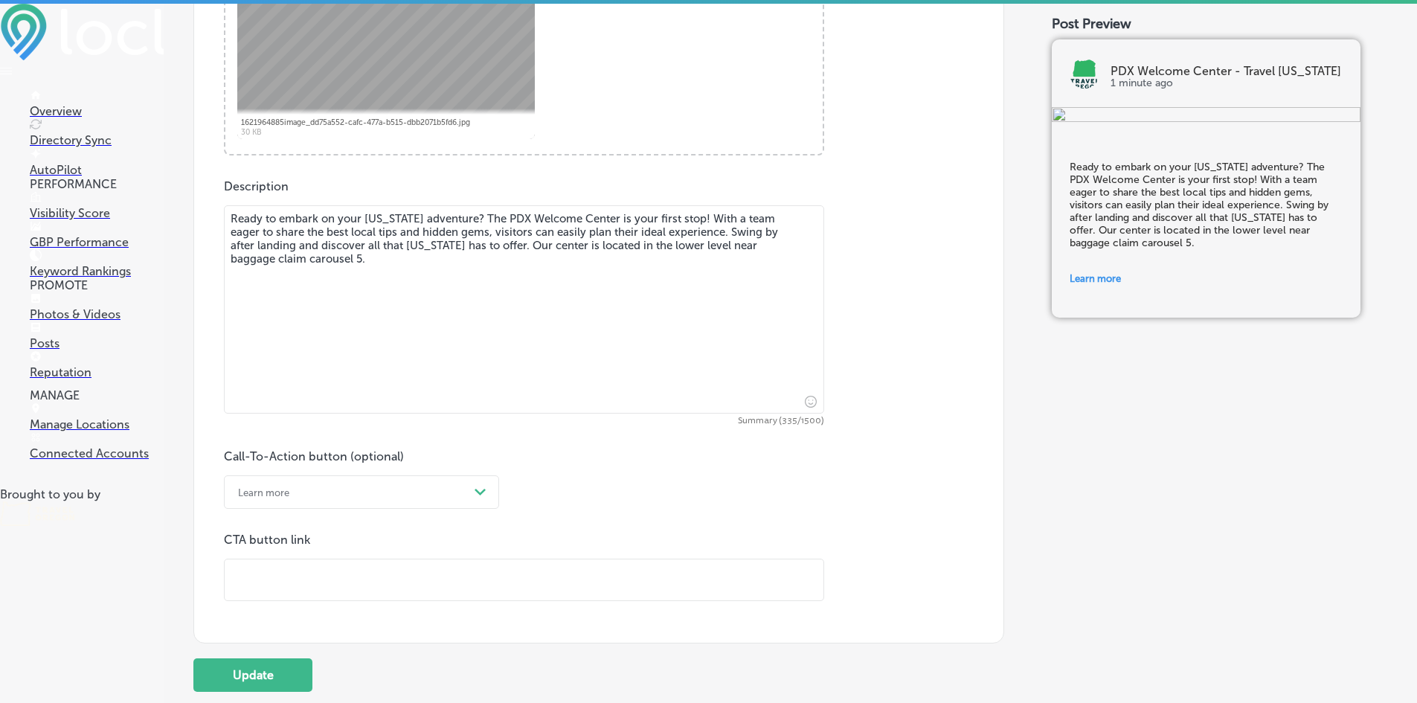
click at [516, 594] on input "text" at bounding box center [524, 579] width 599 height 41
paste input "[URL][DOMAIN_NAME]"
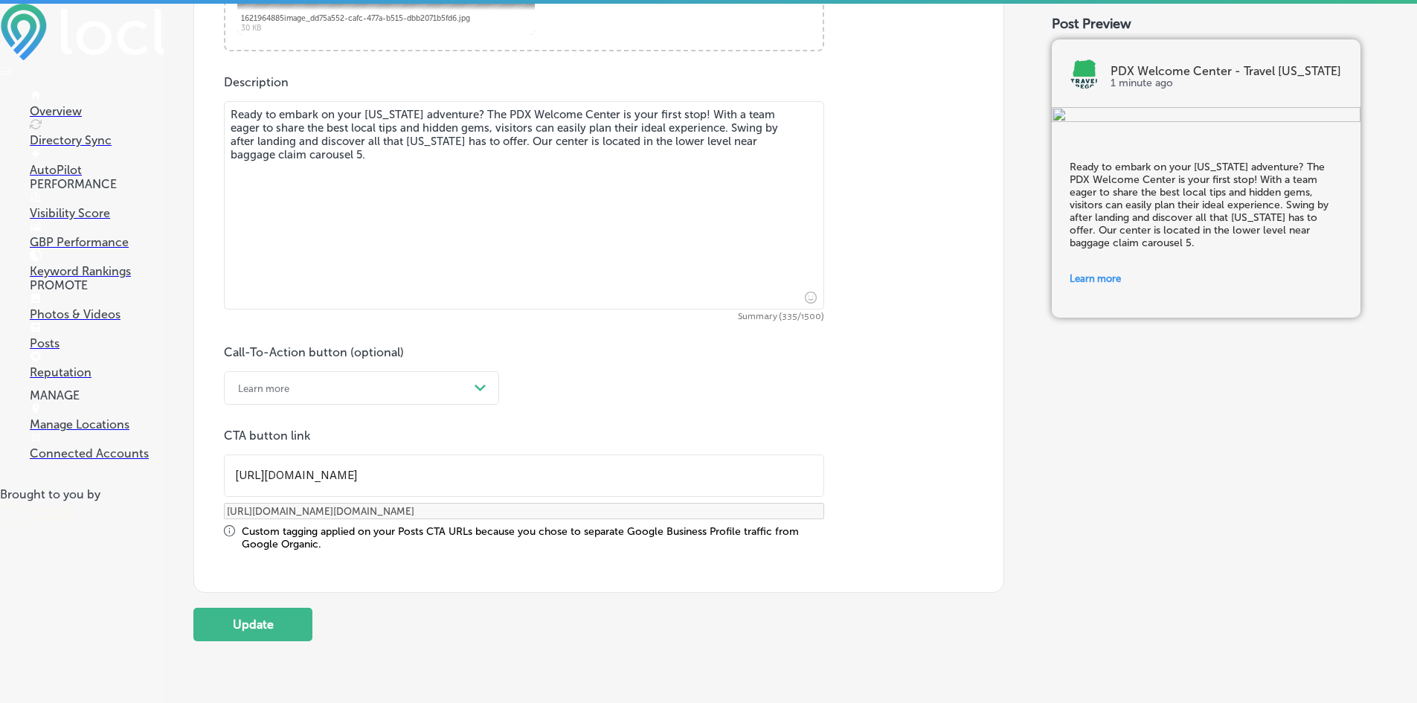
scroll to position [855, 0]
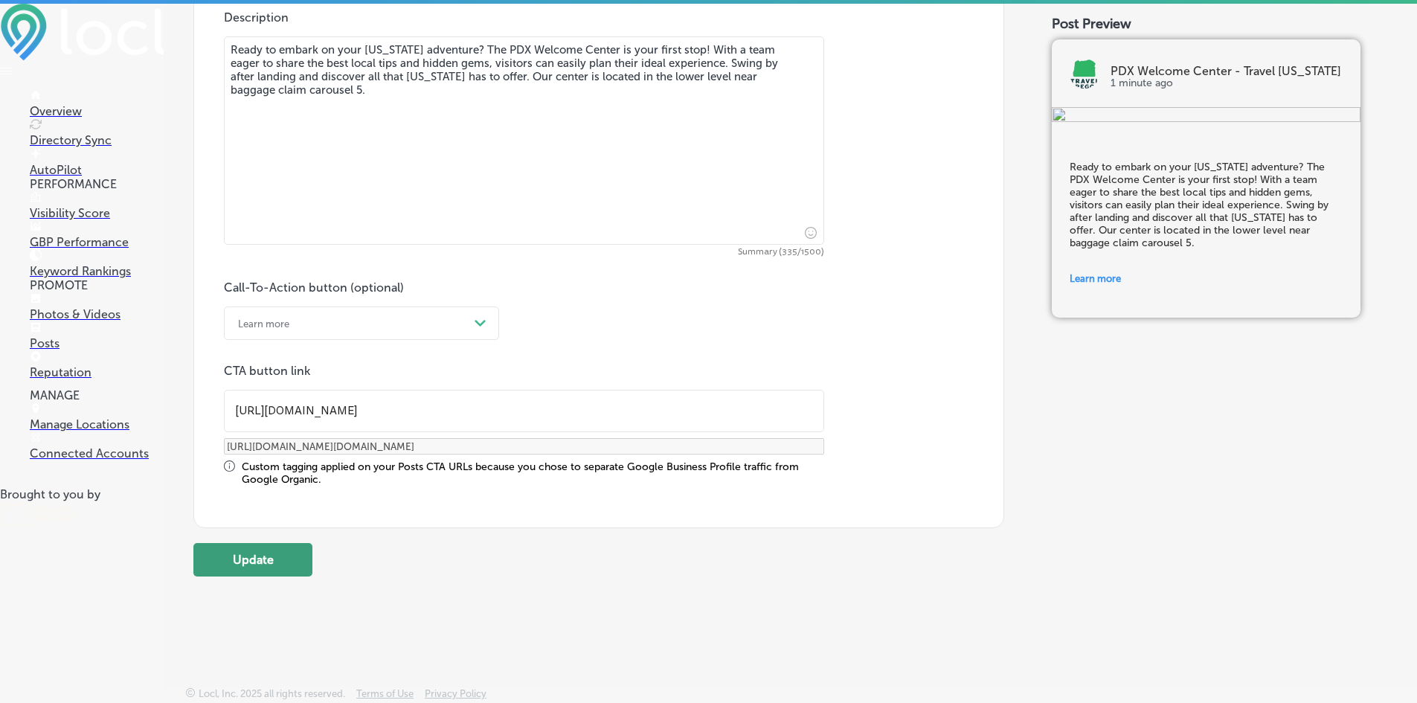
type input "[URL][DOMAIN_NAME]"
click at [257, 559] on button "Update" at bounding box center [252, 559] width 119 height 33
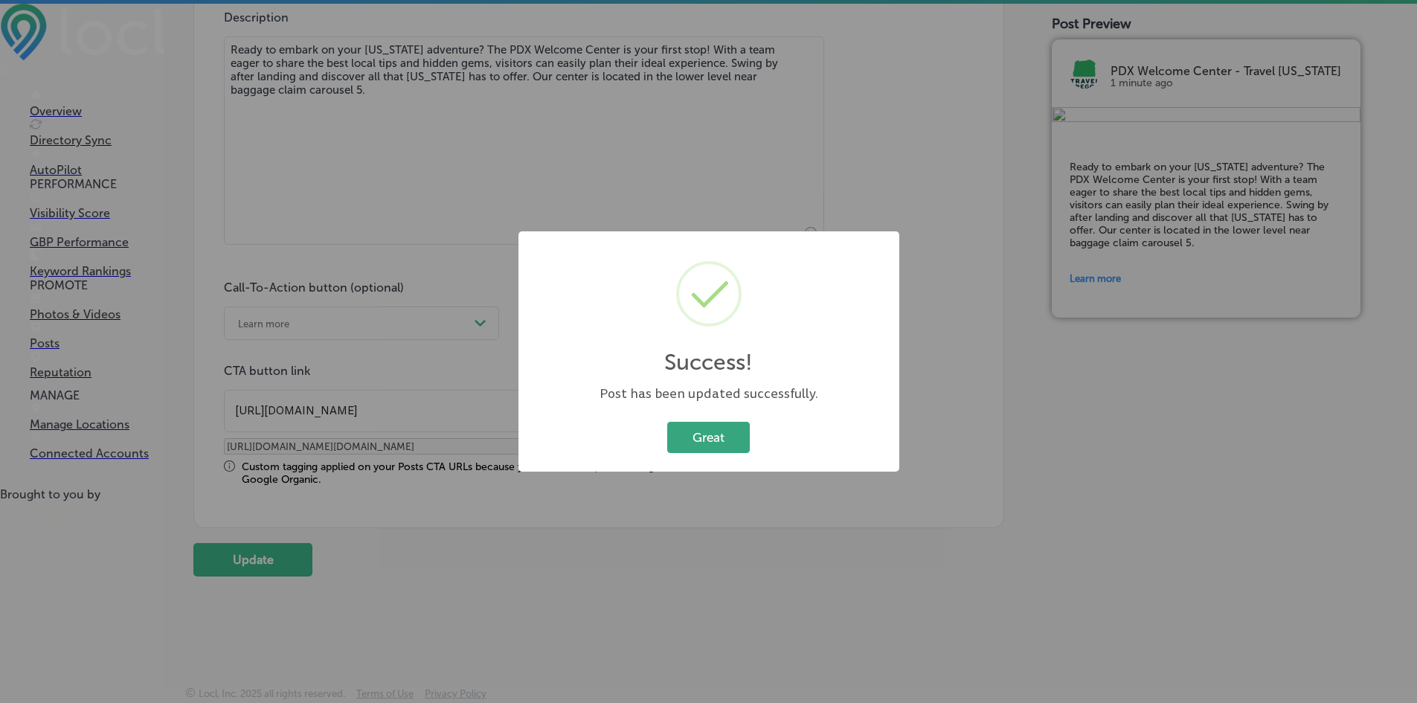
click at [705, 437] on button "Great" at bounding box center [708, 437] width 83 height 31
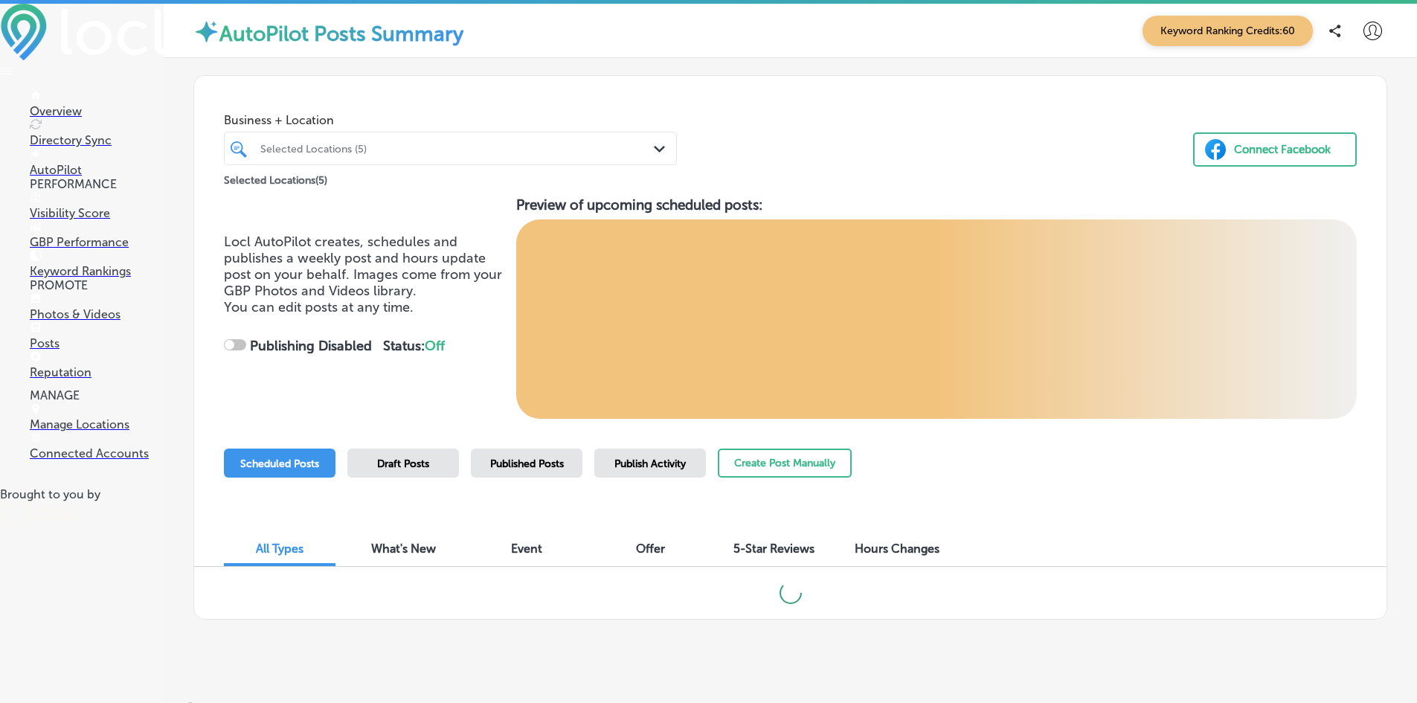
checkbox input "true"
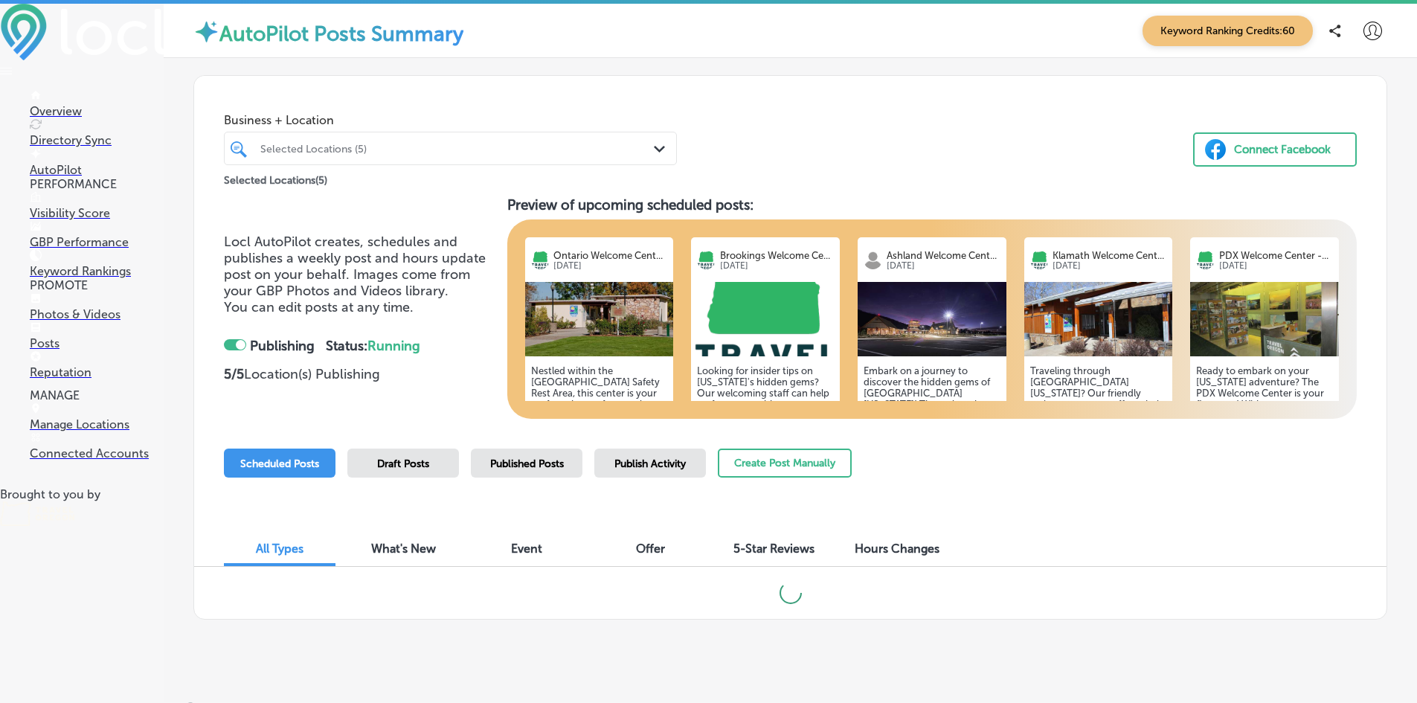
click at [376, 466] on div "Draft Posts" at bounding box center [403, 463] width 112 height 29
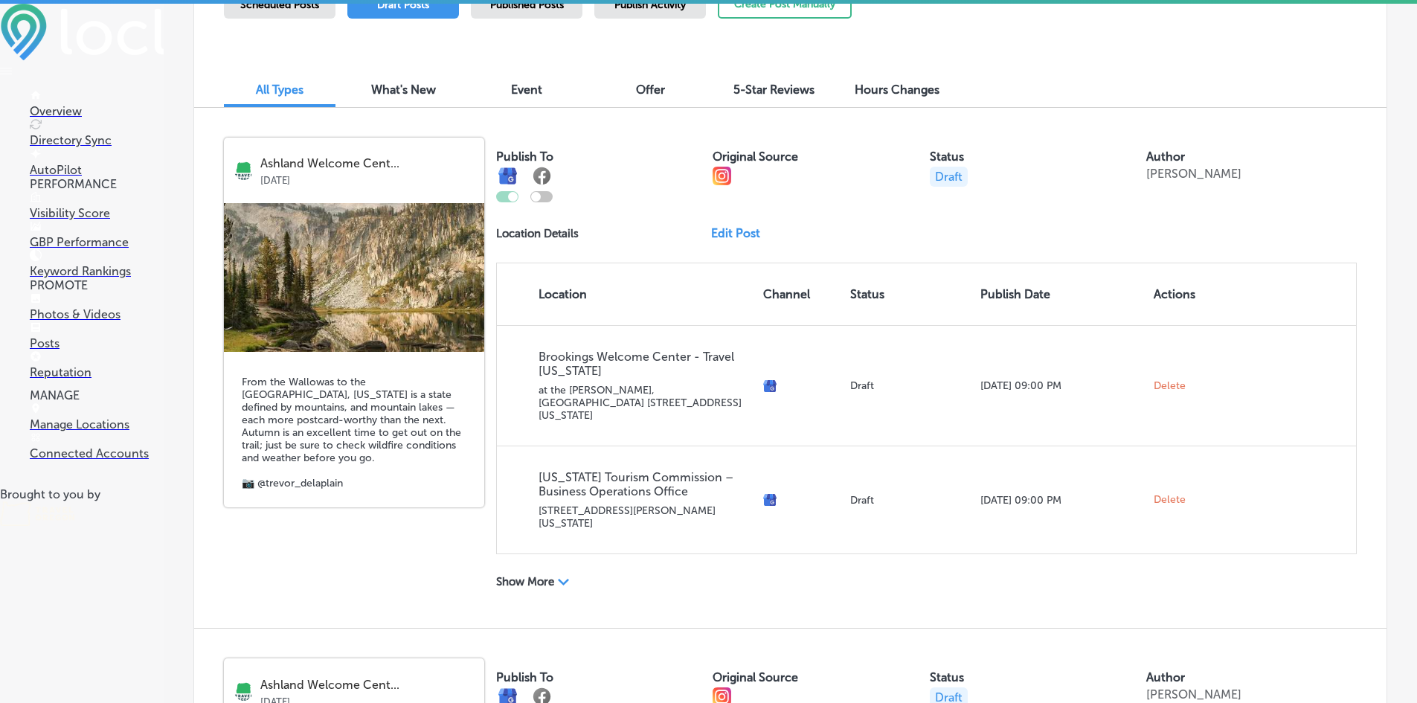
scroll to position [446, 0]
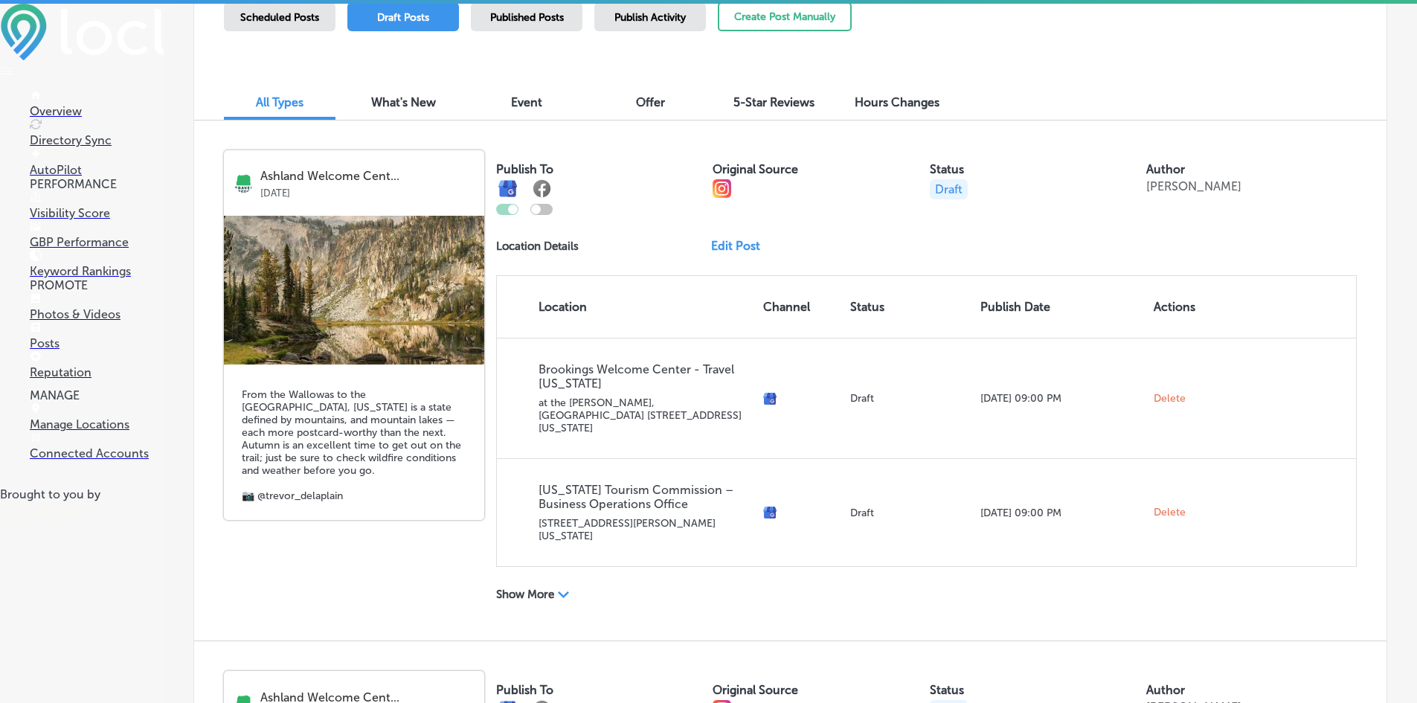
click at [533, 588] on p "Show More" at bounding box center [525, 594] width 58 height 13
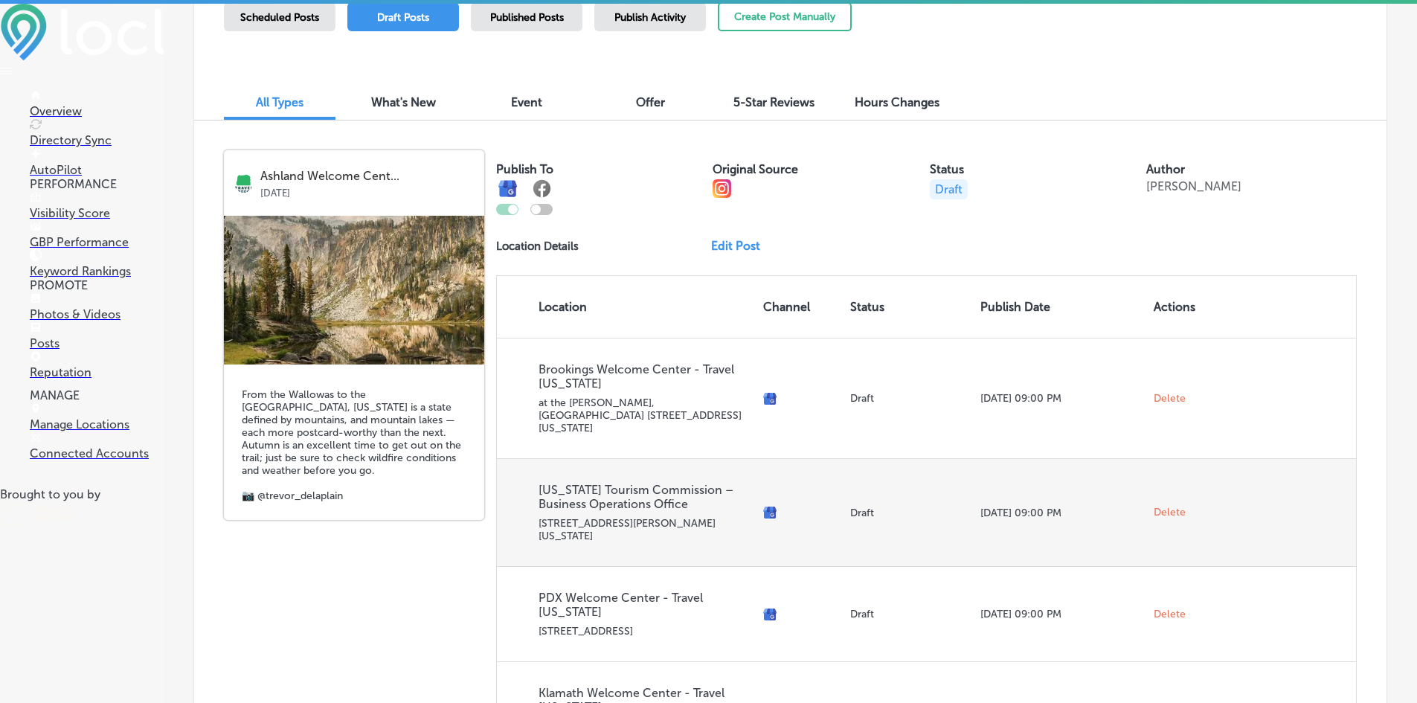
click at [1161, 506] on span "Delete" at bounding box center [1170, 512] width 32 height 13
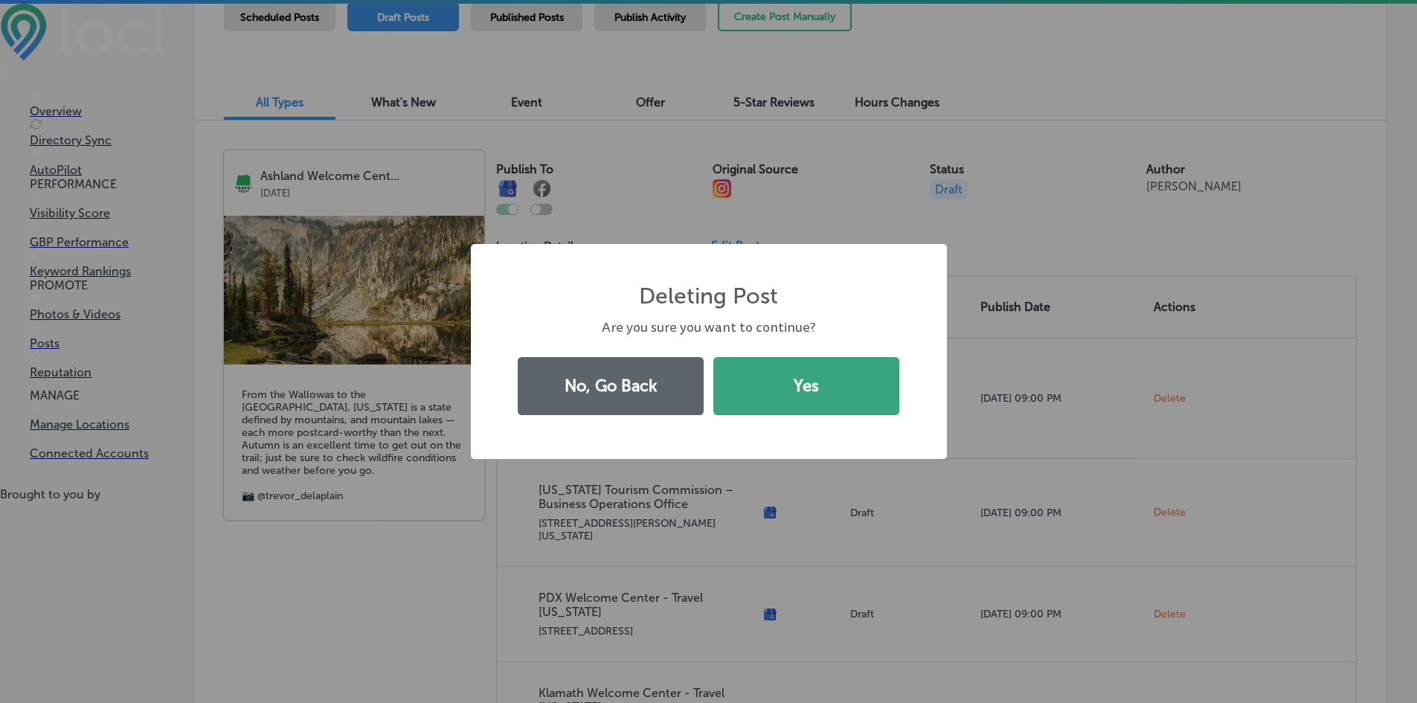
click at [825, 393] on button "Yes" at bounding box center [806, 386] width 186 height 58
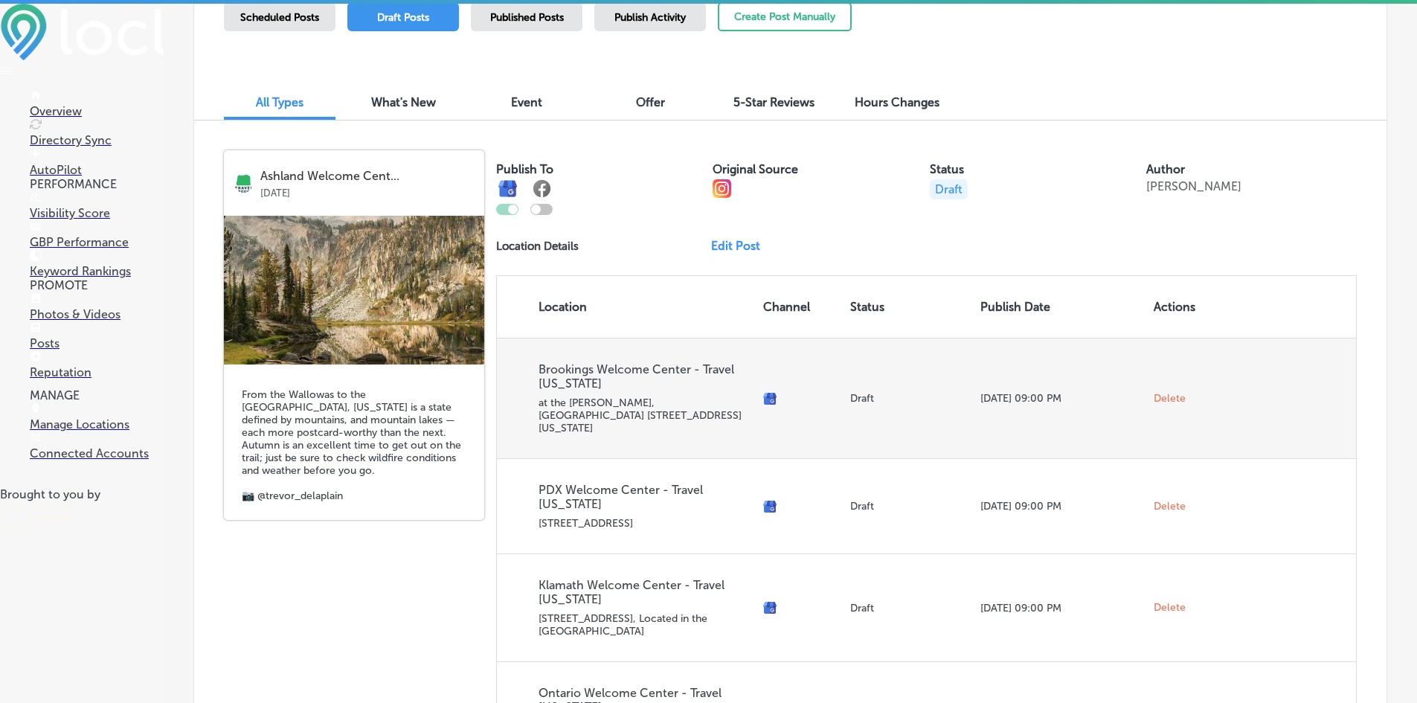
click at [1167, 392] on span "Delete" at bounding box center [1170, 398] width 32 height 13
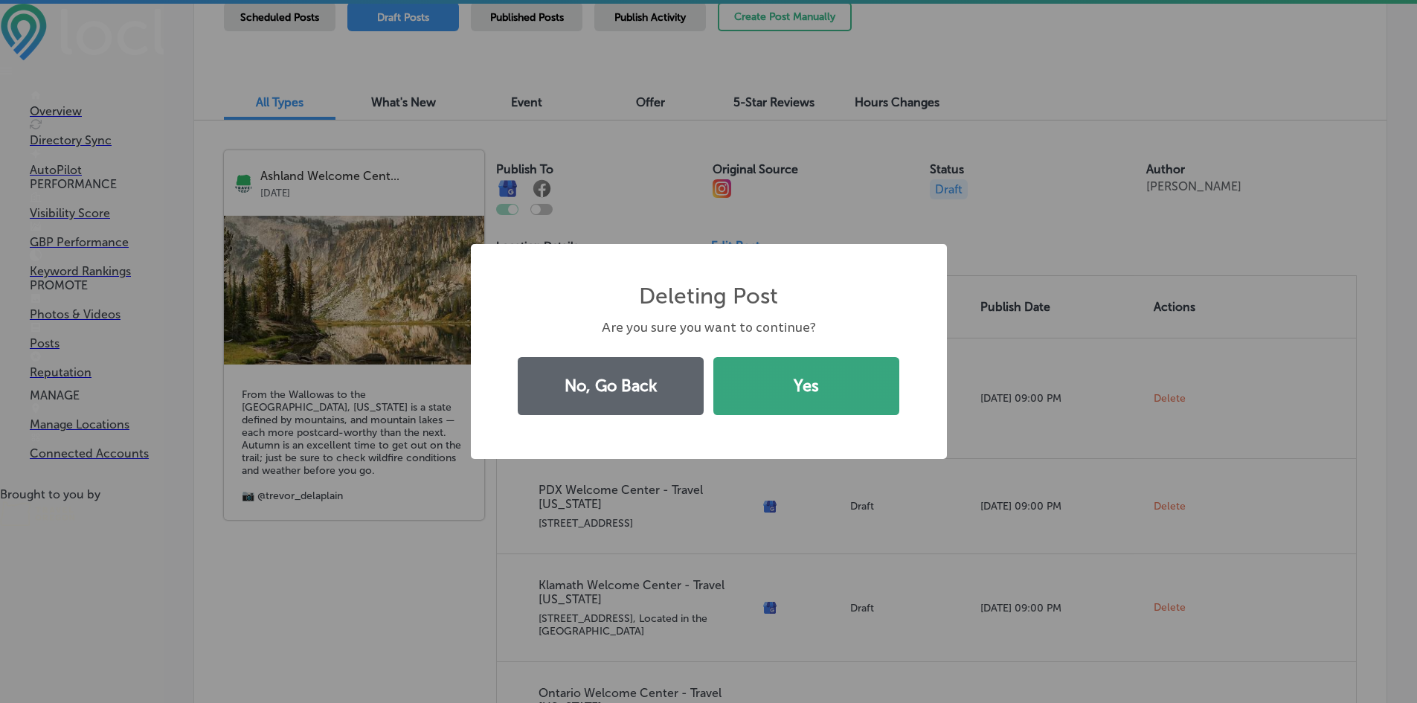
click at [787, 401] on button "Yes" at bounding box center [806, 386] width 186 height 58
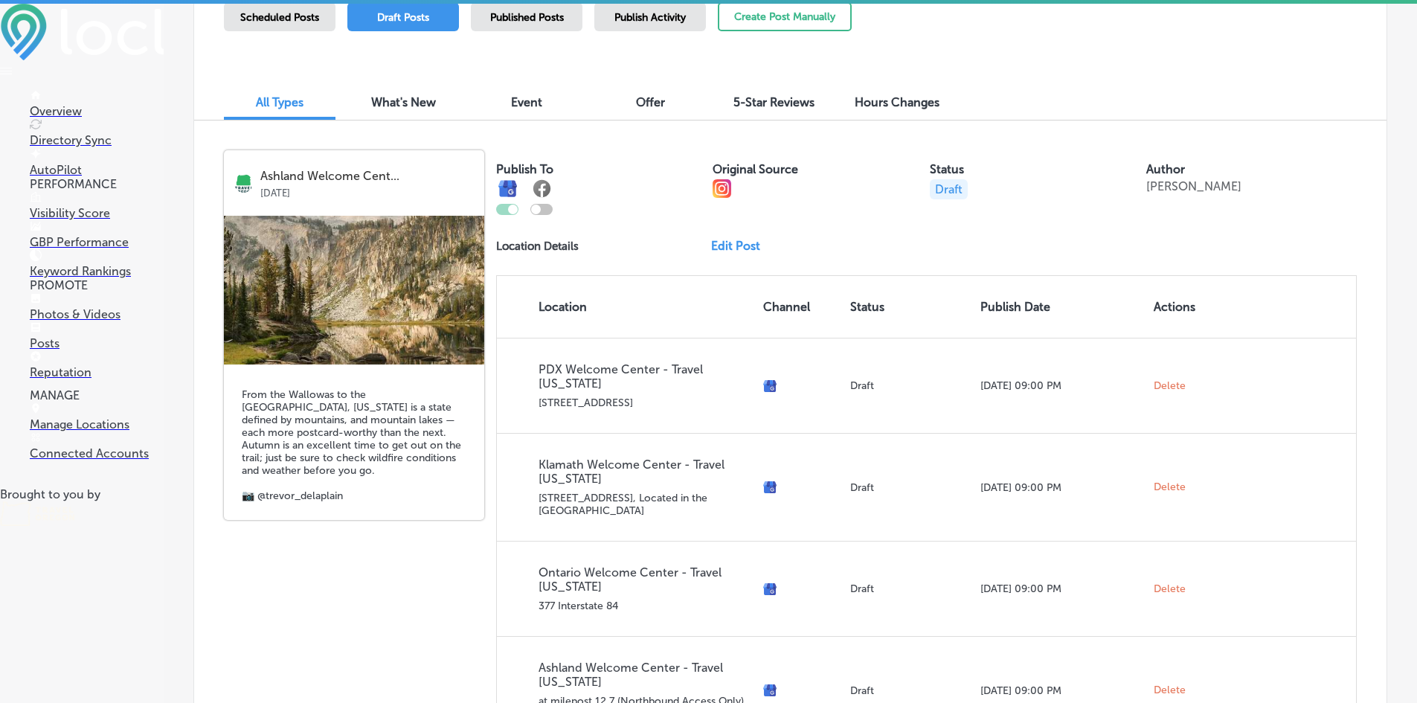
click at [716, 248] on link "Edit Post" at bounding box center [741, 246] width 61 height 14
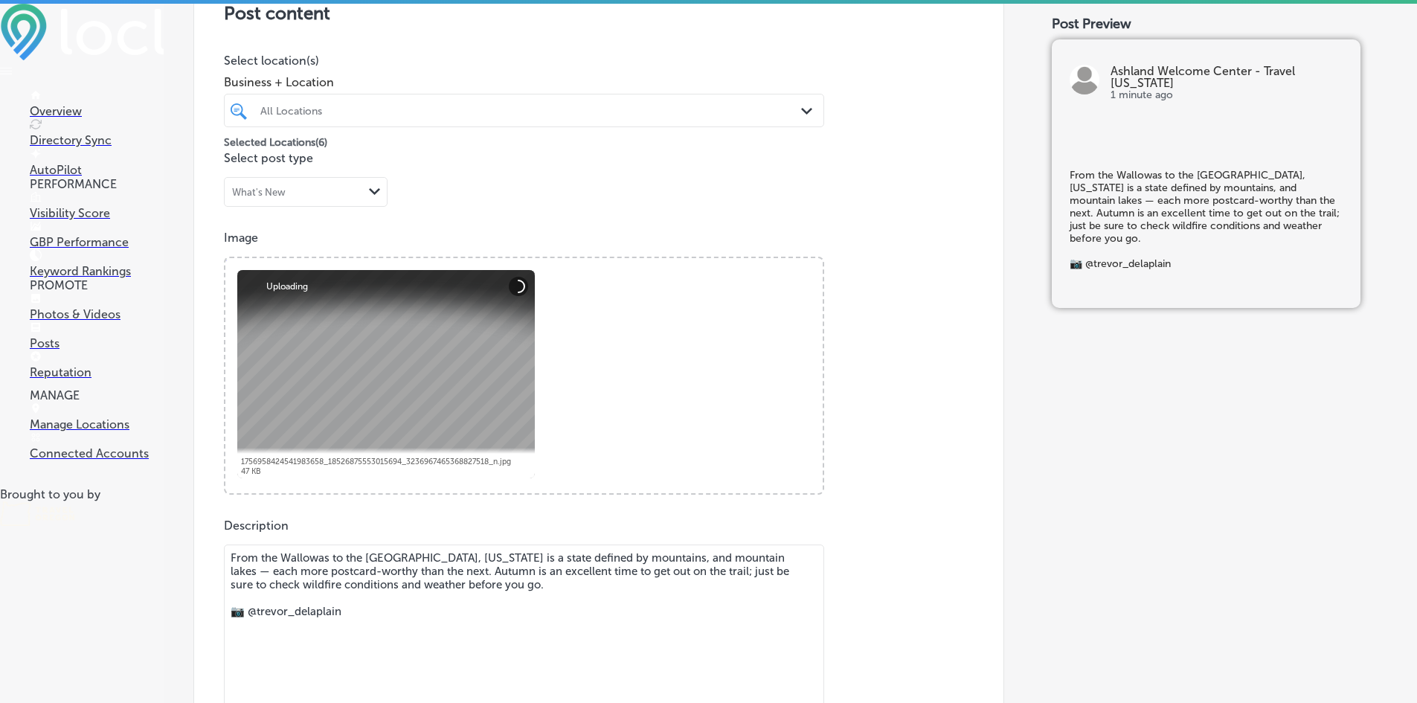
scroll to position [223, 0]
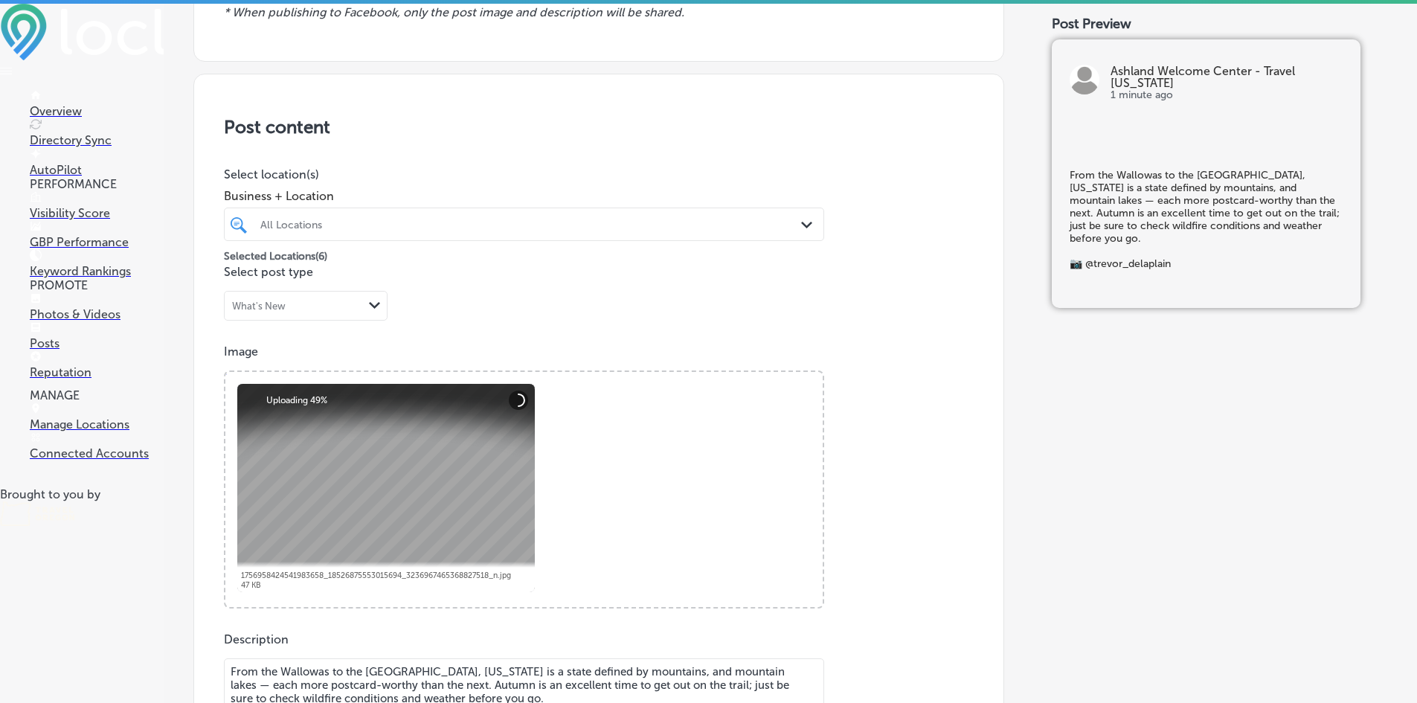
click at [429, 228] on div "All Locations" at bounding box center [531, 224] width 542 height 13
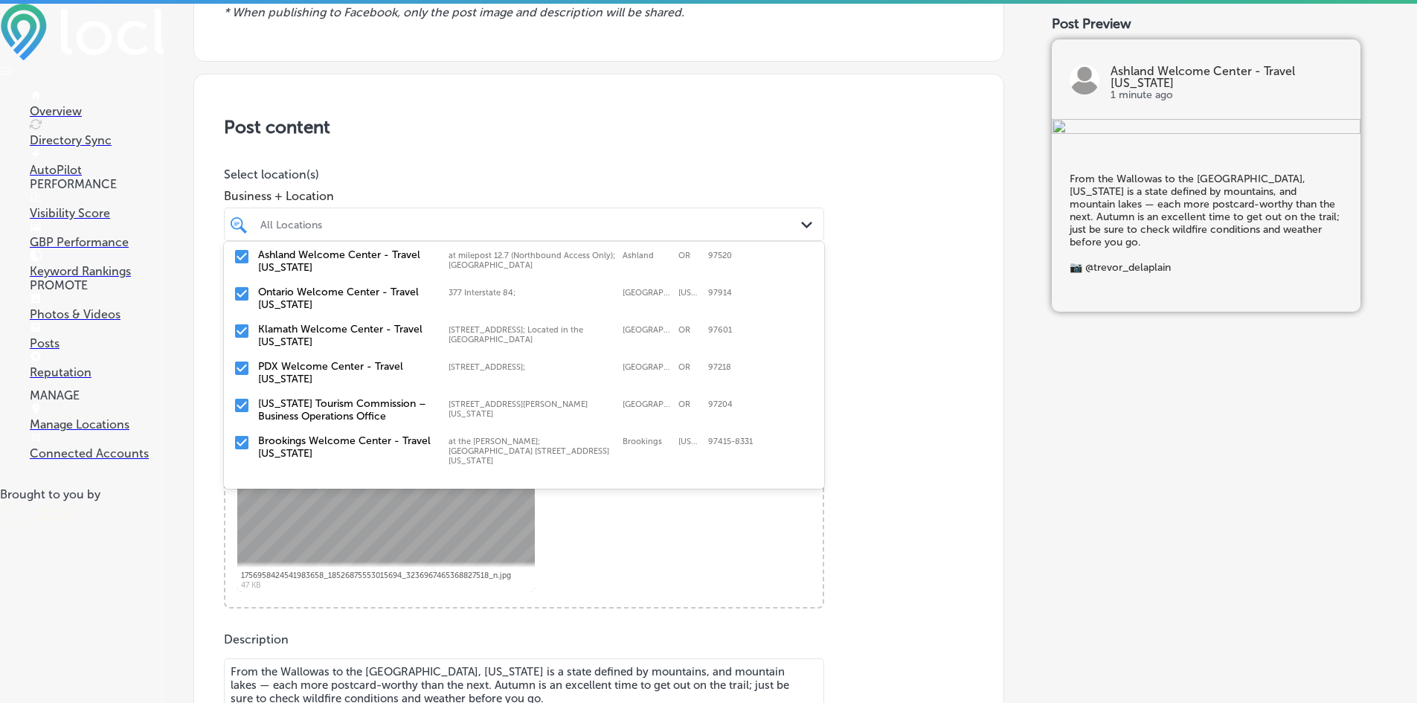
scroll to position [33, 0]
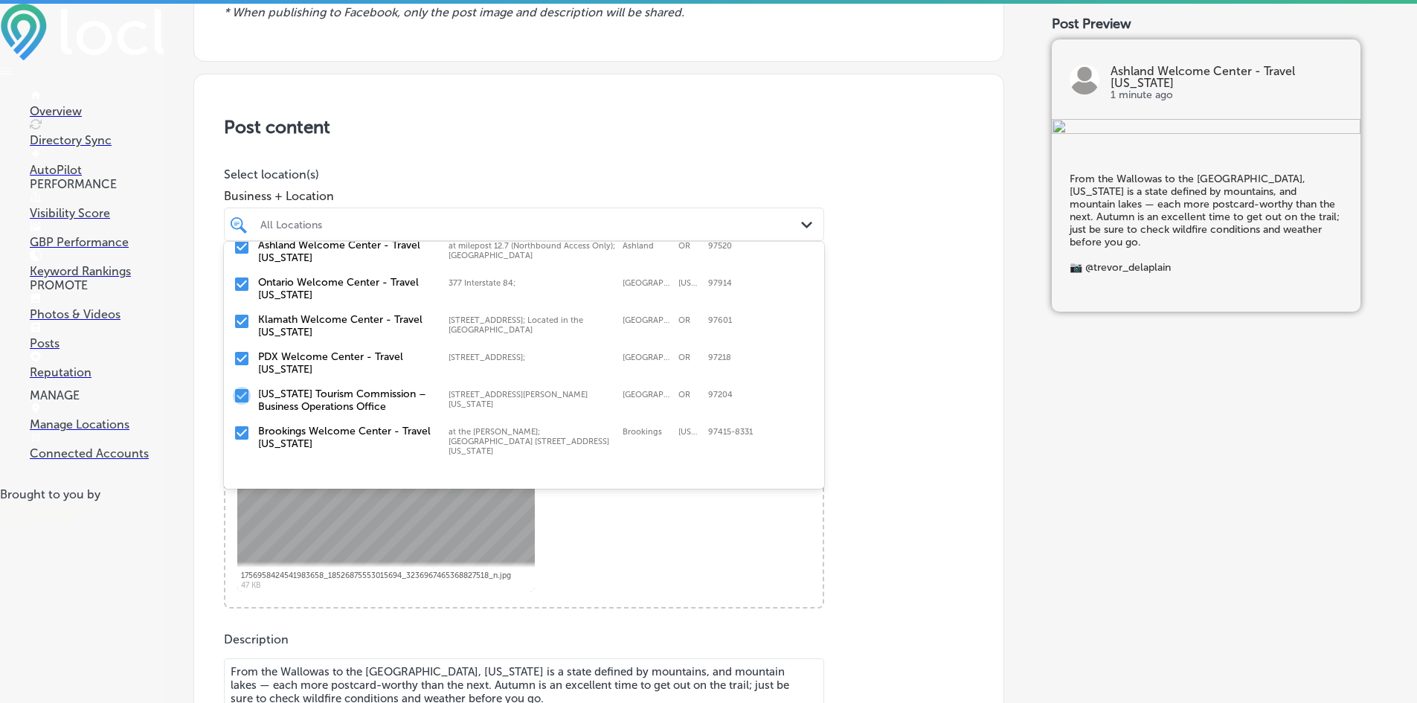
click at [241, 401] on input "checkbox" at bounding box center [242, 396] width 18 height 18
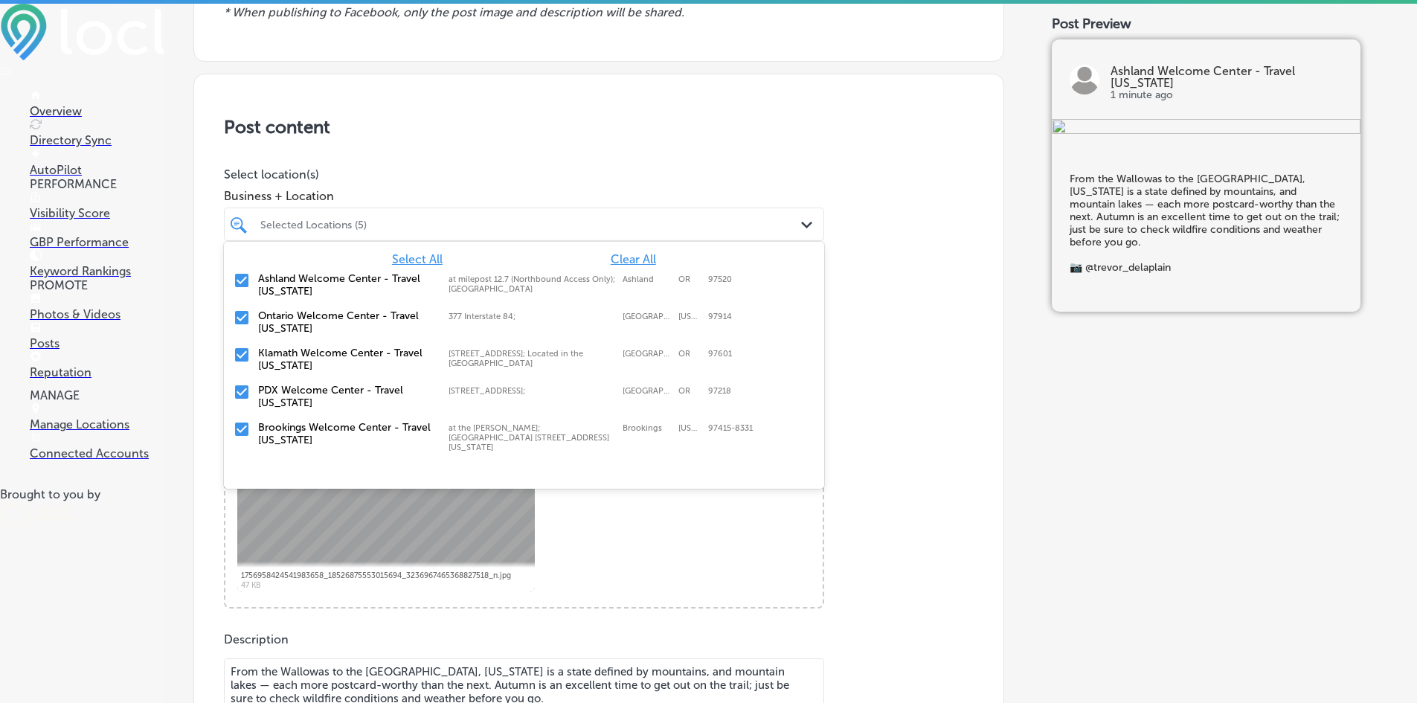
click at [579, 150] on div "Post content Select location(s) Business + Location option [STREET_ADDRESS][PER…" at bounding box center [598, 545] width 811 height 942
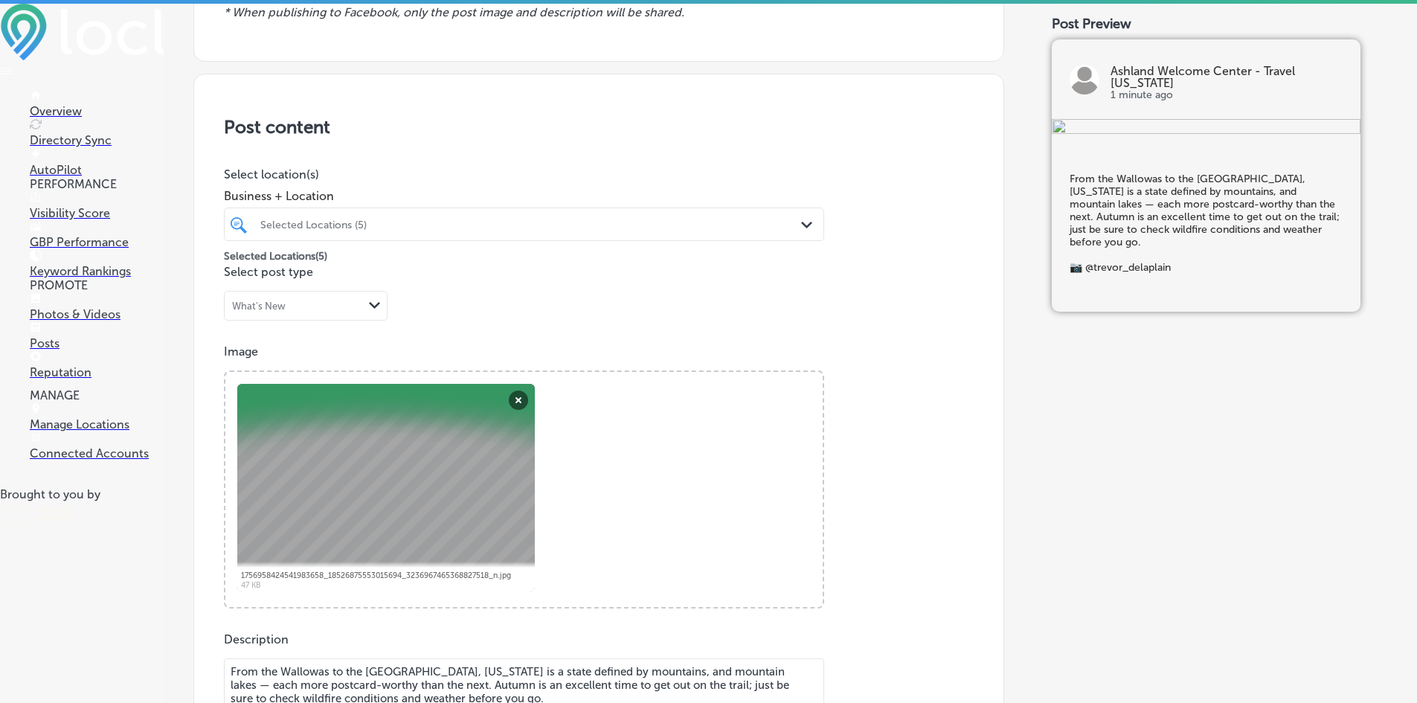
click at [807, 223] on div "Path Created with Sketch." at bounding box center [809, 225] width 16 height 16
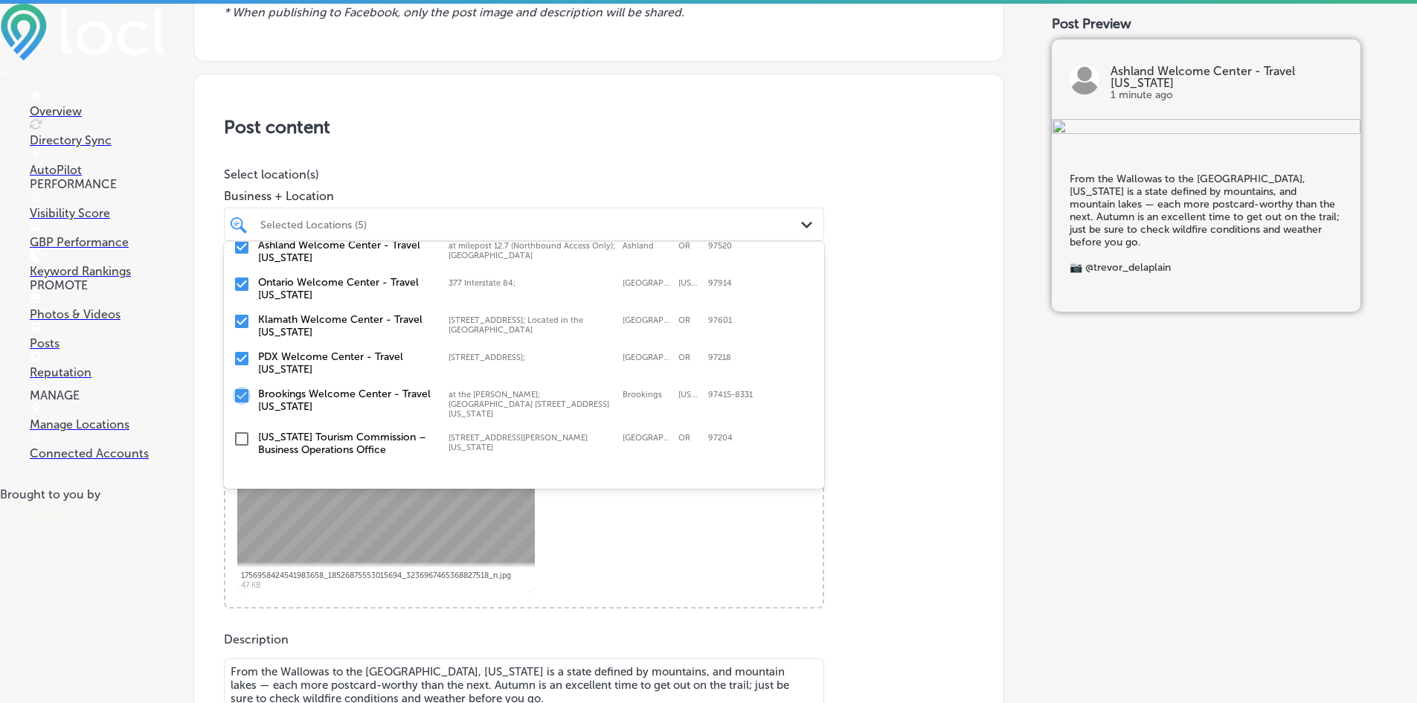
click at [245, 402] on input "checkbox" at bounding box center [242, 396] width 18 height 18
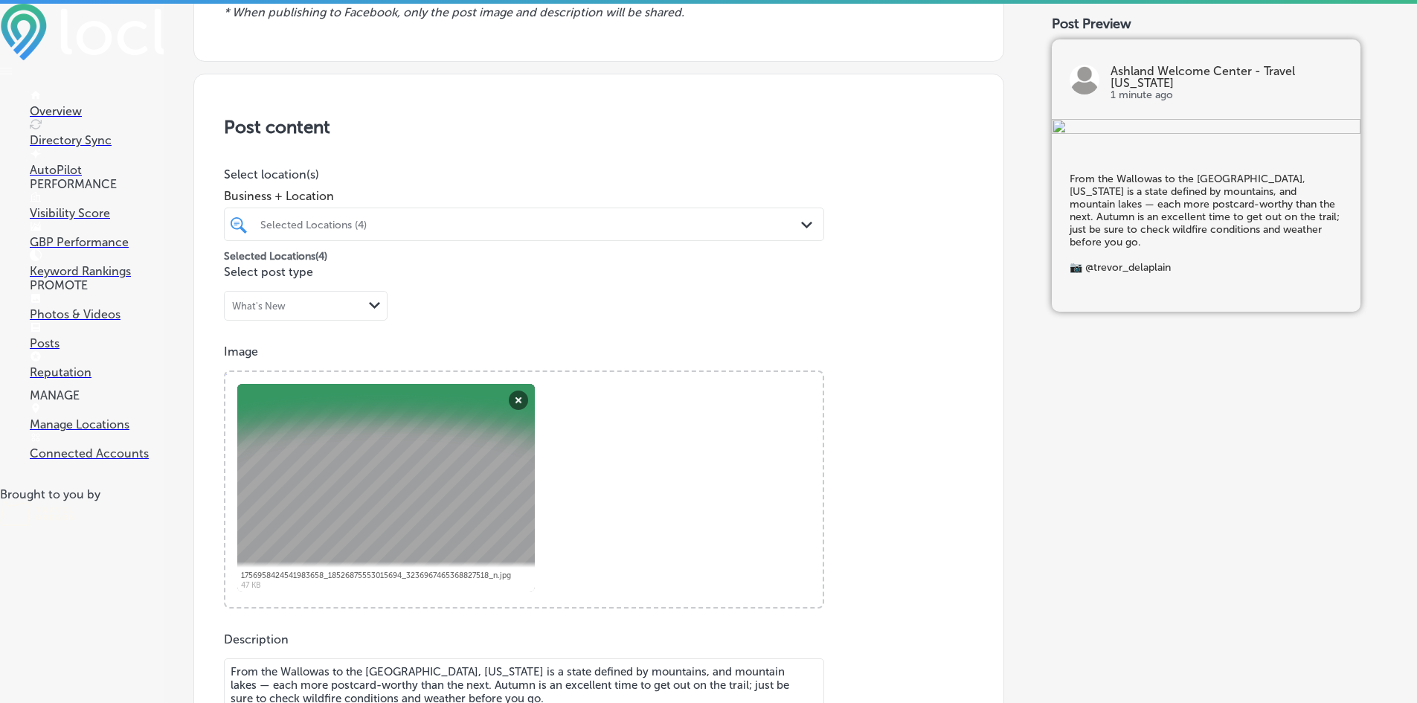
click at [557, 141] on div "Post content Select location(s) Business + Location Selected Locations (4) Path…" at bounding box center [598, 545] width 811 height 942
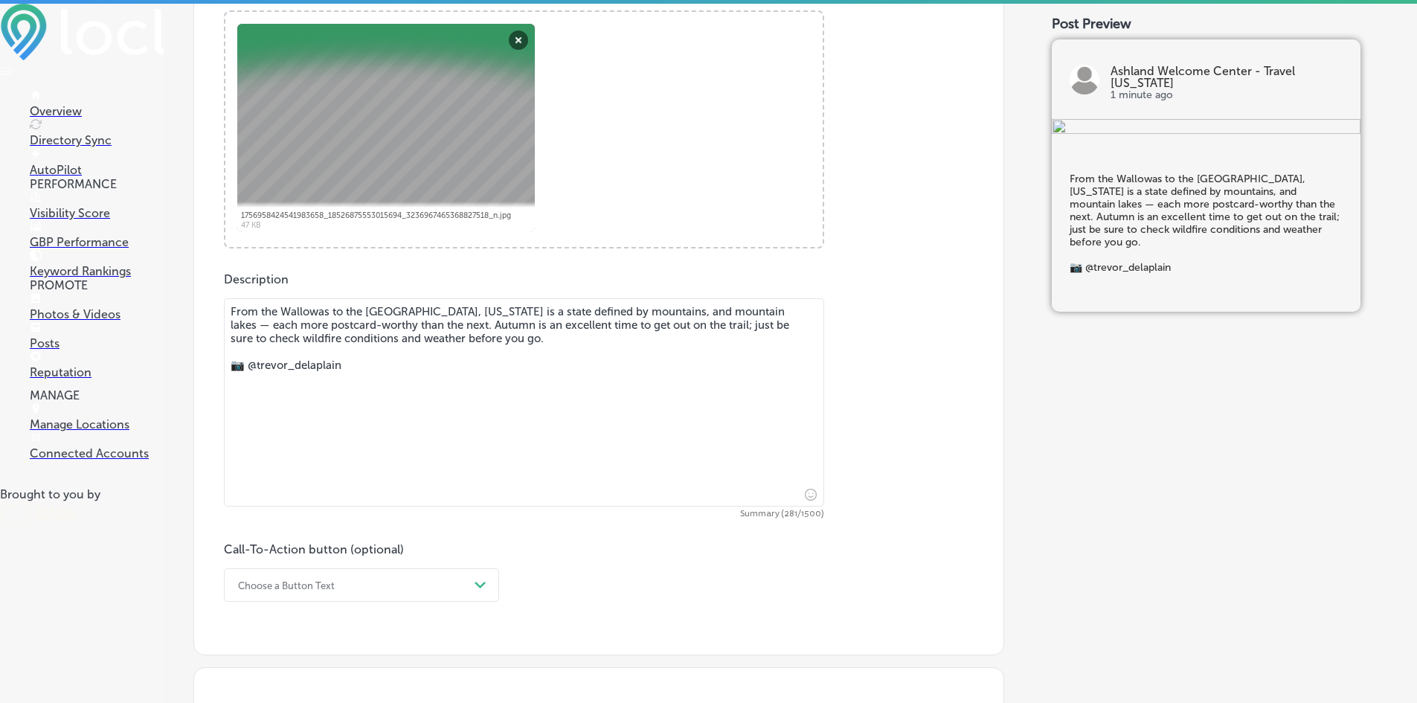
scroll to position [595, 0]
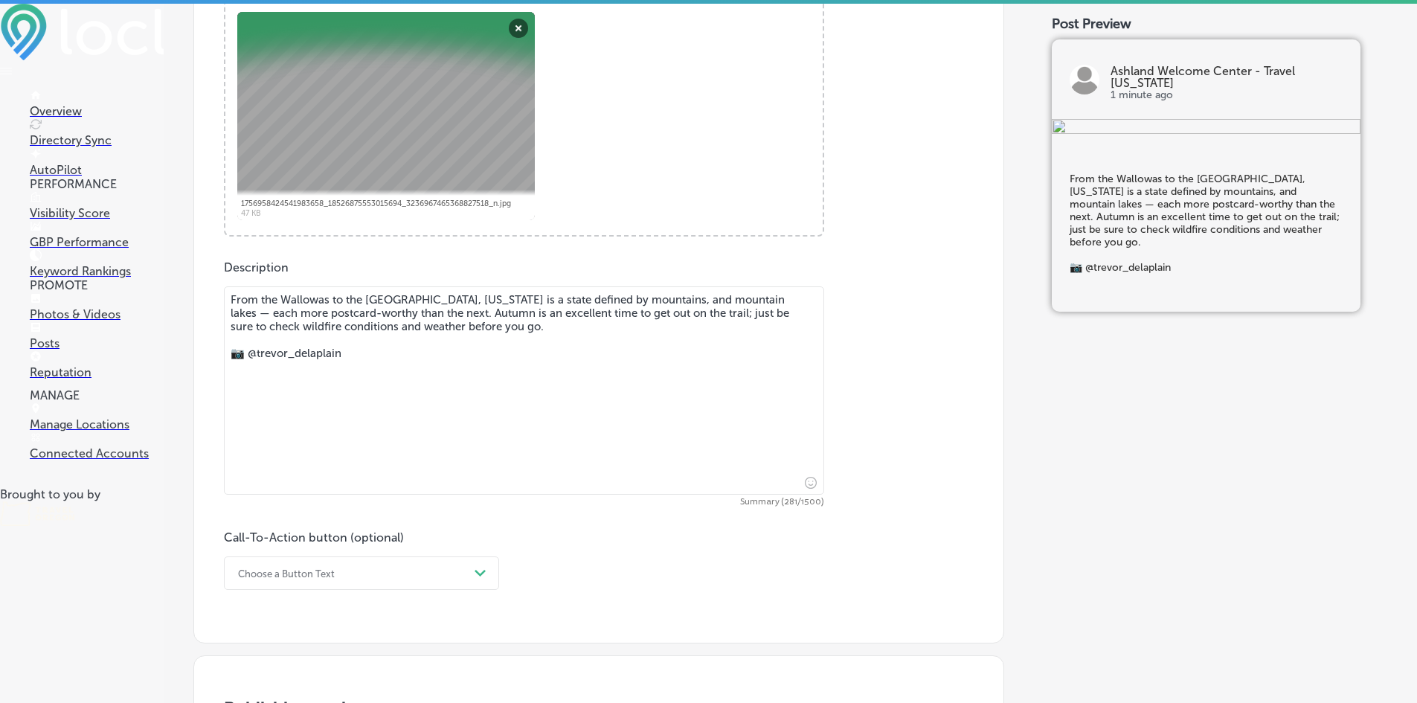
drag, startPoint x: 251, startPoint y: 353, endPoint x: 400, endPoint y: 365, distance: 148.5
click at [400, 365] on textarea "From the Wallowas to the [GEOGRAPHIC_DATA], [US_STATE] is a state defined by mo…" at bounding box center [524, 390] width 600 height 208
paste textarea "[PERSON_NAME] Only the paranoid s"
type textarea "From the Wallowas to the [GEOGRAPHIC_DATA], [US_STATE] is a state defined by mo…"
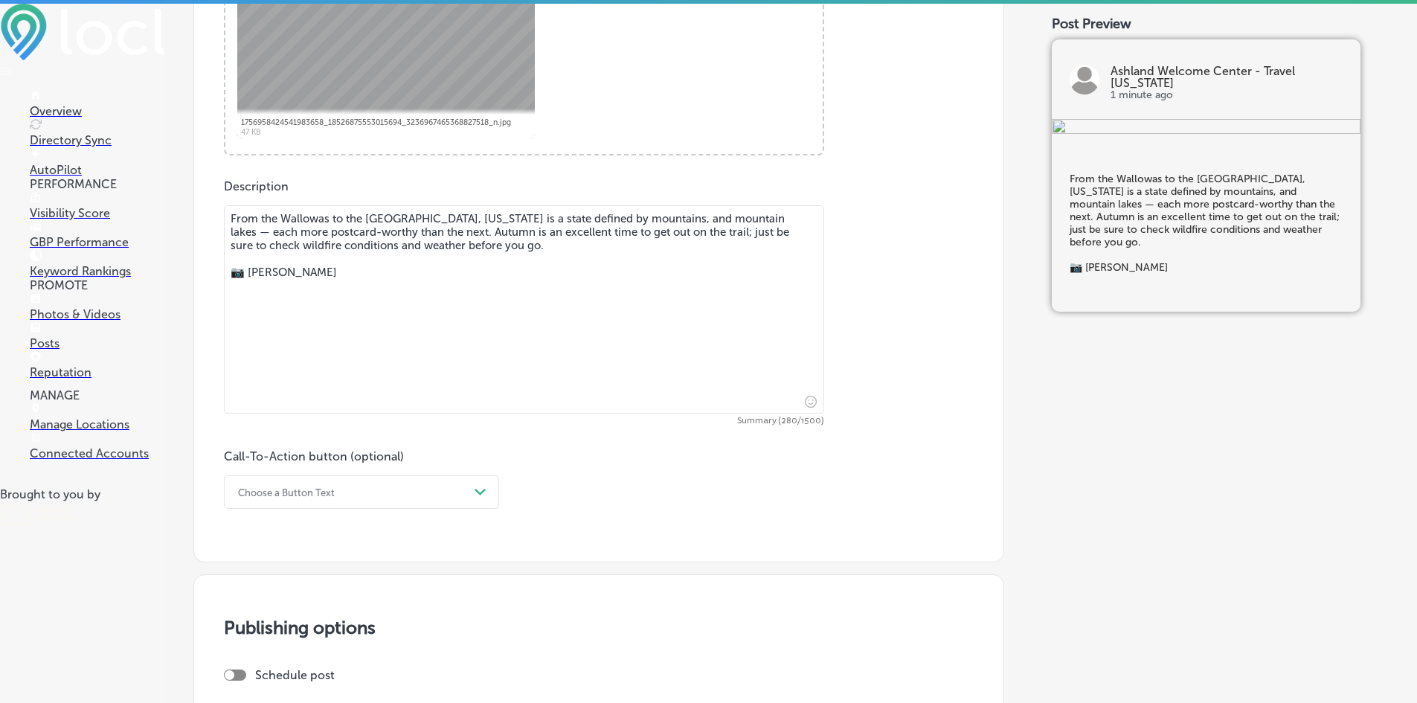
click at [420, 509] on div "Choose a Button Text Path Created with Sketch." at bounding box center [361, 491] width 275 height 33
click at [311, 626] on div "Learn more" at bounding box center [361, 629] width 275 height 26
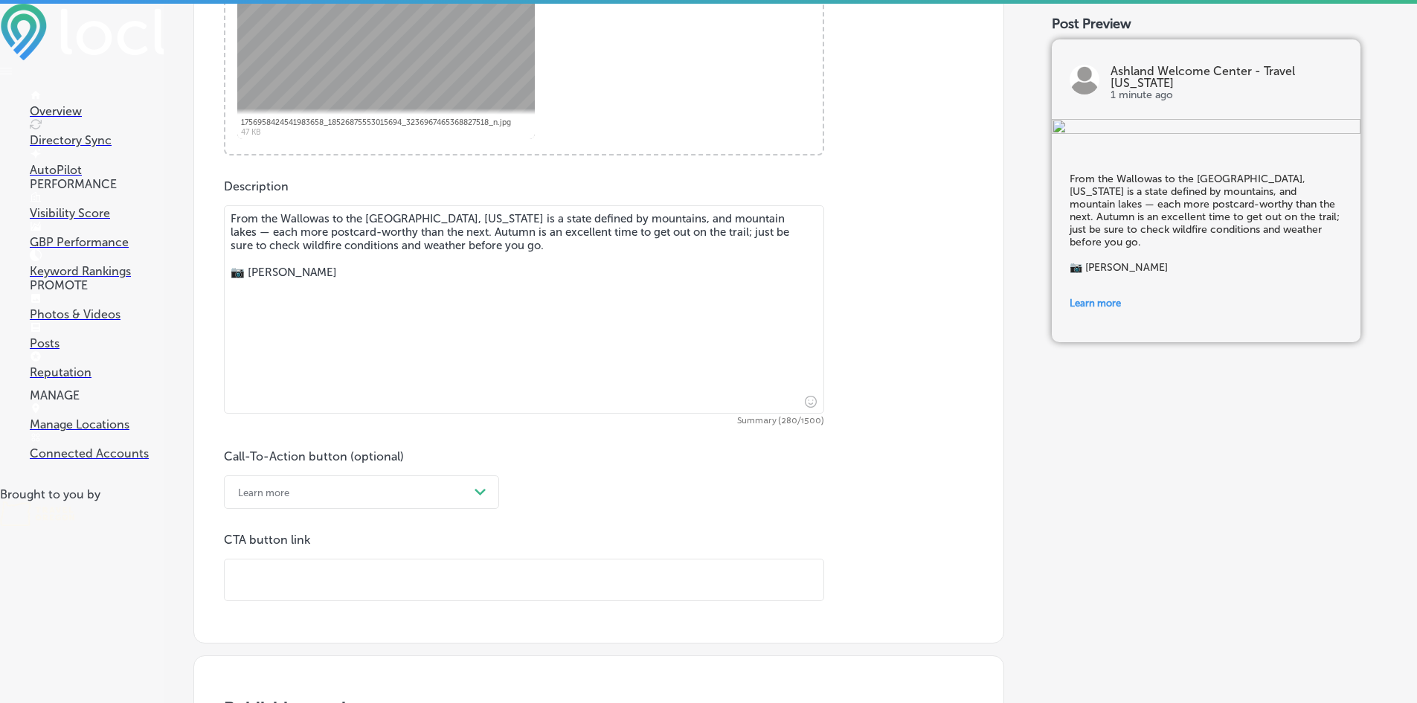
click at [310, 579] on input "text" at bounding box center [524, 579] width 599 height 41
paste input "[URL][DOMAIN_NAME]"
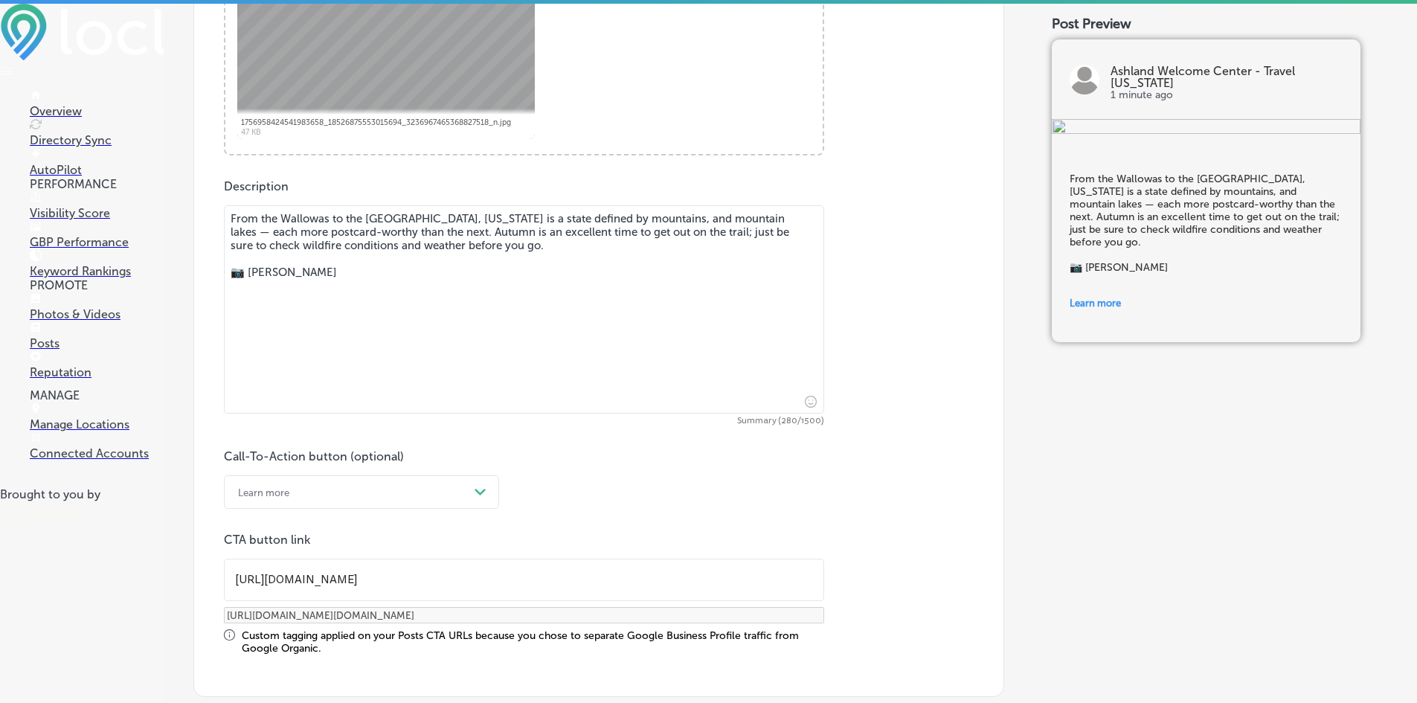
scroll to position [1048, 0]
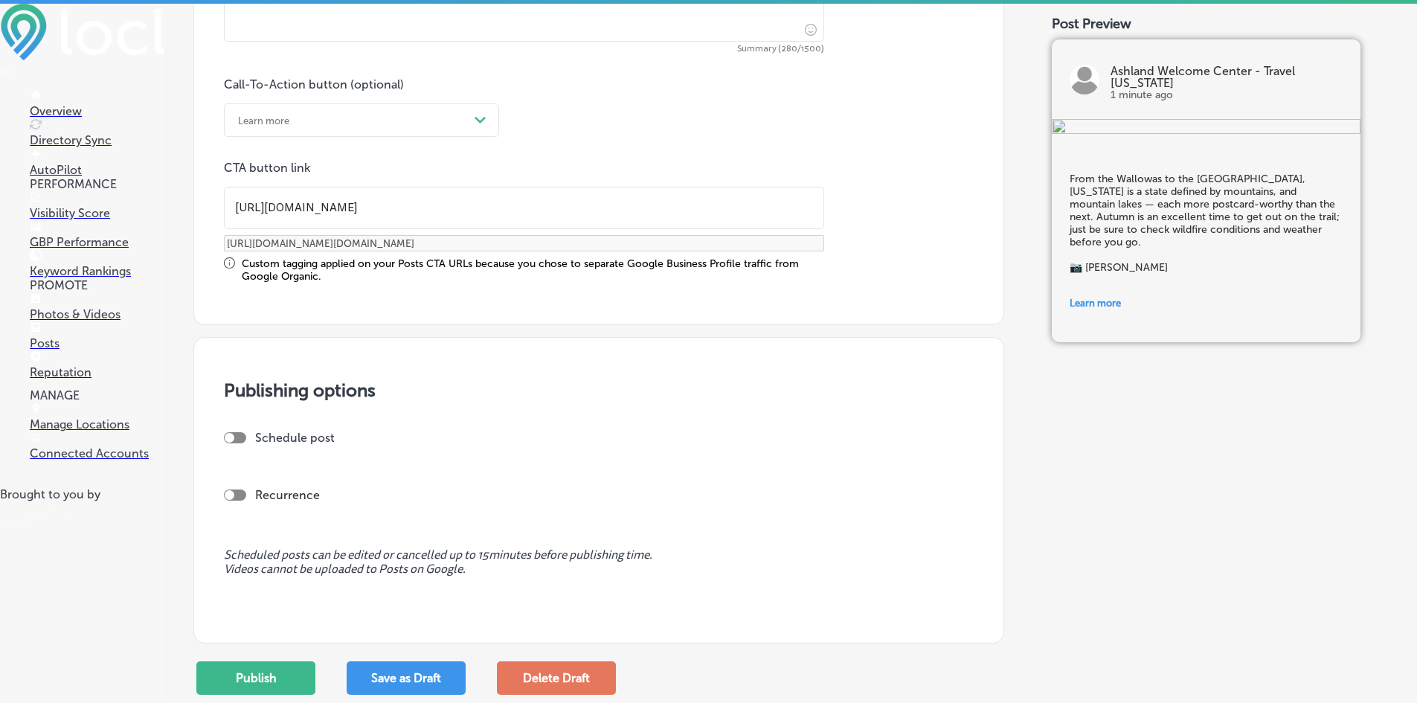
type input "[URL][DOMAIN_NAME]"
click at [229, 438] on div at bounding box center [230, 438] width 10 height 10
checkbox input "true"
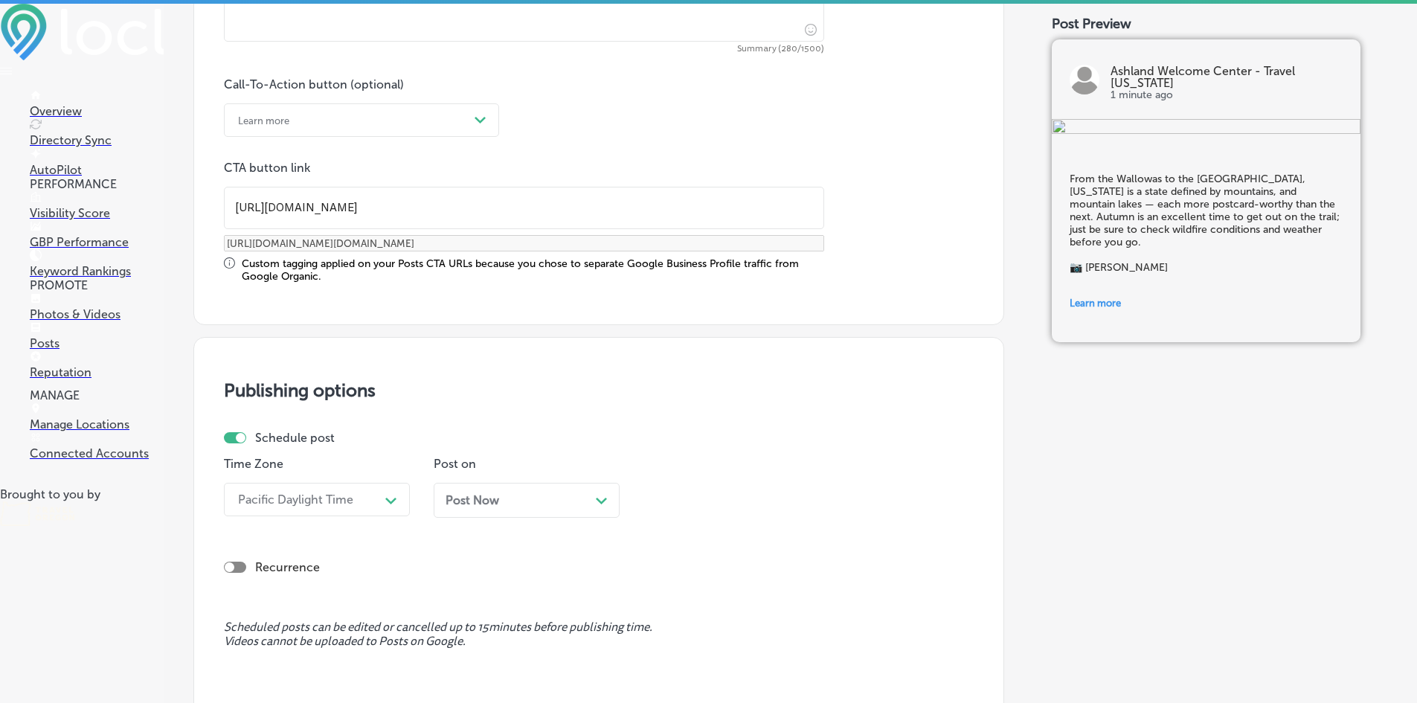
click at [470, 508] on div "Post Now Path Created with Sketch." at bounding box center [527, 500] width 186 height 35
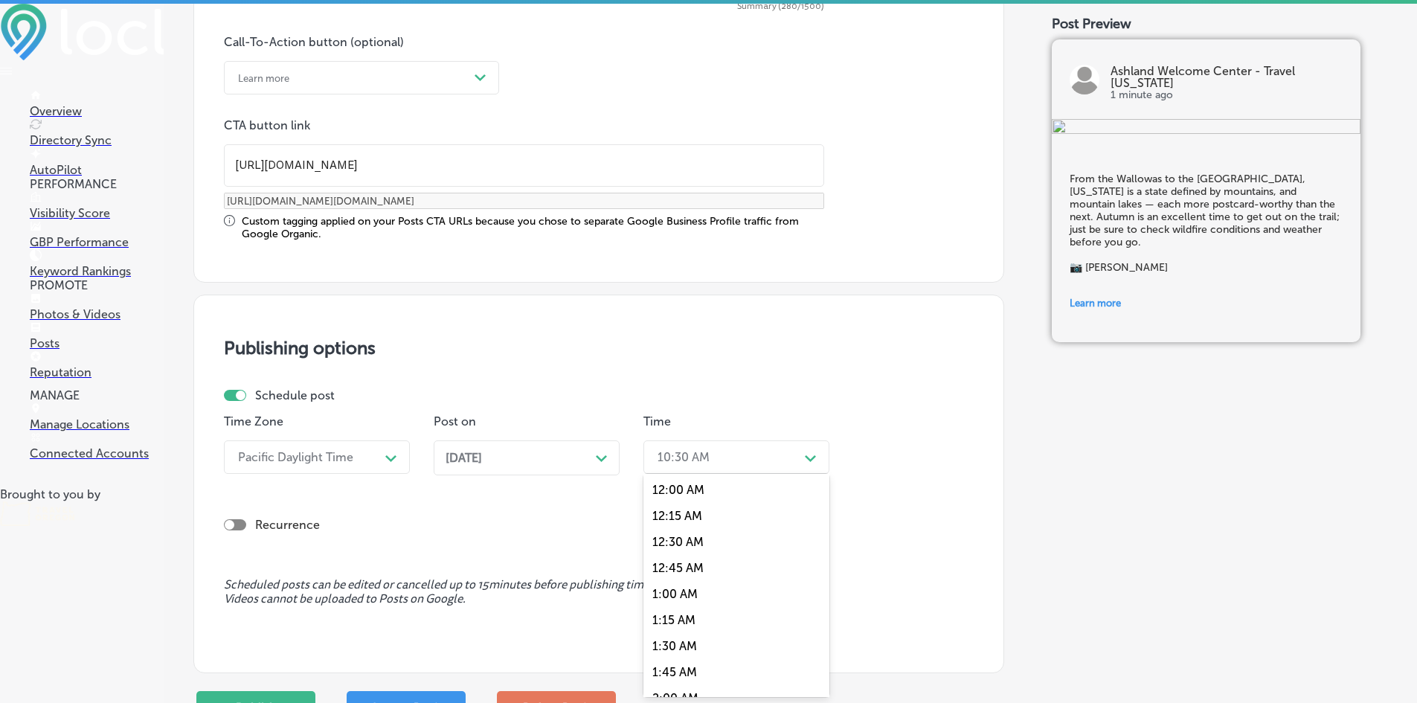
click at [810, 474] on div "option 12:00 AM focused, 1 of 96. 96 results available. Use Up and Down to choo…" at bounding box center [737, 456] width 186 height 33
click at [679, 585] on div "9:30 AM" at bounding box center [737, 587] width 186 height 26
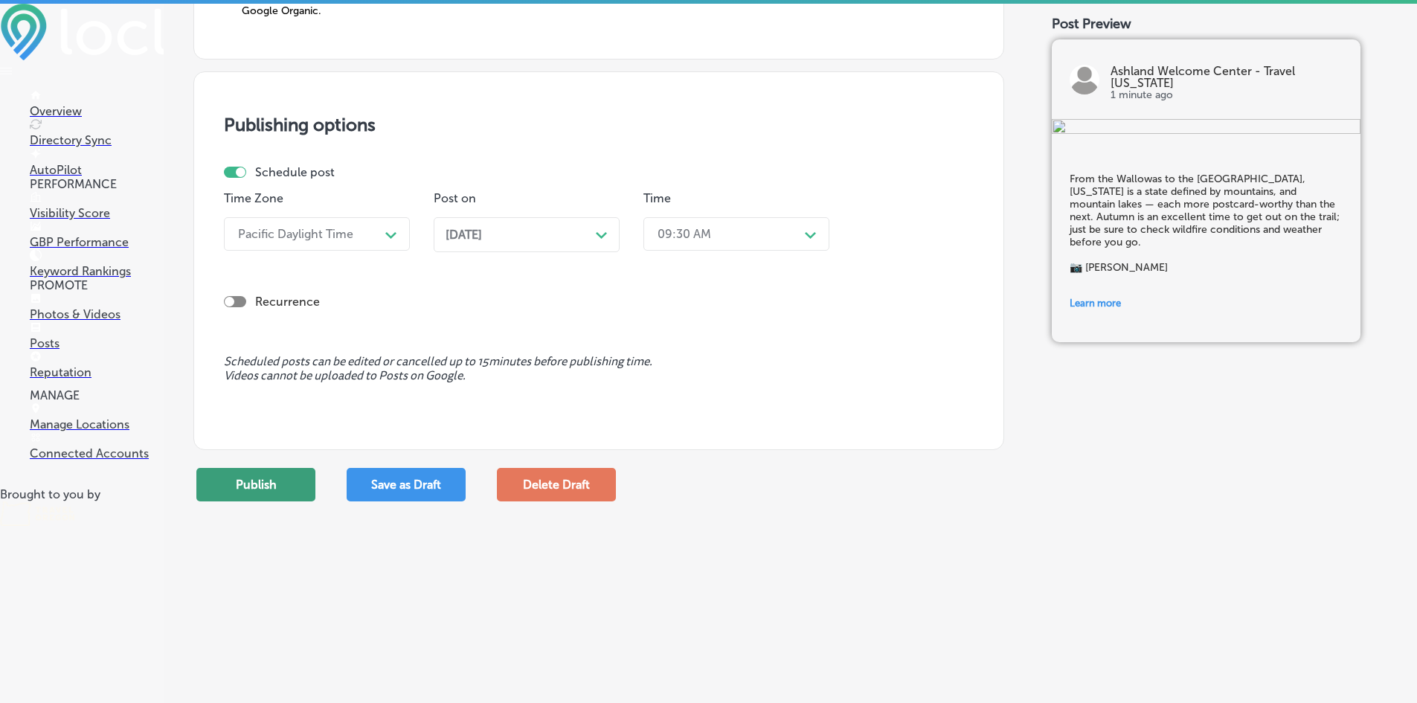
click at [272, 484] on button "Publish" at bounding box center [255, 484] width 119 height 33
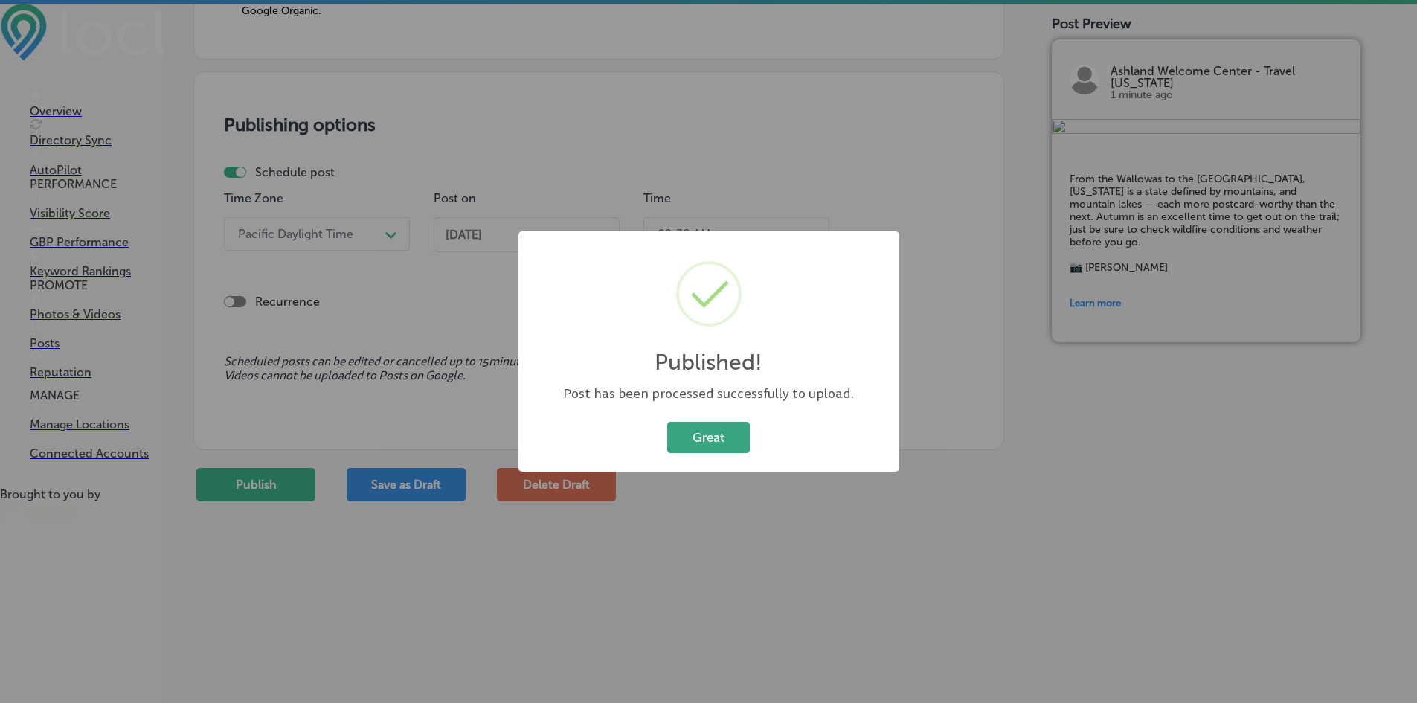
click at [707, 439] on button "Great" at bounding box center [708, 437] width 83 height 31
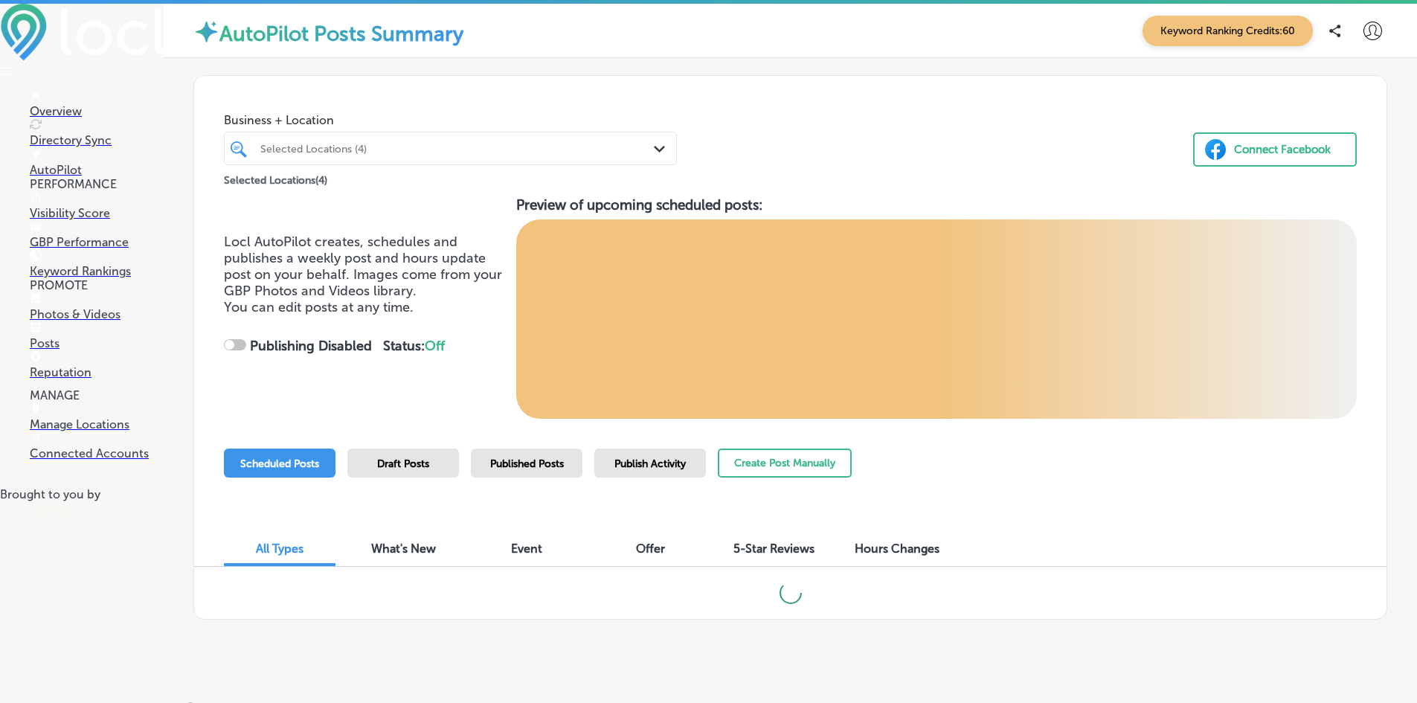
checkbox input "true"
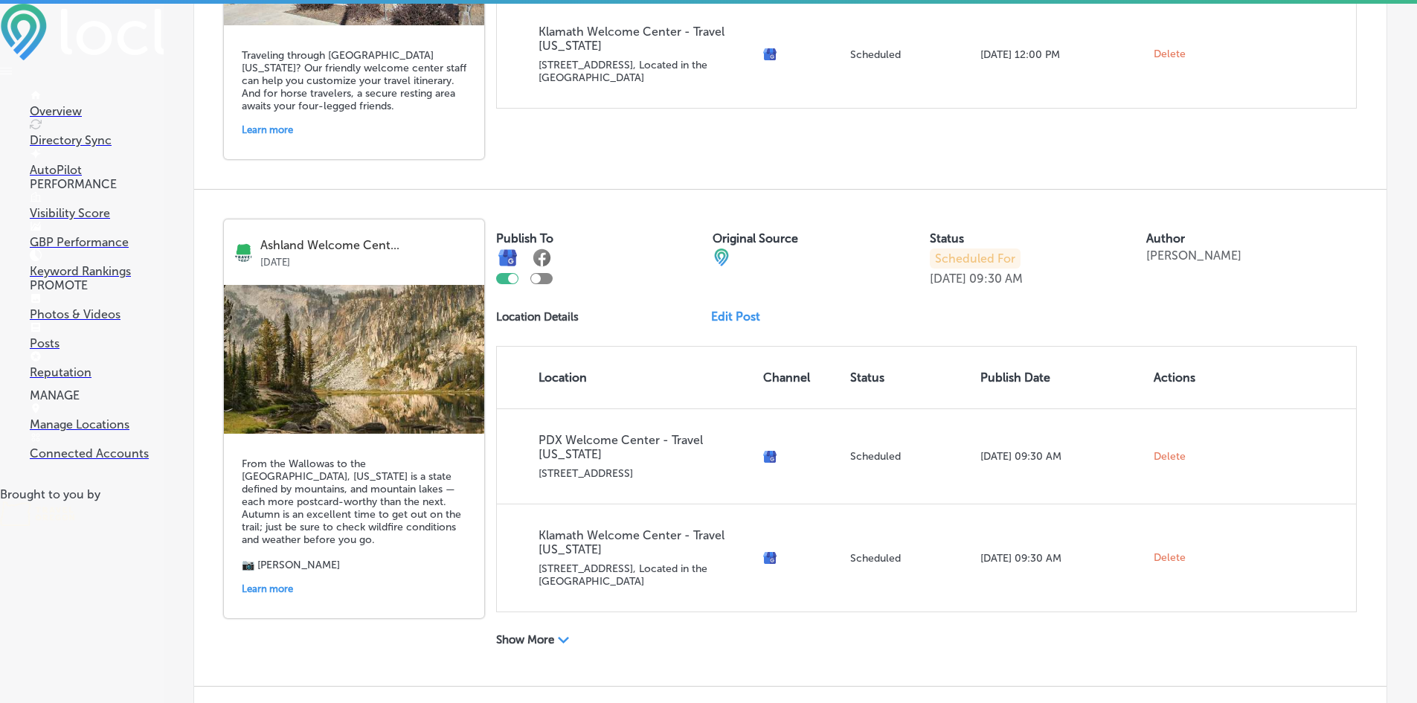
scroll to position [2172, 0]
